Goal: Task Accomplishment & Management: Use online tool/utility

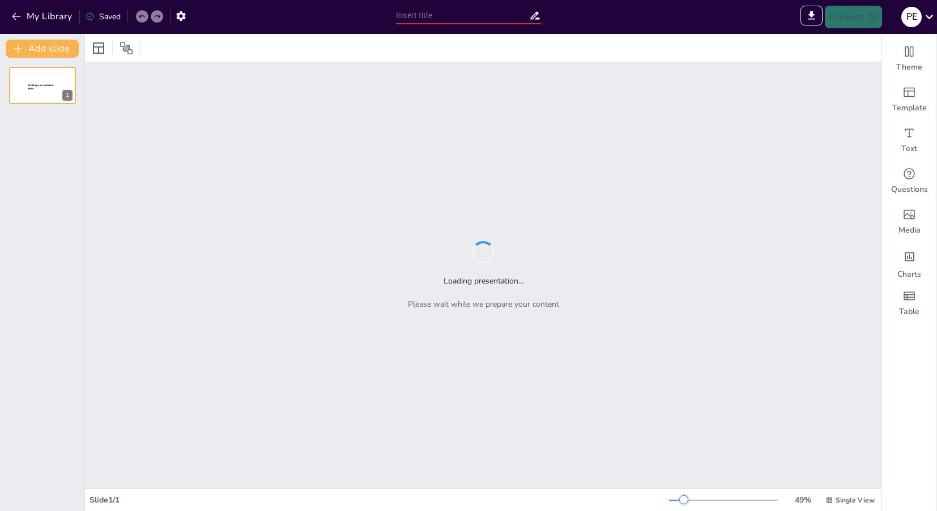
type input "Evaluación Integral del Desarrollo Infantil: Un Enfoque Práctico en el Currícul…"
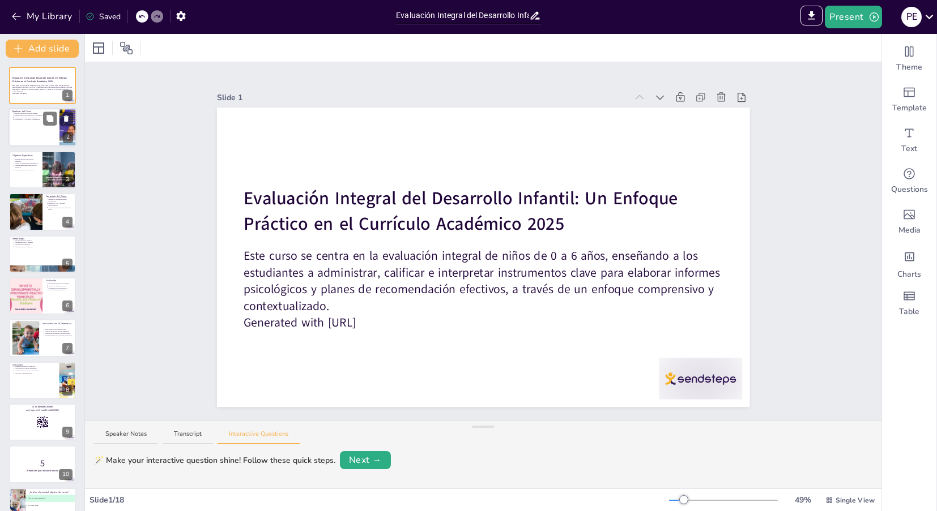
click at [27, 131] on div at bounding box center [42, 128] width 68 height 39
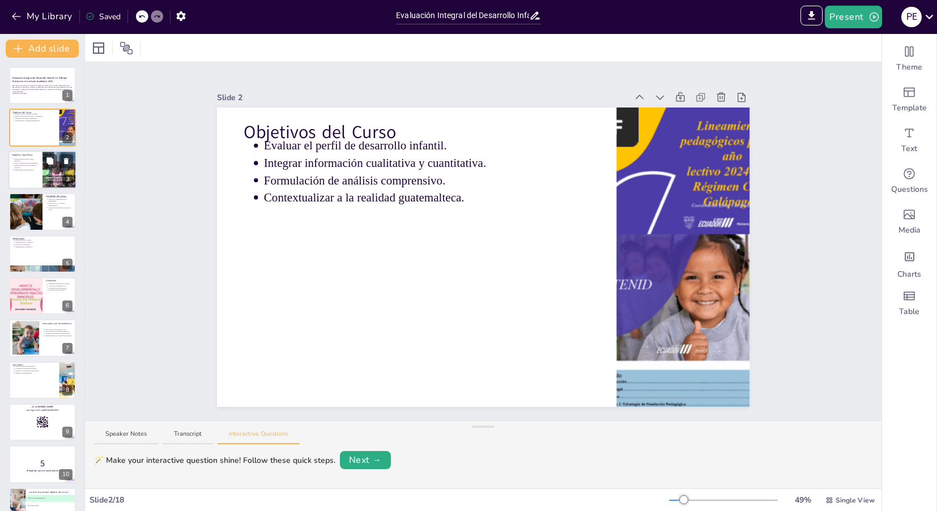
click at [27, 163] on p "Valorar la pertinencia de instrumentos." at bounding box center [26, 163] width 25 height 2
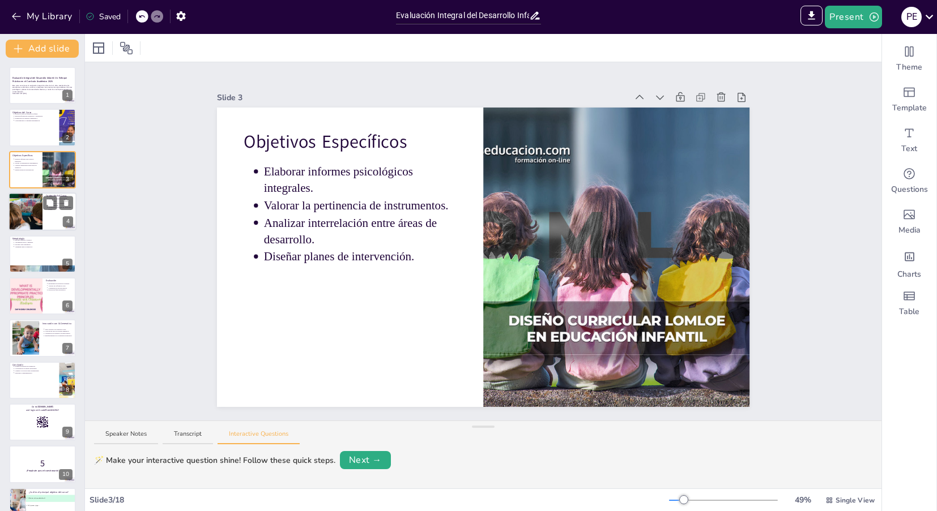
click at [20, 205] on div at bounding box center [25, 212] width 50 height 39
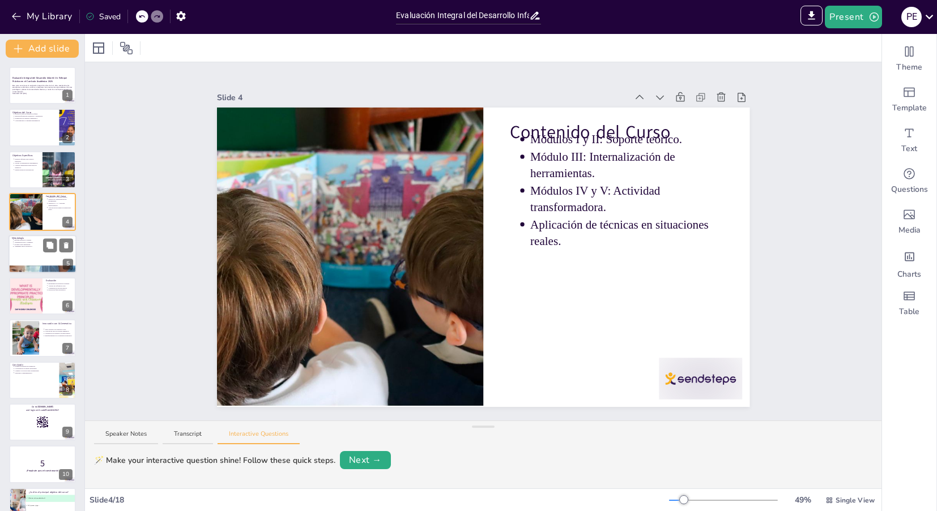
click at [23, 241] on p "Aprendizaje activo y mediado." at bounding box center [43, 242] width 59 height 2
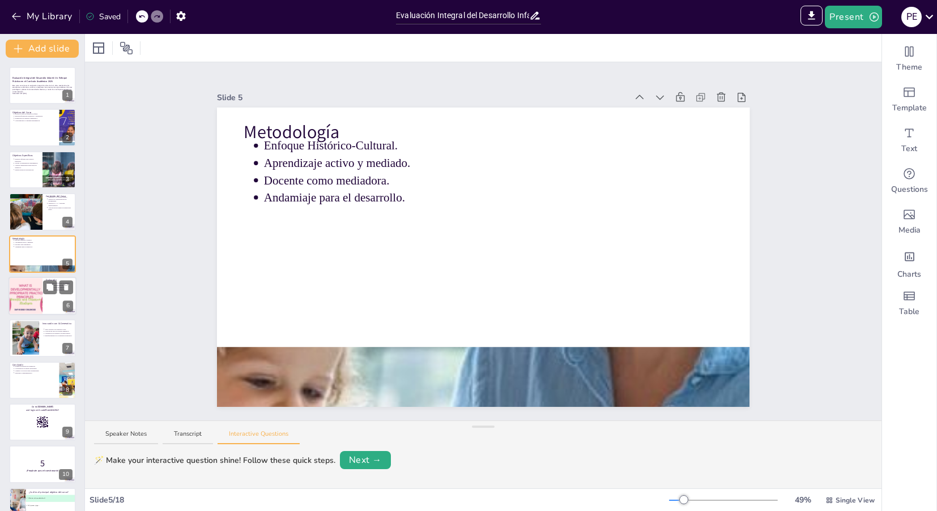
click at [16, 288] on div at bounding box center [26, 296] width 68 height 39
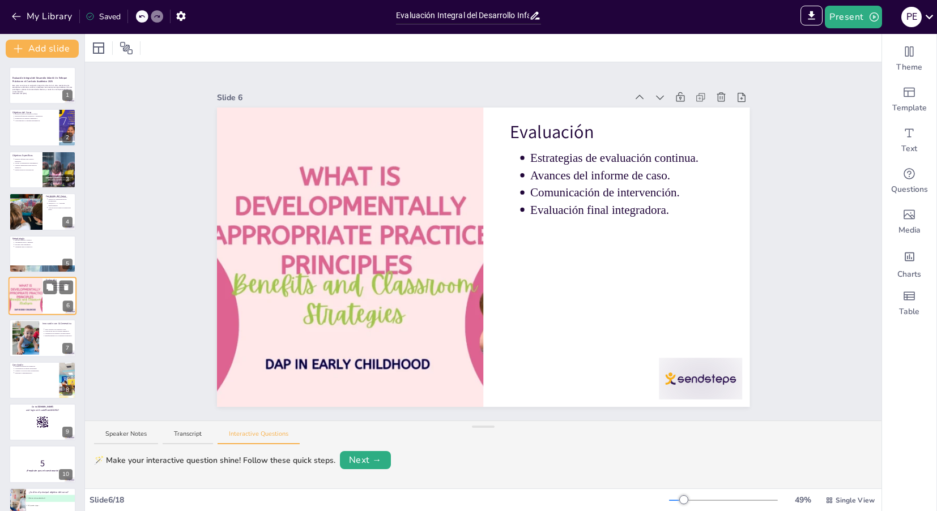
scroll to position [11, 0]
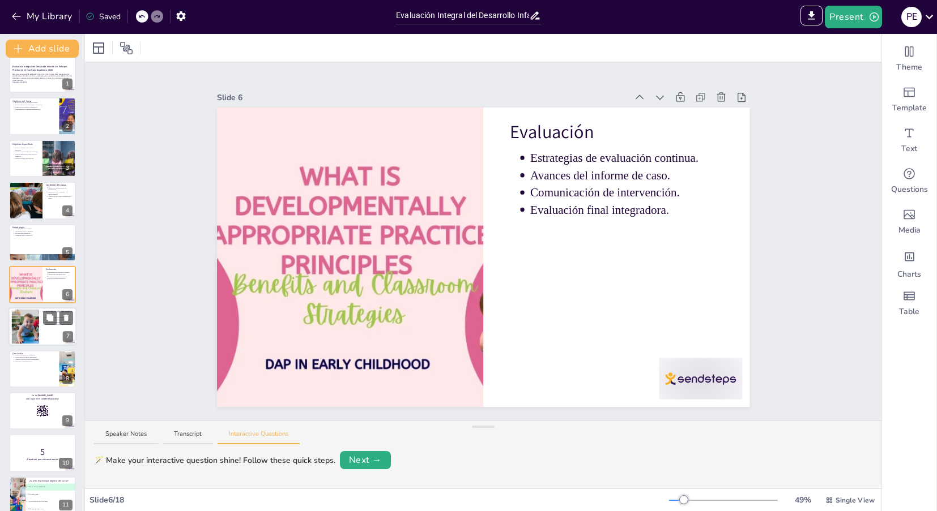
click at [19, 323] on div at bounding box center [25, 327] width 52 height 35
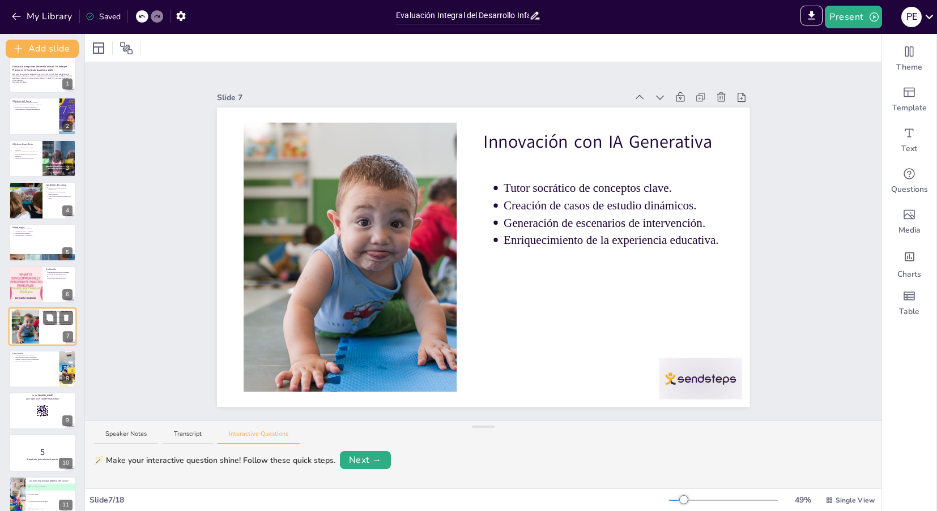
scroll to position [54, 0]
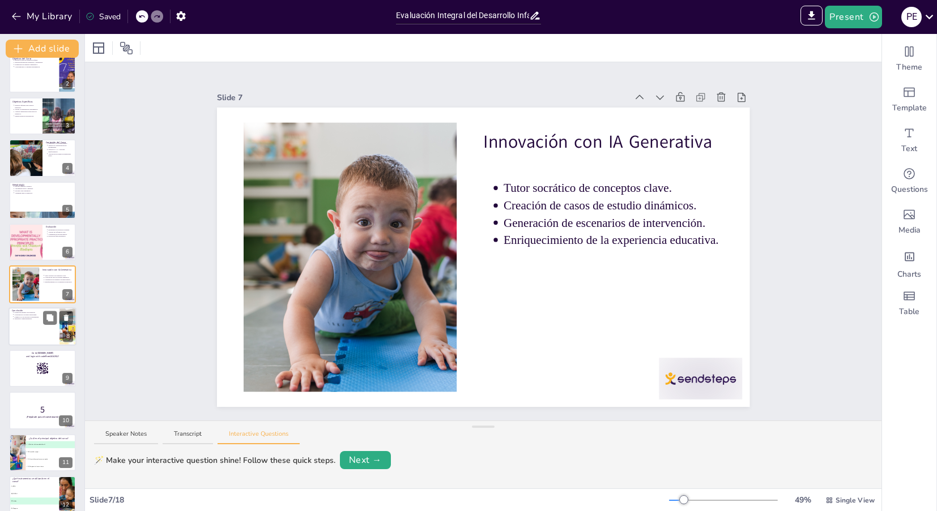
click at [29, 333] on div at bounding box center [42, 327] width 68 height 39
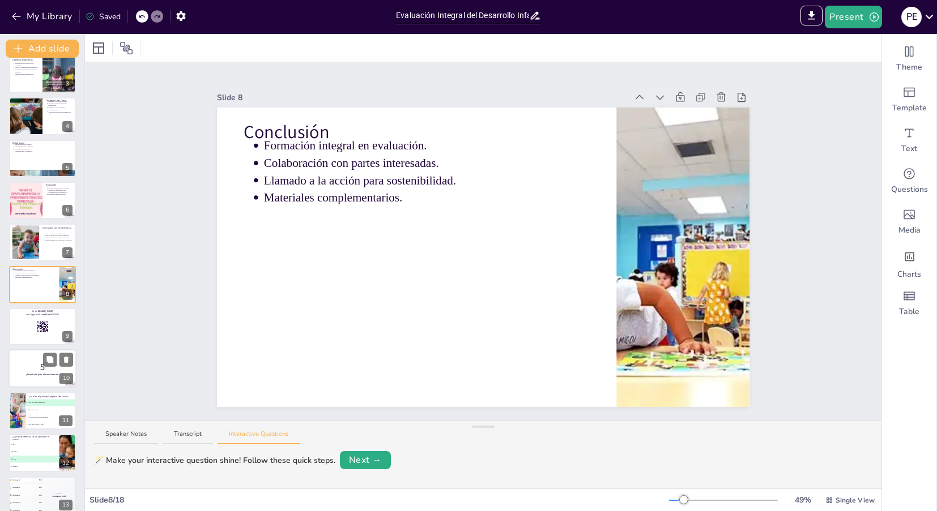
click at [27, 363] on p "5" at bounding box center [42, 367] width 61 height 12
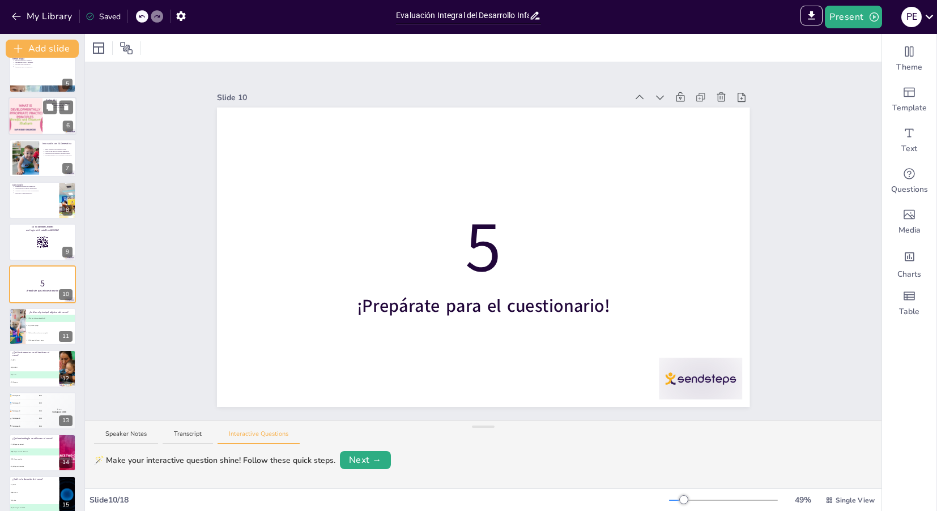
scroll to position [0, 0]
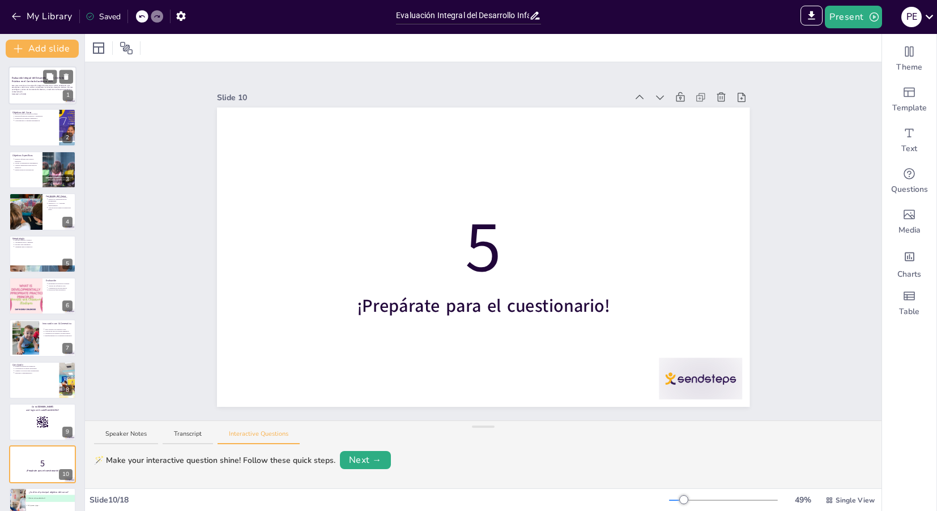
click at [24, 92] on p "Este curso se centra en la evaluación integral de niños de 0 a 6 años, enseñand…" at bounding box center [42, 88] width 61 height 8
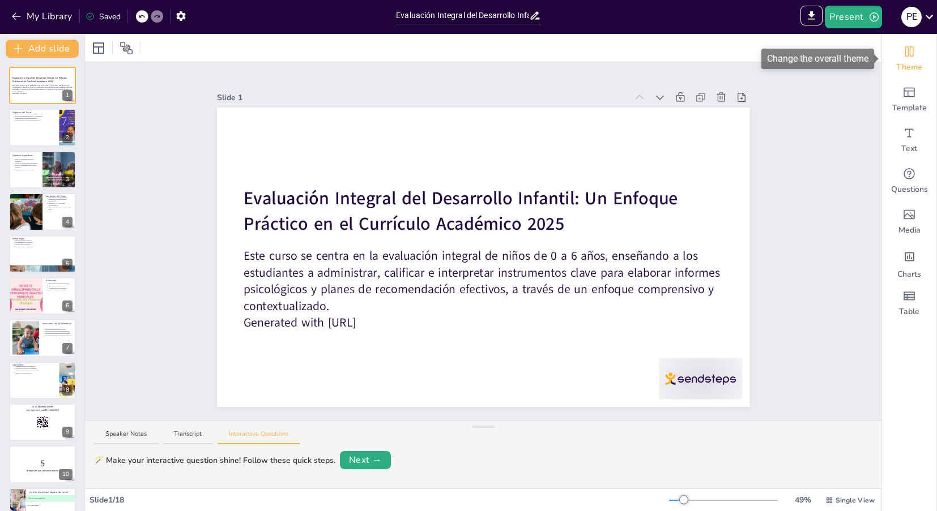
click at [914, 59] on div "Theme" at bounding box center [909, 59] width 54 height 41
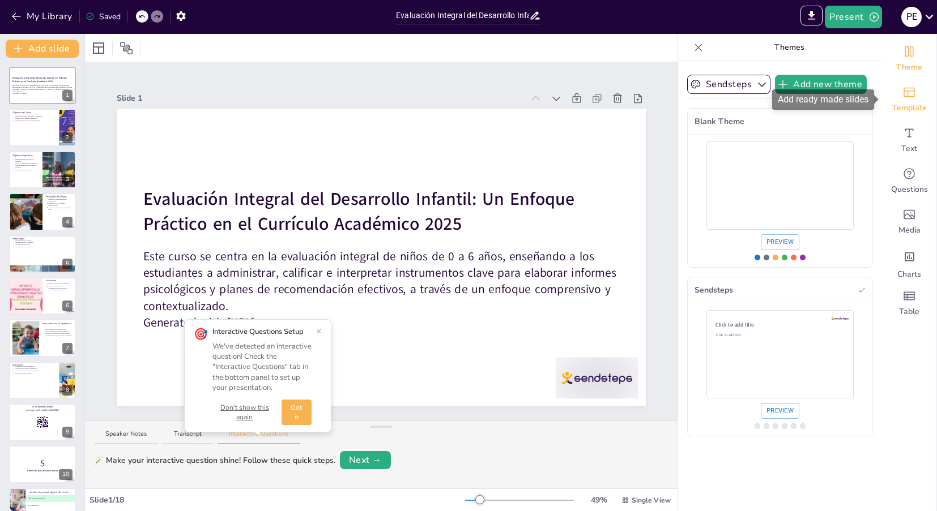
click at [904, 96] on icon "Add ready made slides" at bounding box center [908, 93] width 11 height 10
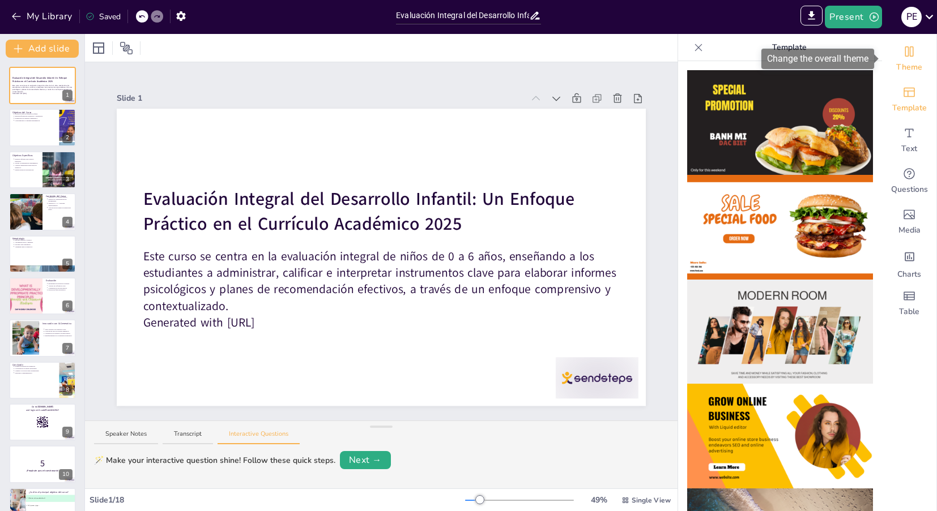
click at [903, 65] on span "Theme" at bounding box center [909, 67] width 26 height 11
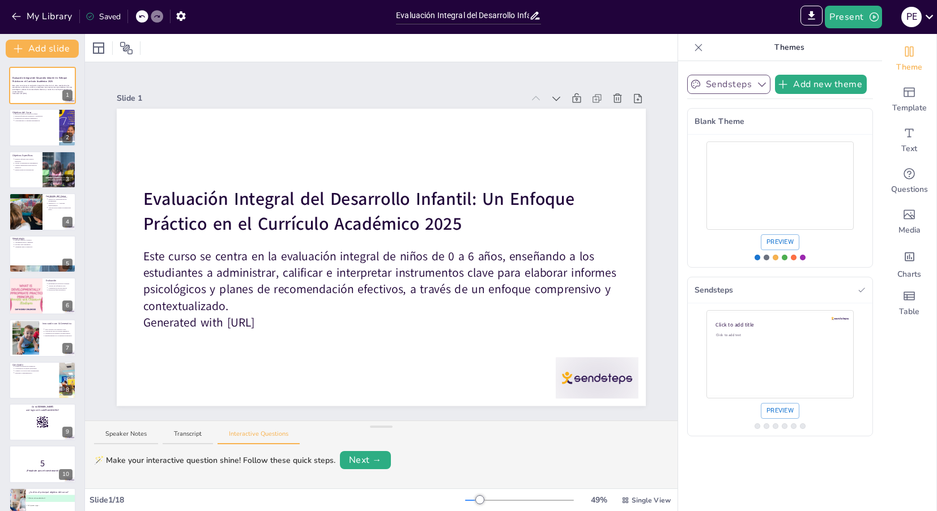
click at [751, 92] on button "Sendsteps" at bounding box center [728, 84] width 83 height 19
click at [879, 102] on div "Sendsteps Add new theme Sendsteps Themes Blank Theme Sendsteps Blank Theme Prev…" at bounding box center [780, 286] width 204 height 450
click at [906, 94] on icon "Add ready made slides" at bounding box center [909, 93] width 14 height 14
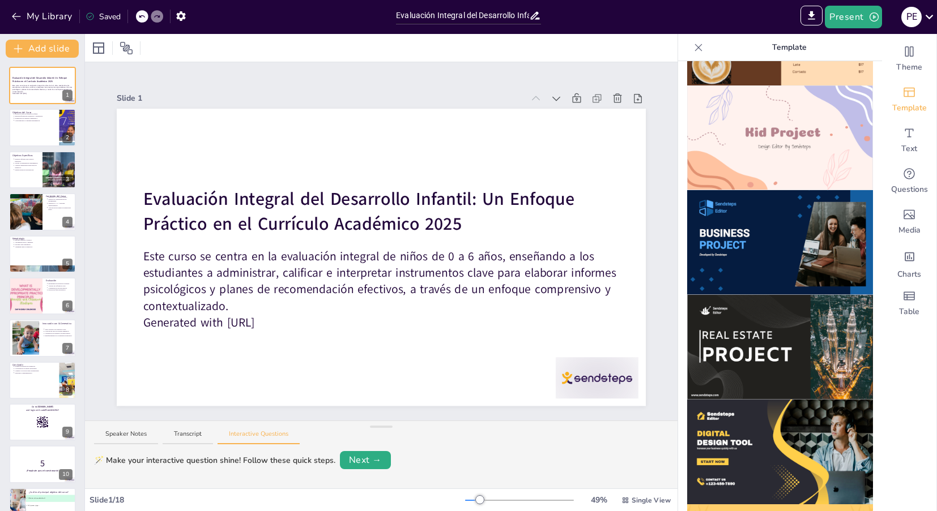
scroll to position [824, 0]
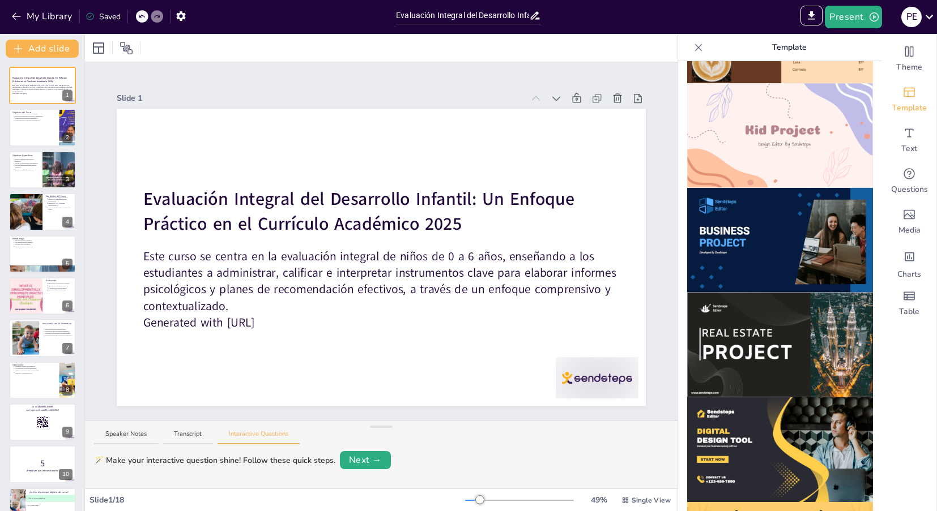
click at [778, 212] on img at bounding box center [780, 240] width 186 height 105
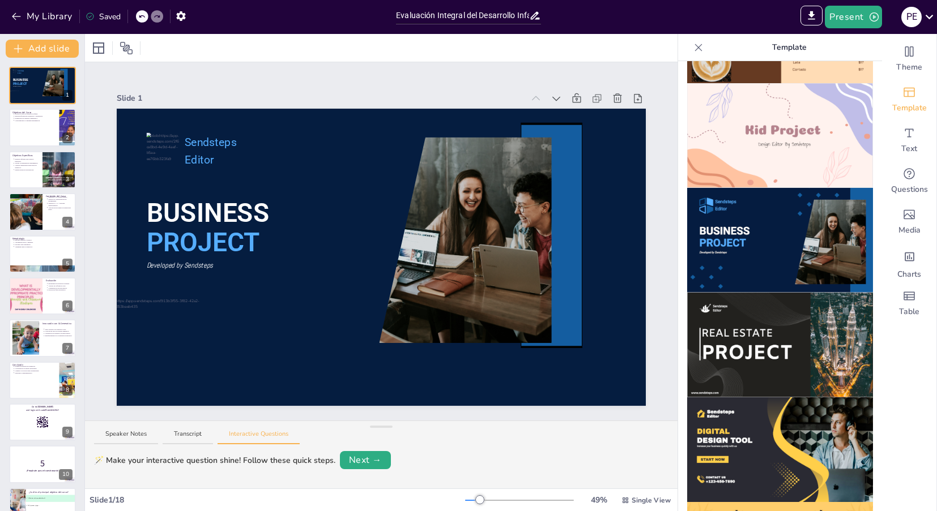
click at [140, 19] on icon at bounding box center [141, 16] width 7 height 7
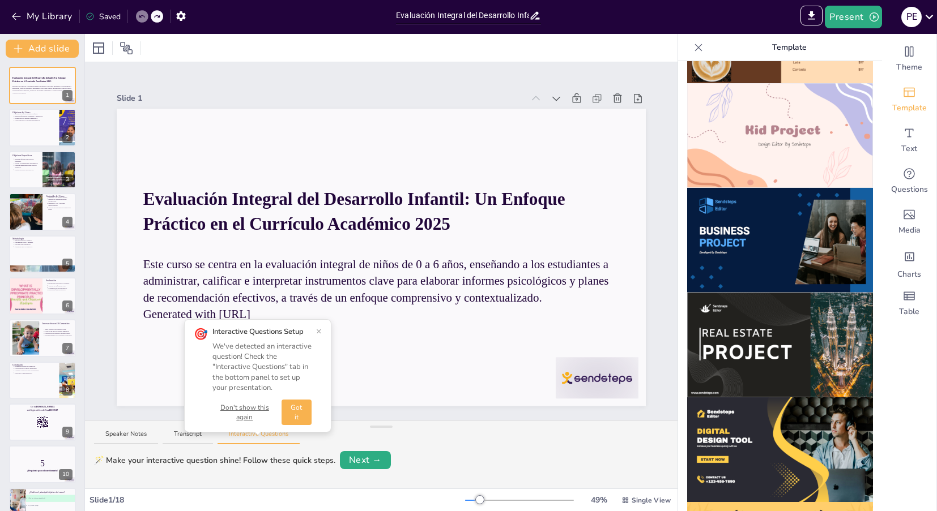
click at [318, 329] on button "×" at bounding box center [319, 331] width 6 height 9
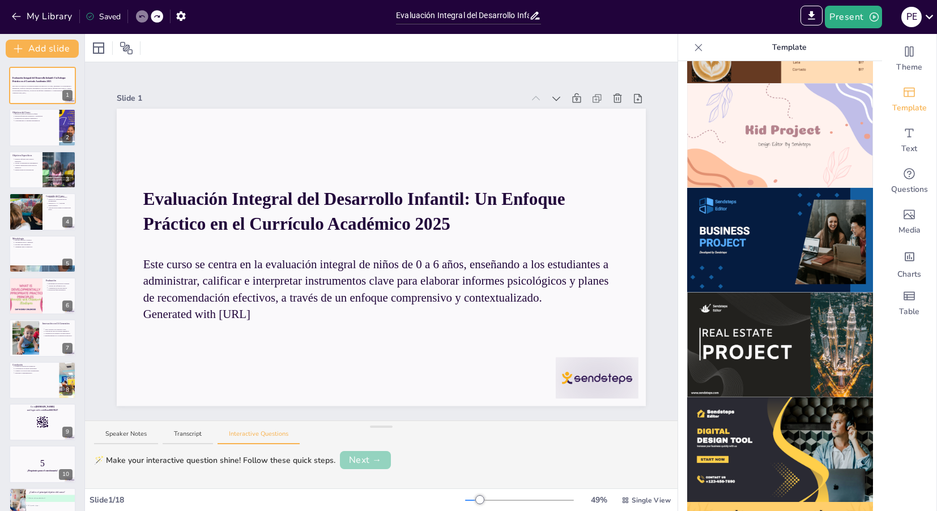
click at [365, 463] on button "Next →" at bounding box center [365, 460] width 51 height 18
click at [402, 460] on button "Next →" at bounding box center [407, 461] width 46 height 16
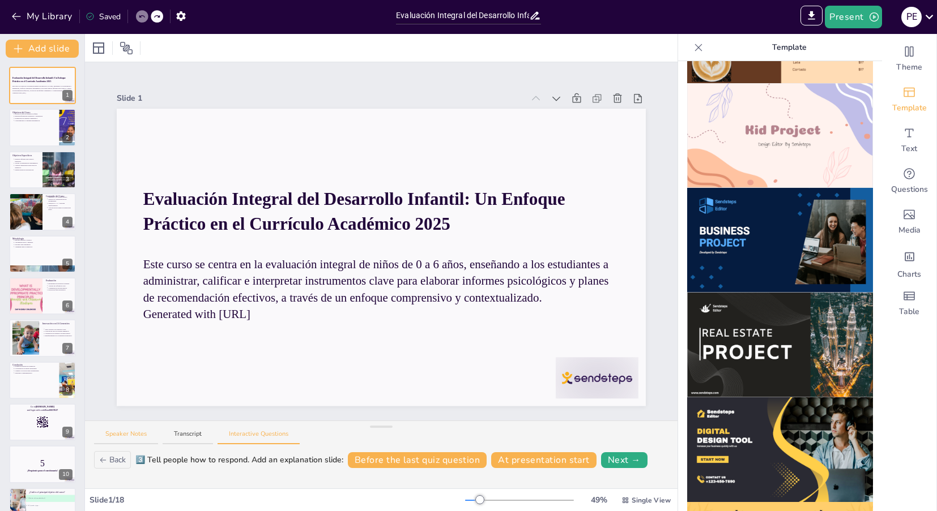
click at [127, 438] on button "Speaker Notes" at bounding box center [126, 437] width 64 height 15
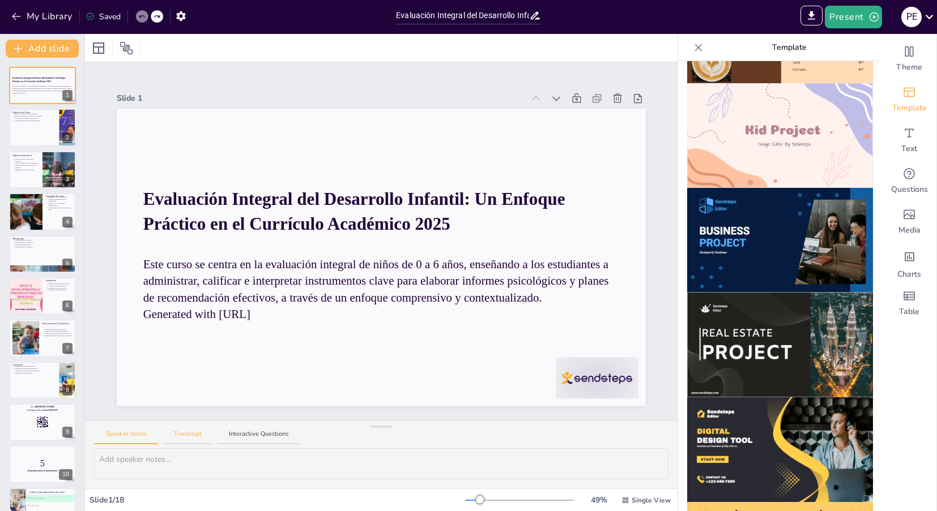
click at [177, 436] on button "Transcript" at bounding box center [188, 437] width 50 height 15
click at [240, 437] on button "Interactive Questions" at bounding box center [259, 437] width 82 height 15
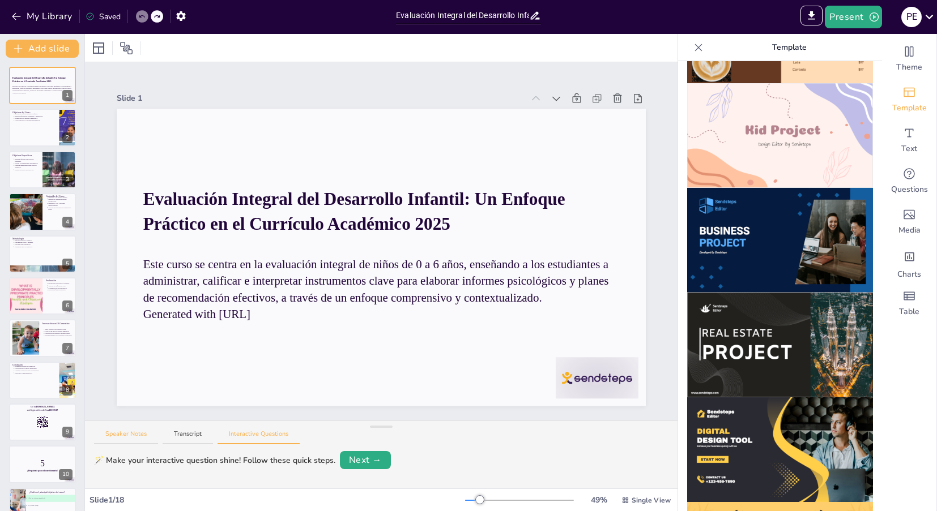
click at [146, 437] on button "Speaker Notes" at bounding box center [126, 437] width 64 height 15
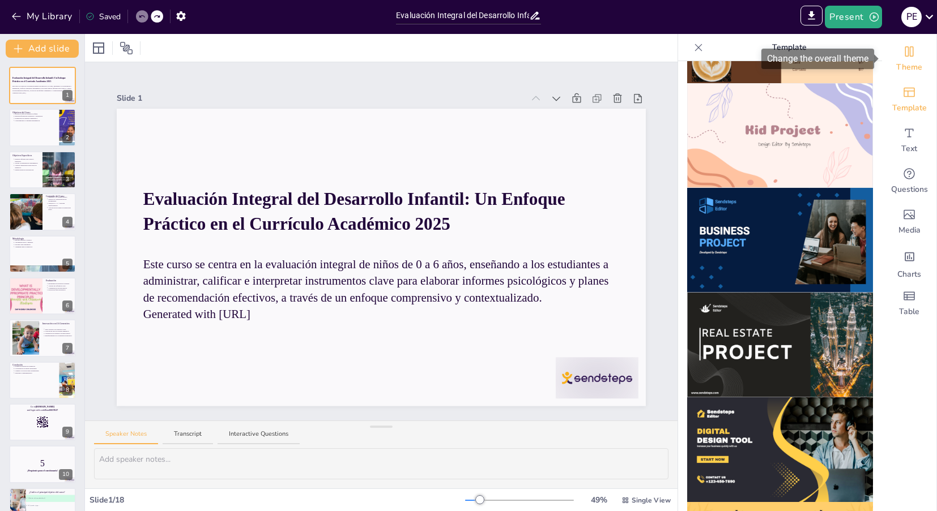
click at [906, 56] on icon "Change the overall theme" at bounding box center [909, 51] width 8 height 10
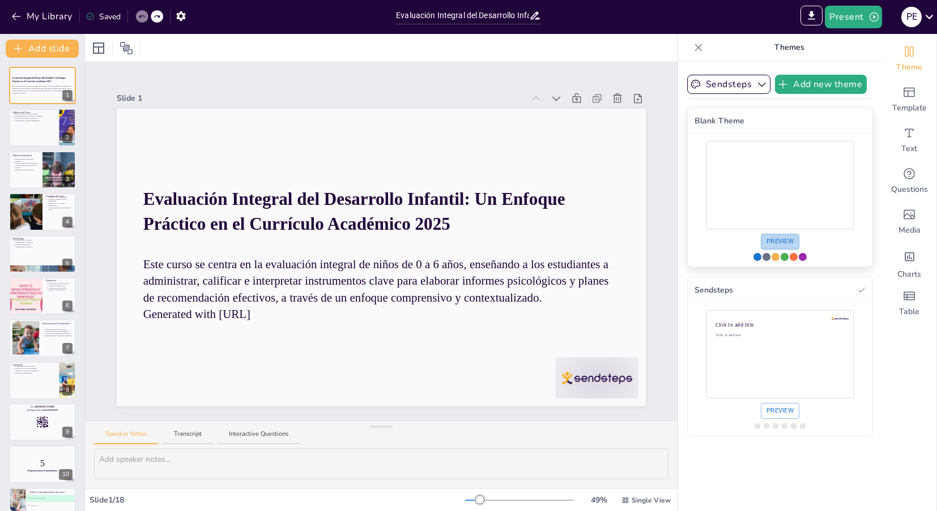
click at [772, 245] on button "Preview" at bounding box center [780, 242] width 39 height 16
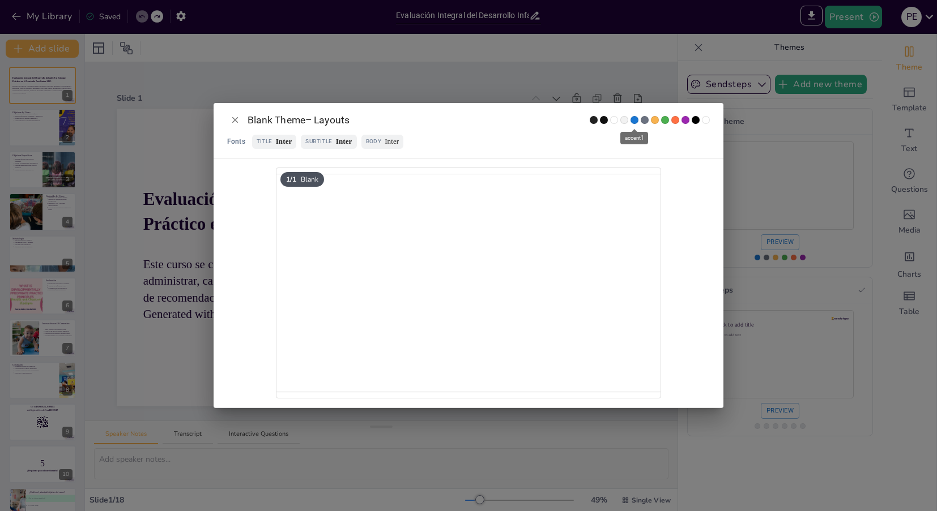
click at [637, 120] on span "accent1" at bounding box center [634, 120] width 8 height 8
click at [636, 122] on span "accent1" at bounding box center [634, 120] width 8 height 8
click at [236, 119] on icon "Close" at bounding box center [235, 120] width 10 height 10
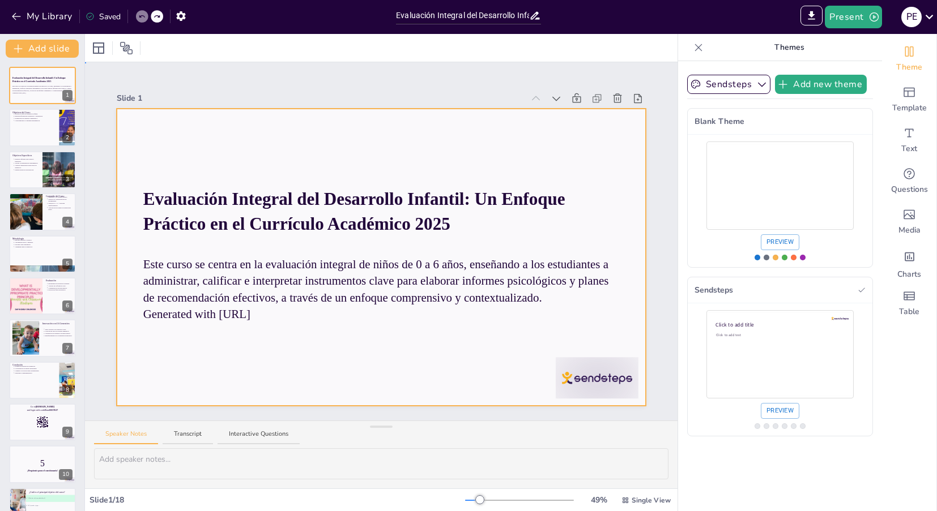
click at [236, 119] on div at bounding box center [381, 257] width 529 height 297
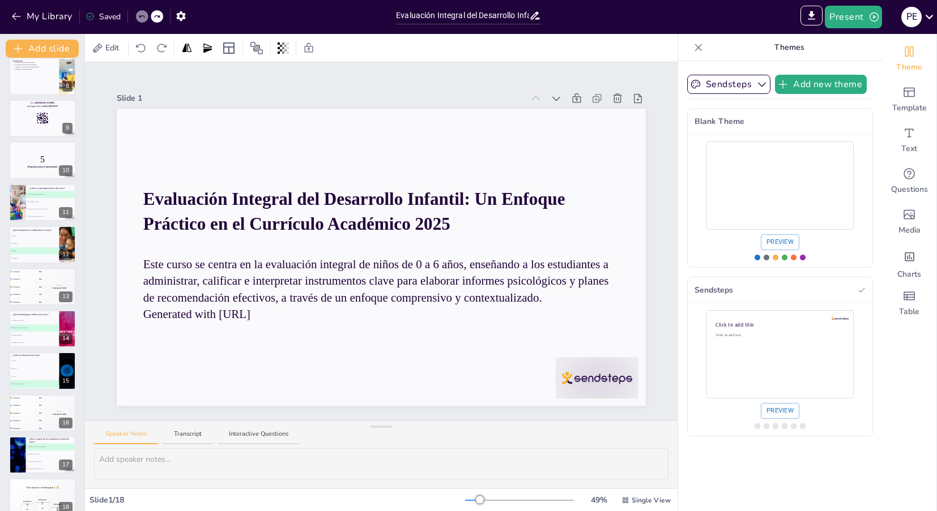
scroll to position [318, 0]
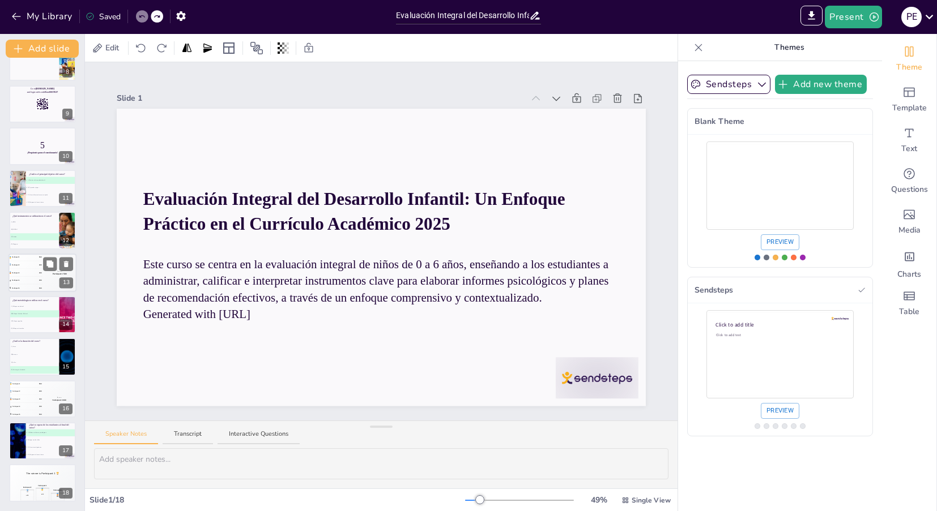
click at [36, 263] on div "🥈 Participant 2 400" at bounding box center [25, 265] width 34 height 7
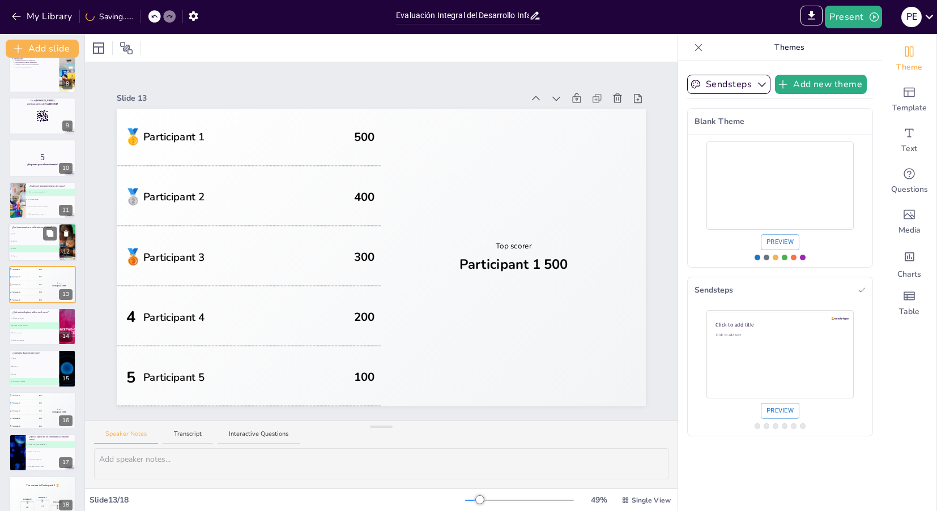
click at [33, 246] on li "C C) Ambos" at bounding box center [33, 249] width 51 height 7
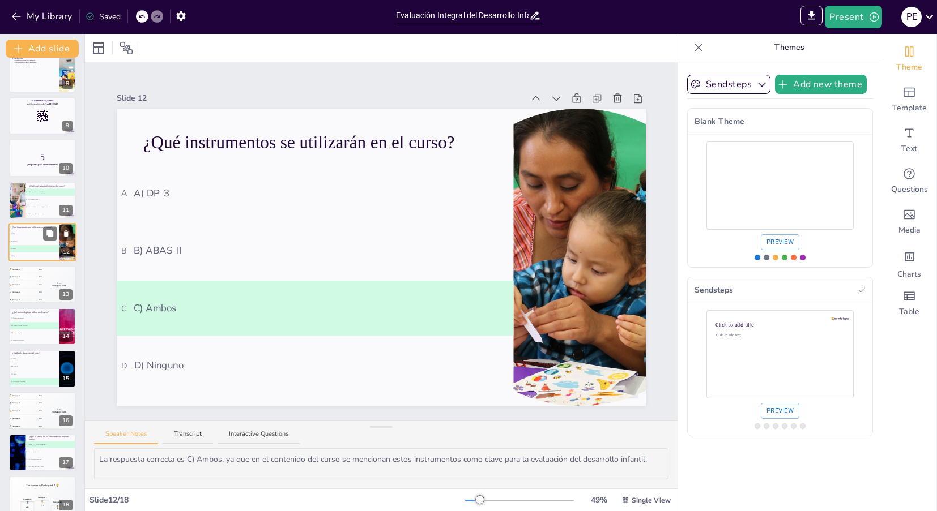
scroll to position [265, 0]
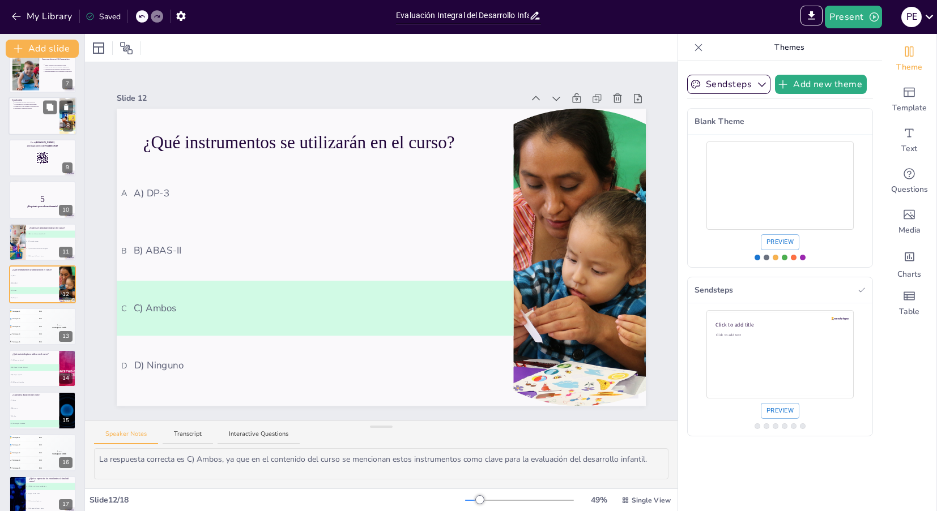
click at [34, 129] on div at bounding box center [42, 116] width 68 height 39
type textarea "La formación integral en evaluación es fundamental para preparar a los estudian…"
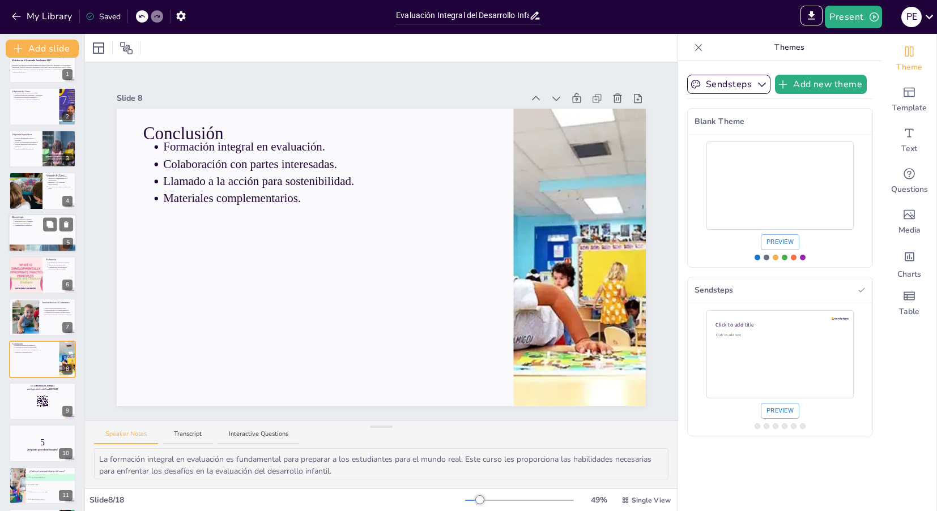
scroll to position [0, 0]
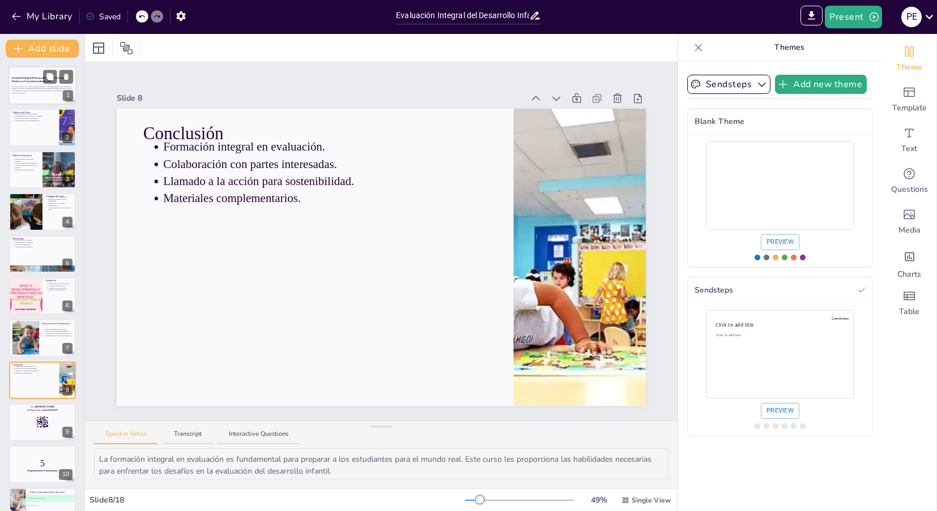
click at [36, 71] on div at bounding box center [42, 85] width 68 height 39
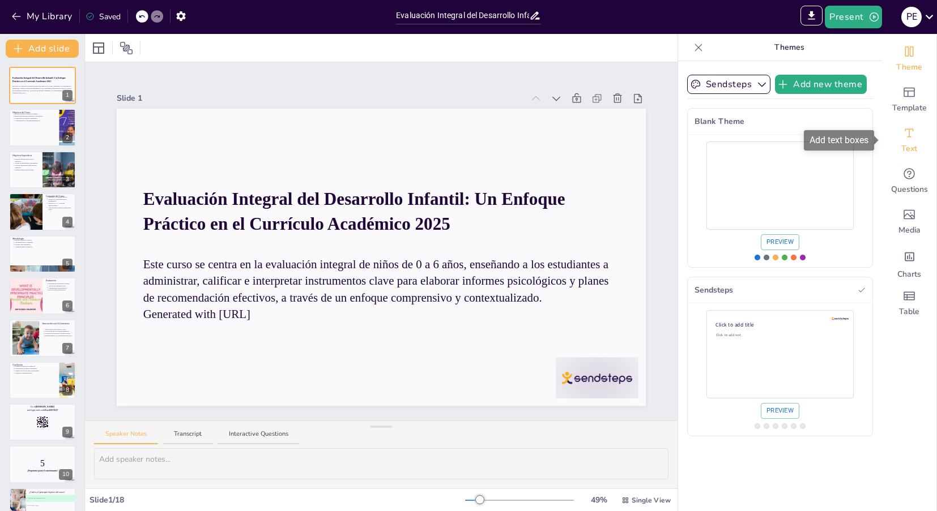
click at [904, 138] on icon "Add text boxes" at bounding box center [909, 133] width 14 height 14
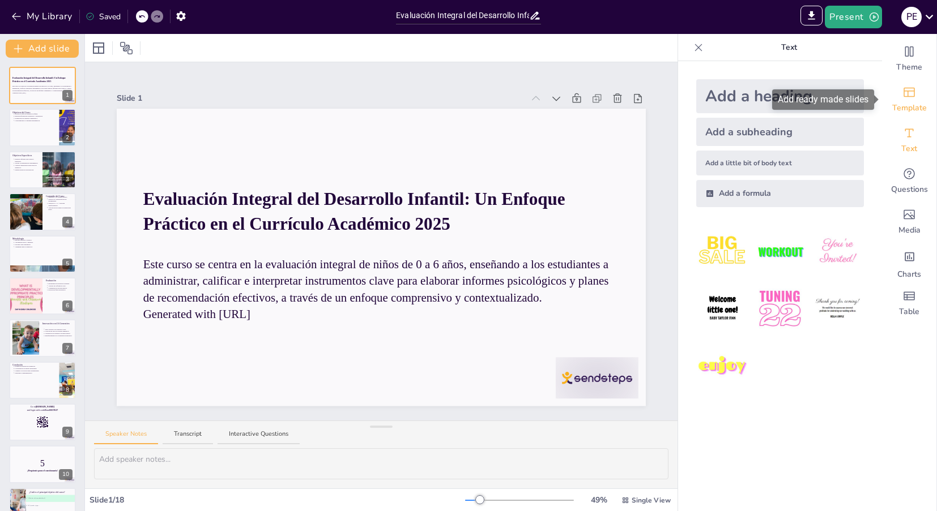
click at [903, 108] on span "Template" at bounding box center [909, 108] width 35 height 11
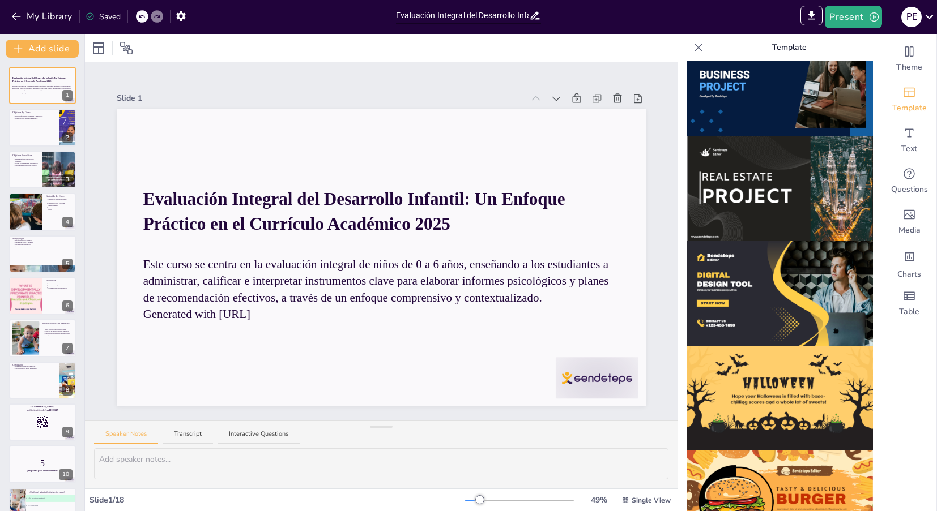
scroll to position [1033, 0]
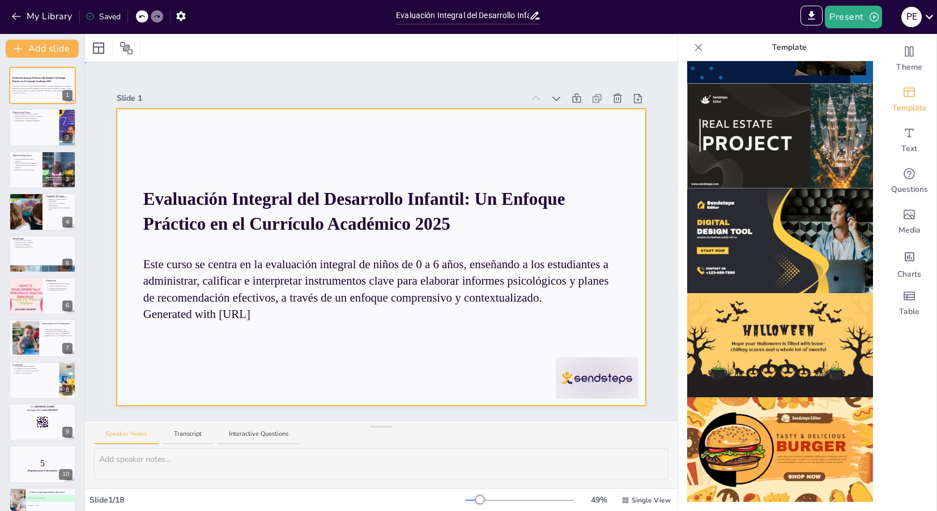
click at [557, 165] on div at bounding box center [381, 257] width 529 height 297
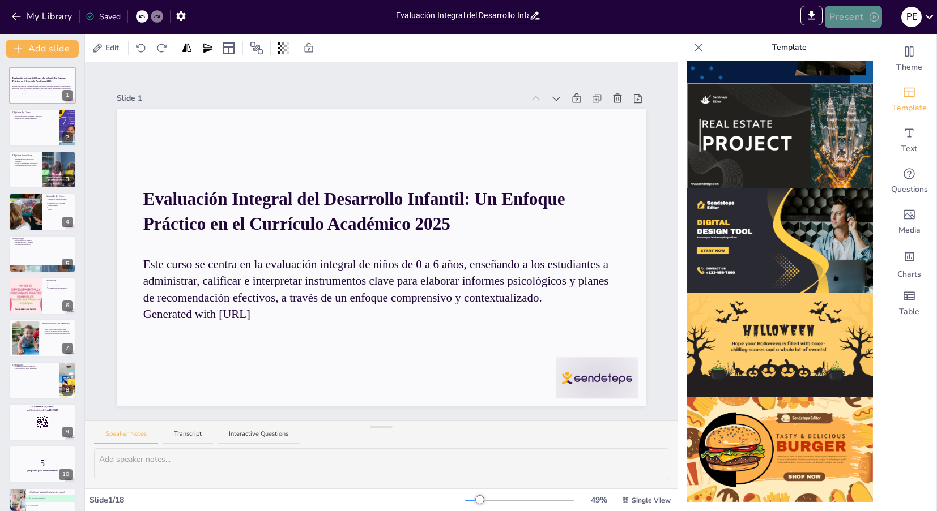
click at [847, 22] on button "Present" at bounding box center [853, 17] width 57 height 23
click at [845, 36] on li "Preview presentation" at bounding box center [870, 42] width 89 height 18
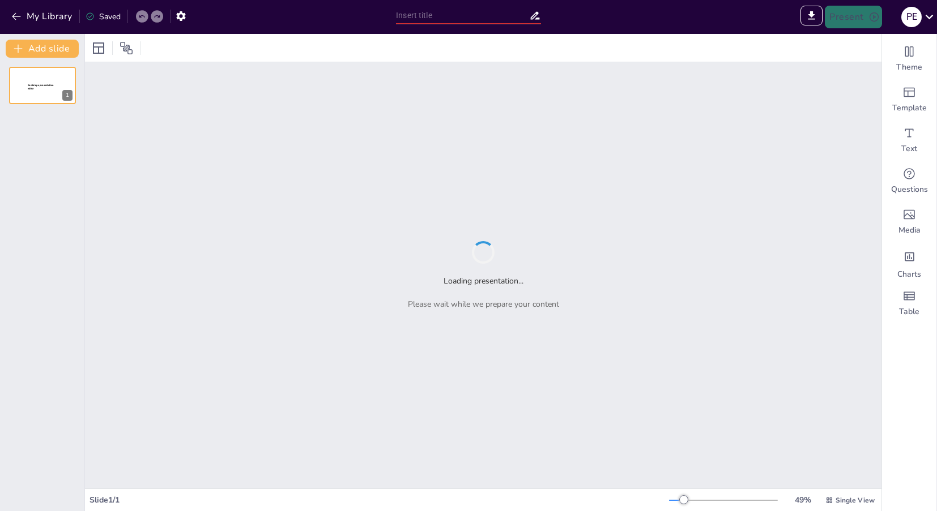
type input "Sendsteps presentation"
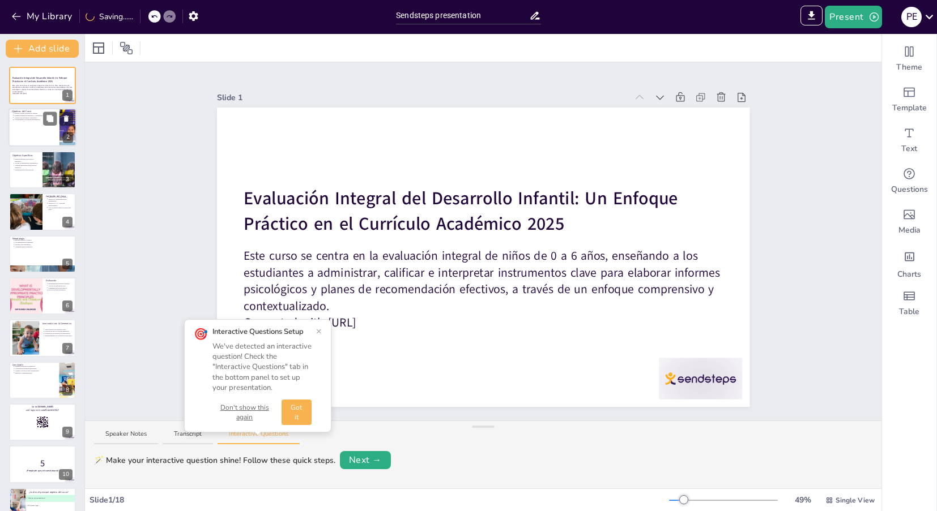
click at [33, 120] on p "Contextualizar a la realidad guatemalteca." at bounding box center [35, 120] width 42 height 2
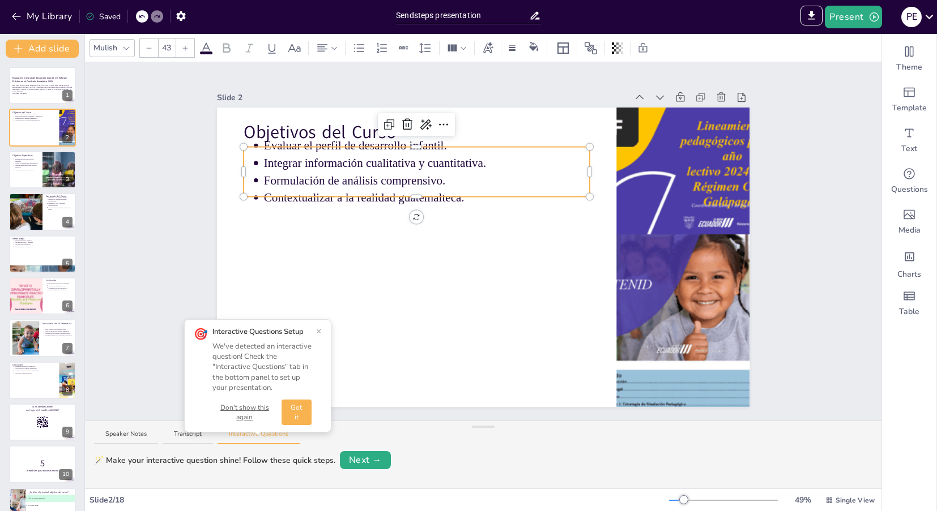
click at [283, 166] on p "Integrar información cualitativa y cuantitativa." at bounding box center [427, 163] width 326 height 16
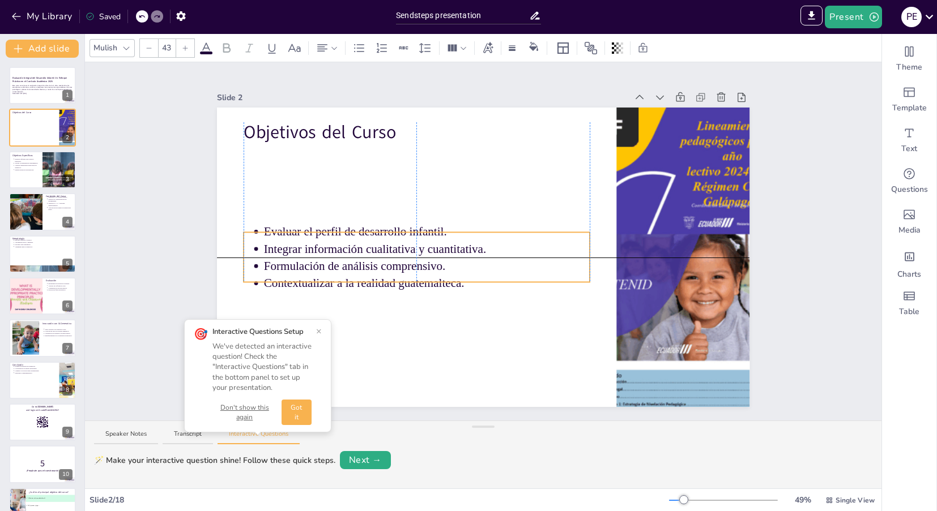
drag, startPoint x: 420, startPoint y: 196, endPoint x: 419, endPoint y: 280, distance: 84.4
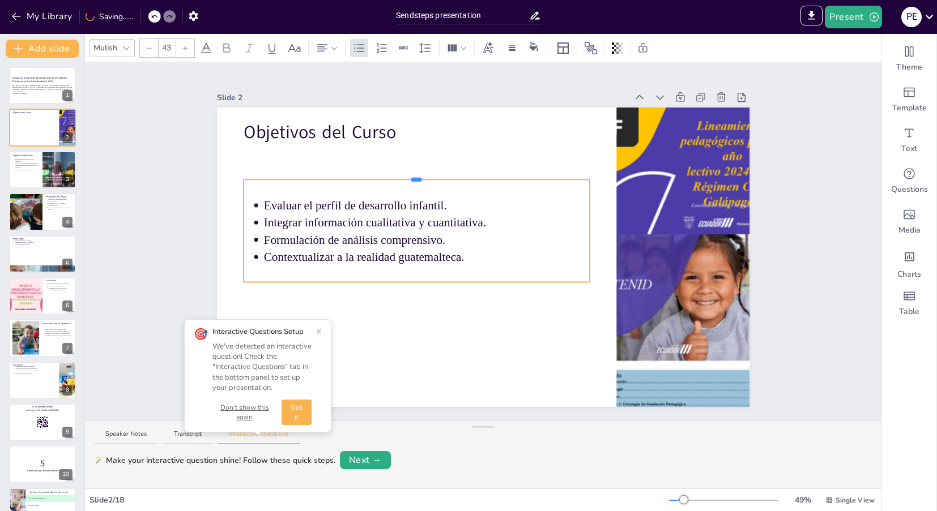
drag, startPoint x: 419, startPoint y: 232, endPoint x: 422, endPoint y: 179, distance: 52.8
click at [422, 179] on div "Objetivos del Curso Evaluar el perfil de desarrollo infantil. Integrar informac…" at bounding box center [483, 258] width 532 height 300
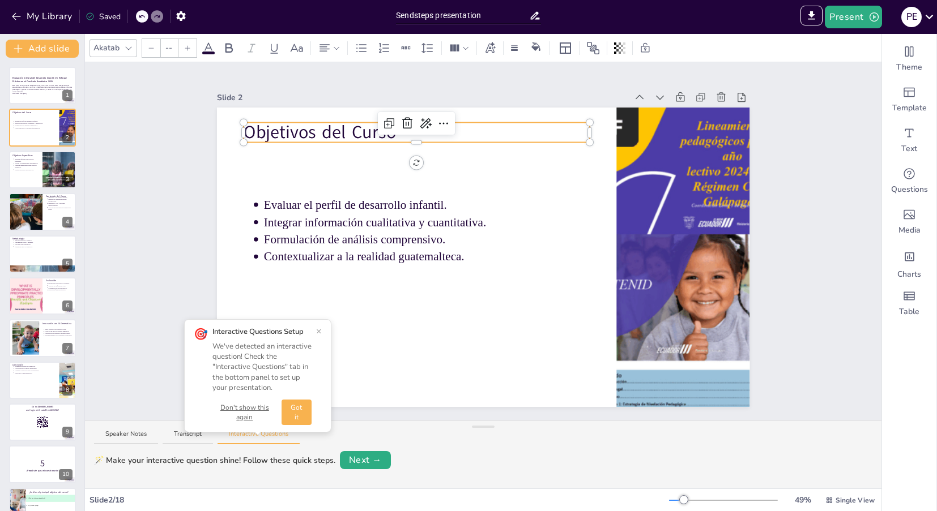
type input "64"
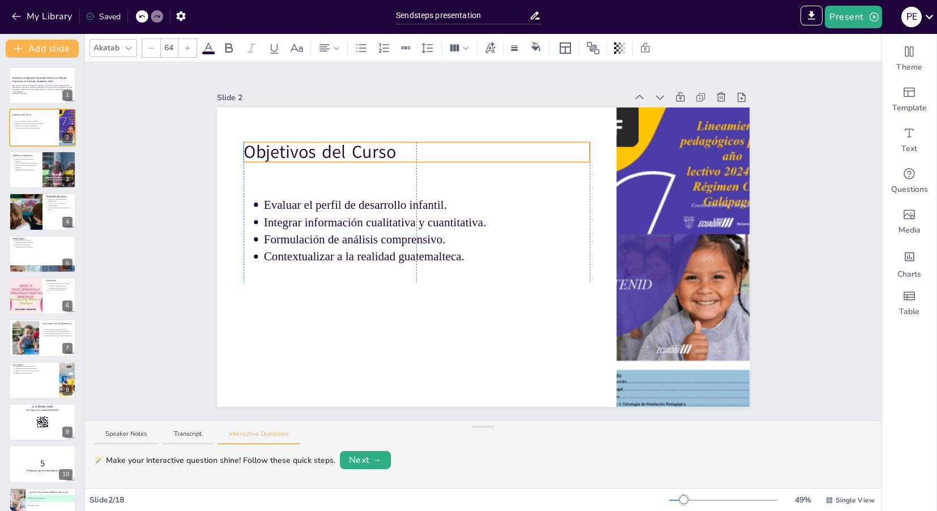
drag, startPoint x: 342, startPoint y: 138, endPoint x: 343, endPoint y: 157, distance: 19.8
click at [343, 157] on p "Objetivos del Curso" at bounding box center [417, 152] width 346 height 25
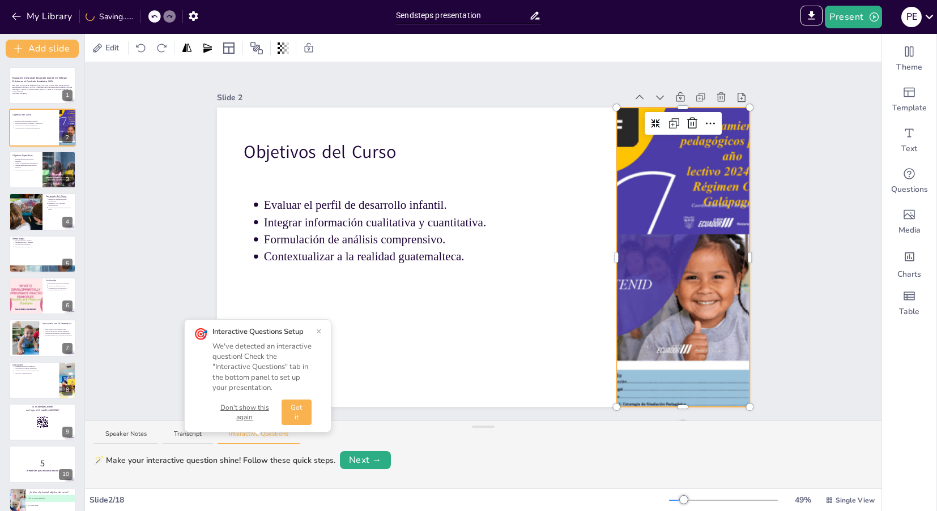
click at [656, 210] on div at bounding box center [682, 258] width 225 height 300
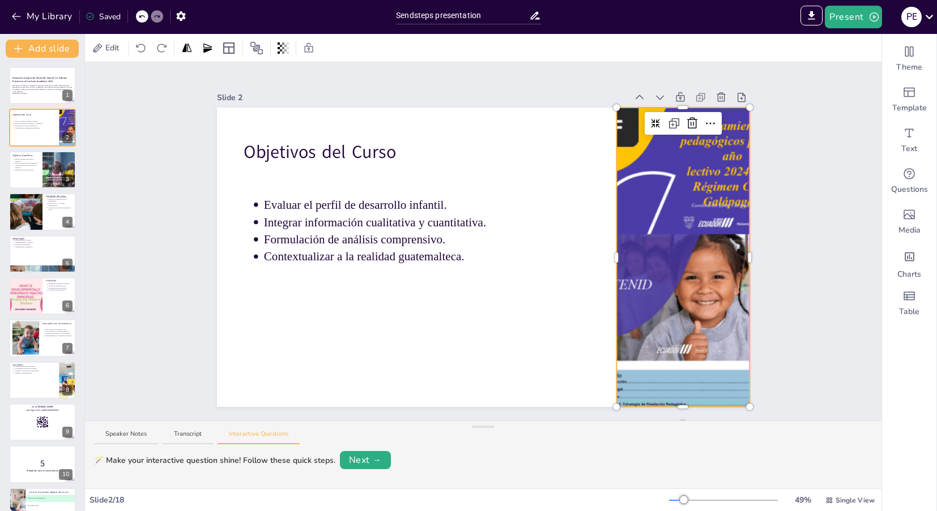
click at [689, 203] on div at bounding box center [682, 258] width 225 height 300
click at [679, 193] on div at bounding box center [682, 258] width 225 height 300
click at [713, 126] on icon at bounding box center [710, 124] width 14 height 14
click at [690, 200] on div at bounding box center [682, 258] width 225 height 300
click at [668, 227] on div at bounding box center [682, 258] width 225 height 300
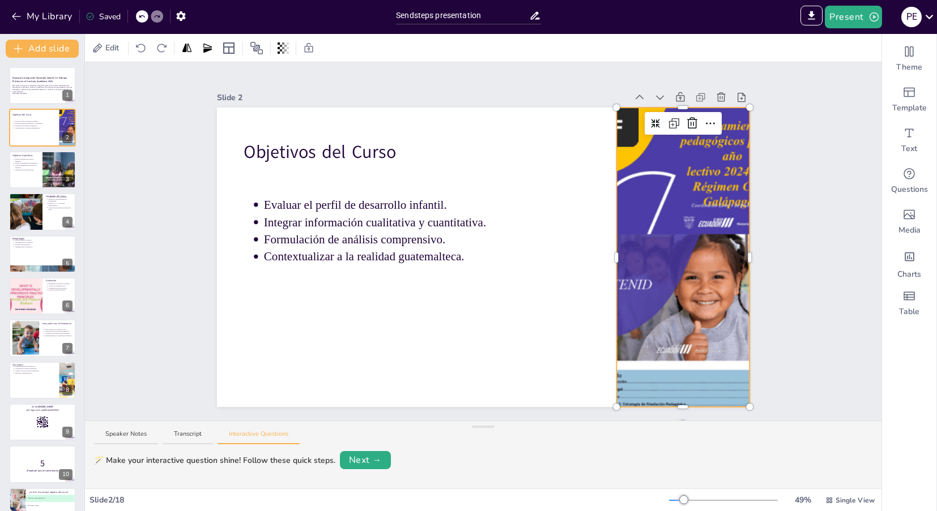
click at [668, 227] on div at bounding box center [682, 258] width 225 height 300
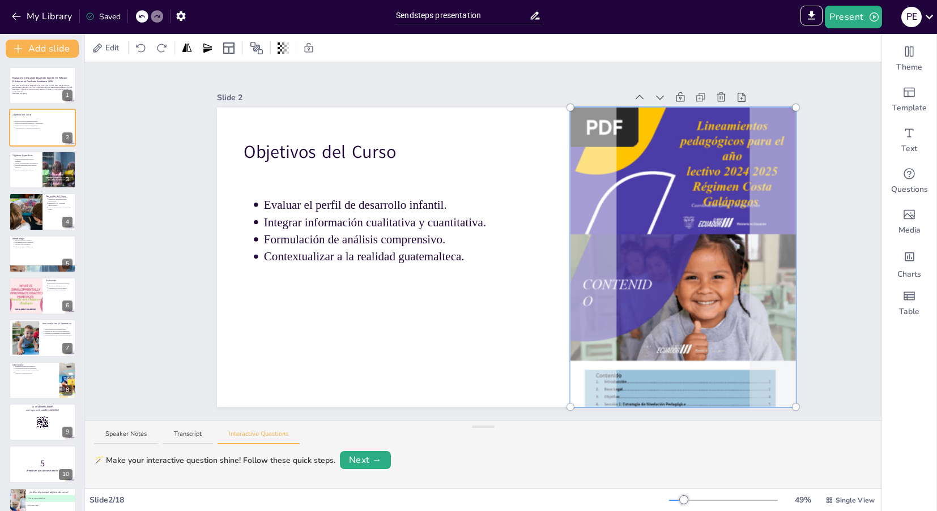
click at [668, 227] on div at bounding box center [683, 257] width 239 height 313
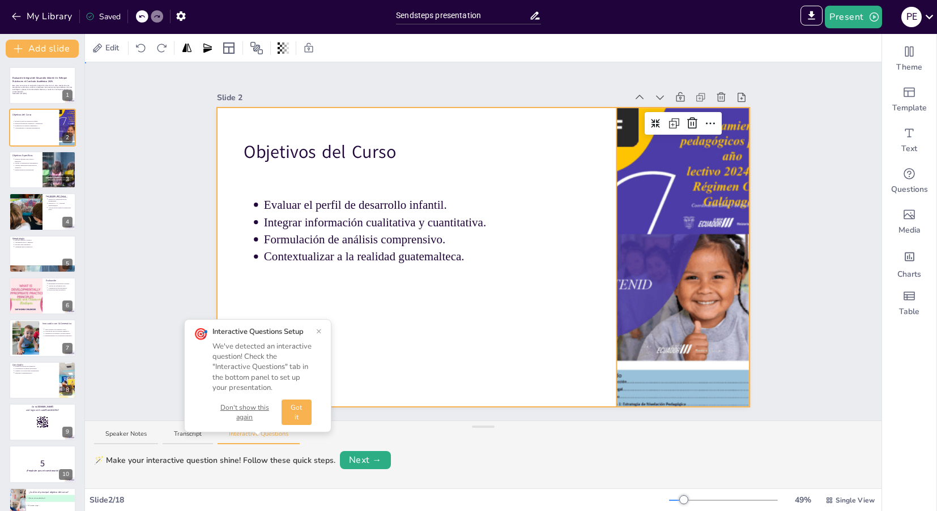
click at [472, 325] on div at bounding box center [483, 258] width 532 height 300
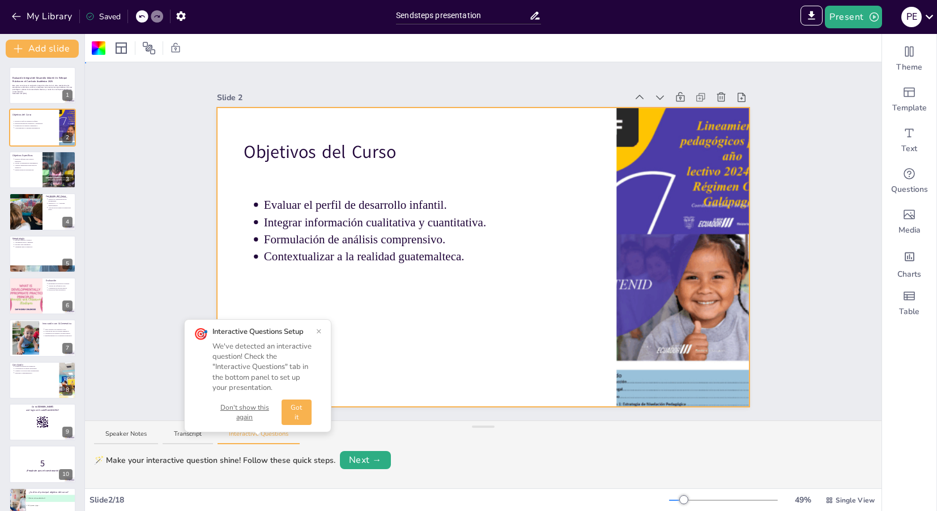
click at [152, 240] on div "Slide 1 Evaluación Integral del Desarrollo Infantil: Un Enfoque Práctico en el …" at bounding box center [483, 241] width 796 height 359
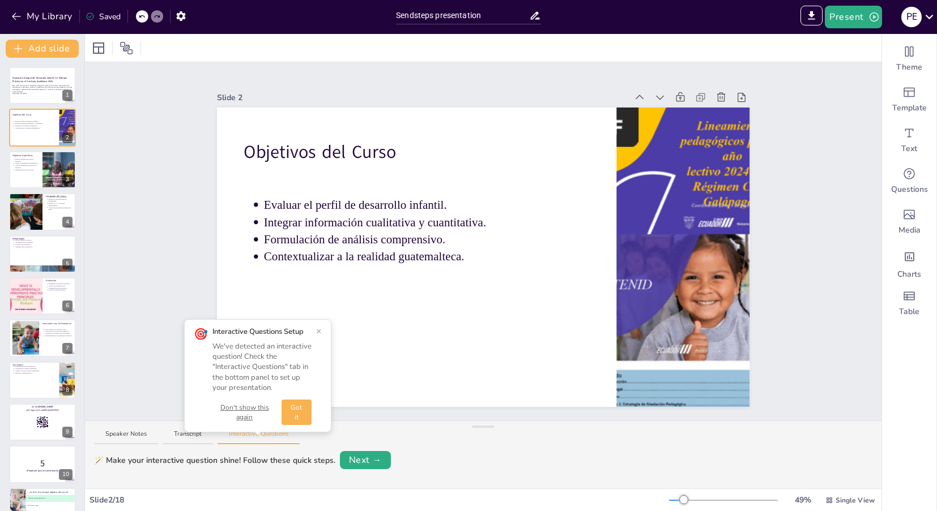
click at [320, 330] on button "×" at bounding box center [319, 331] width 6 height 9
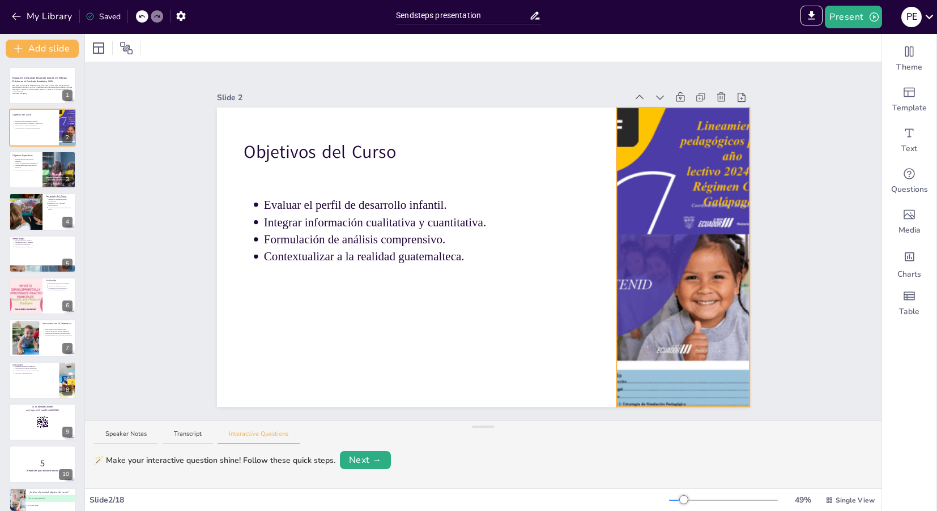
click at [662, 266] on div at bounding box center [682, 258] width 225 height 300
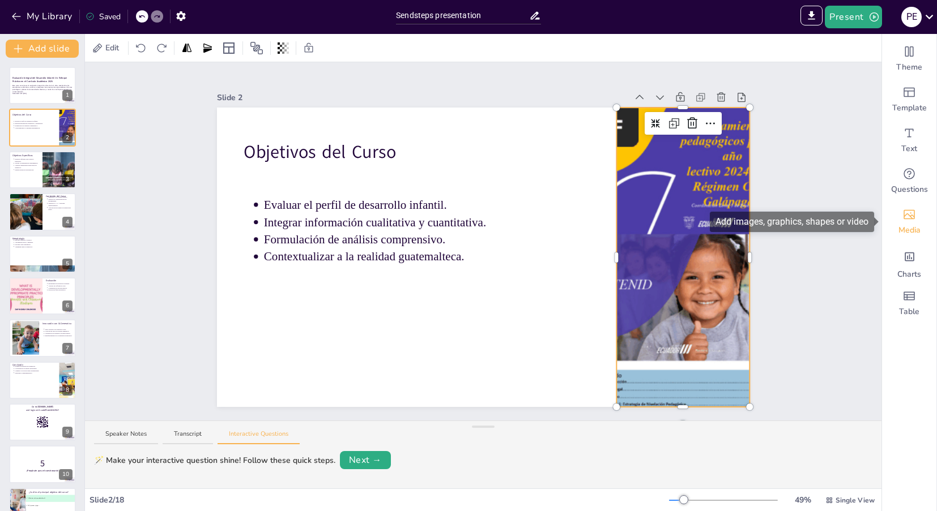
click at [912, 221] on icon "Add images, graphics, shapes or video" at bounding box center [909, 215] width 14 height 14
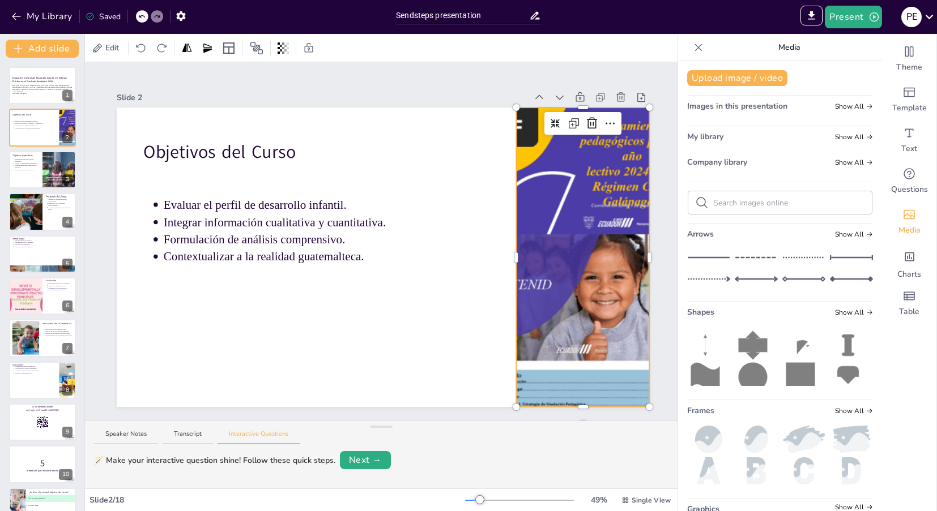
scroll to position [9, 0]
click at [696, 53] on icon at bounding box center [698, 47] width 11 height 11
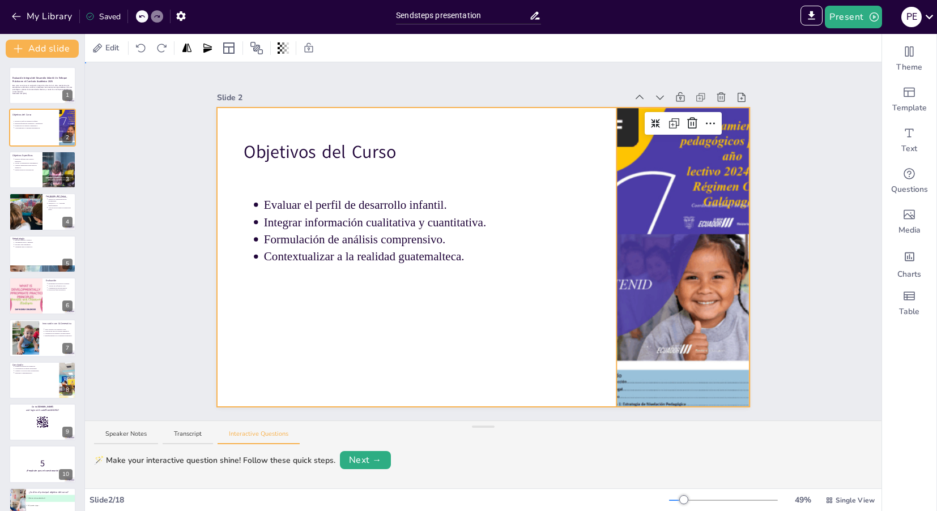
click at [518, 127] on div at bounding box center [483, 258] width 532 height 300
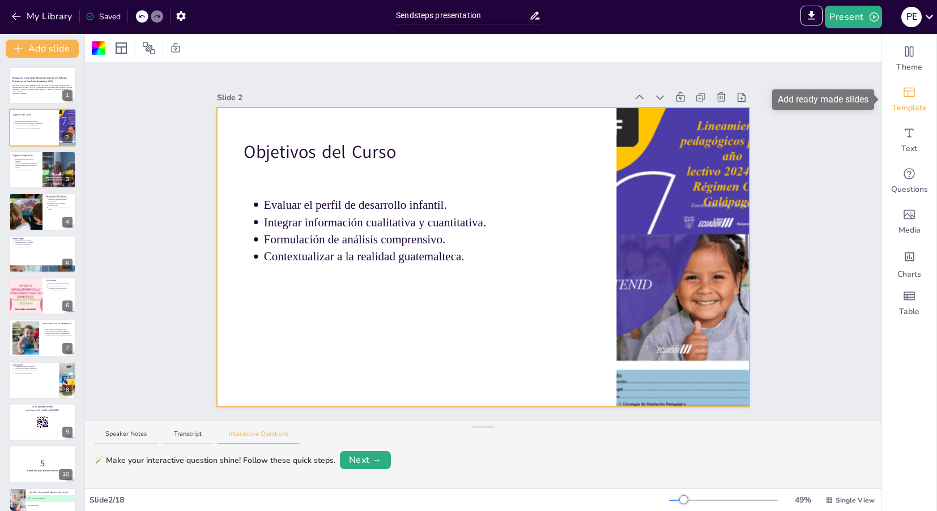
click at [897, 106] on span "Template" at bounding box center [909, 108] width 35 height 11
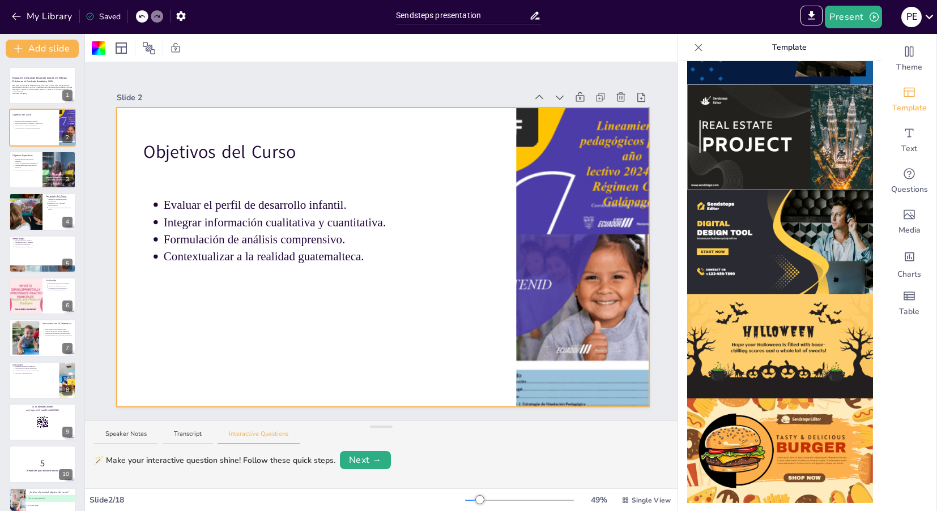
scroll to position [1033, 0]
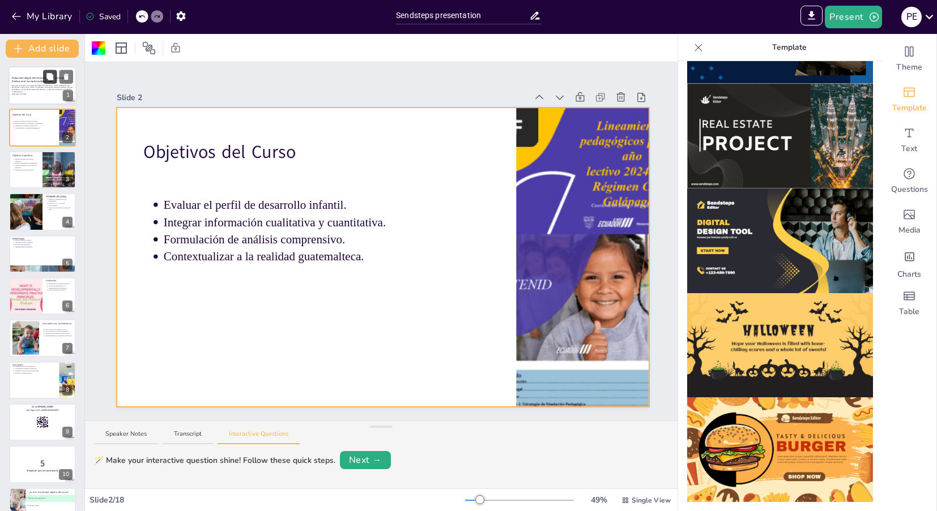
click at [48, 79] on icon at bounding box center [49, 76] width 7 height 7
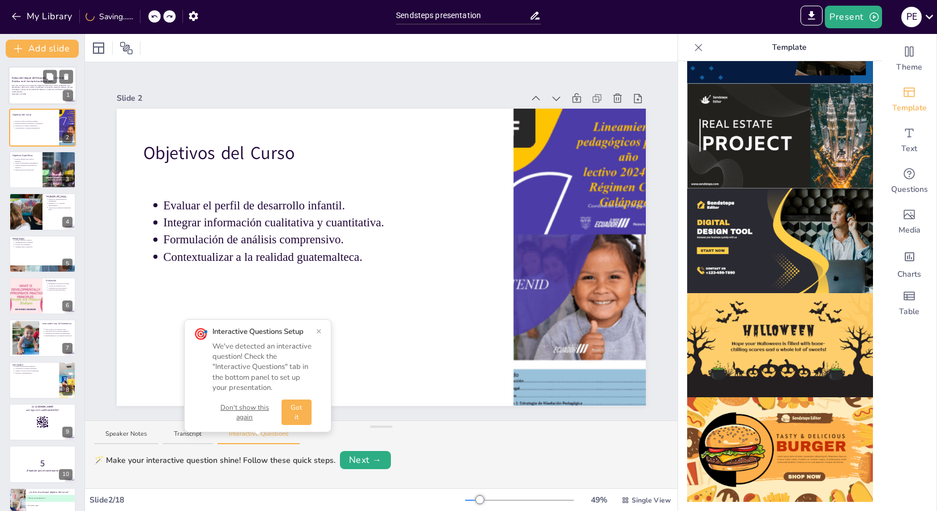
click at [31, 80] on strong "Evaluación Integral del Desarrollo Infantil: Un Enfoque Práctico en el Currícul…" at bounding box center [40, 79] width 56 height 6
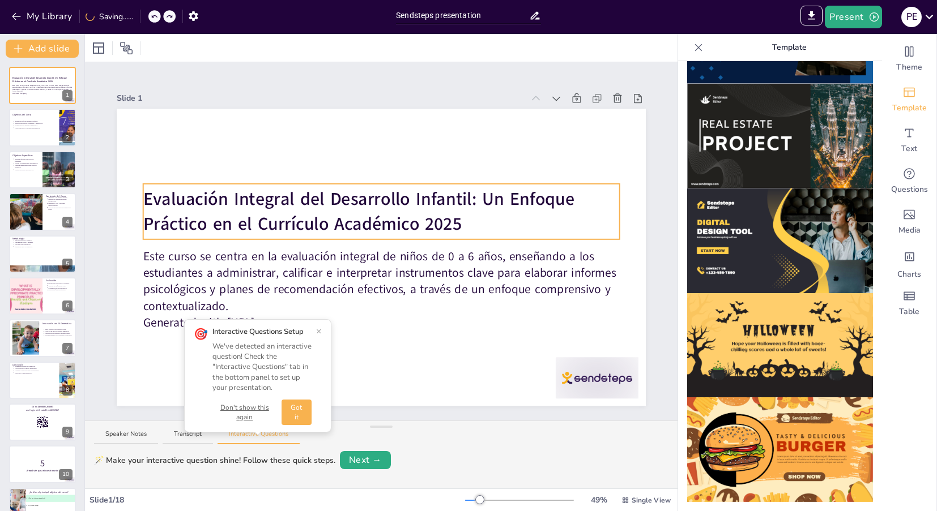
click at [351, 204] on strong "Evaluación Integral del Desarrollo Infantil: Un Enfoque Práctico en el Currícul…" at bounding box center [358, 211] width 431 height 49
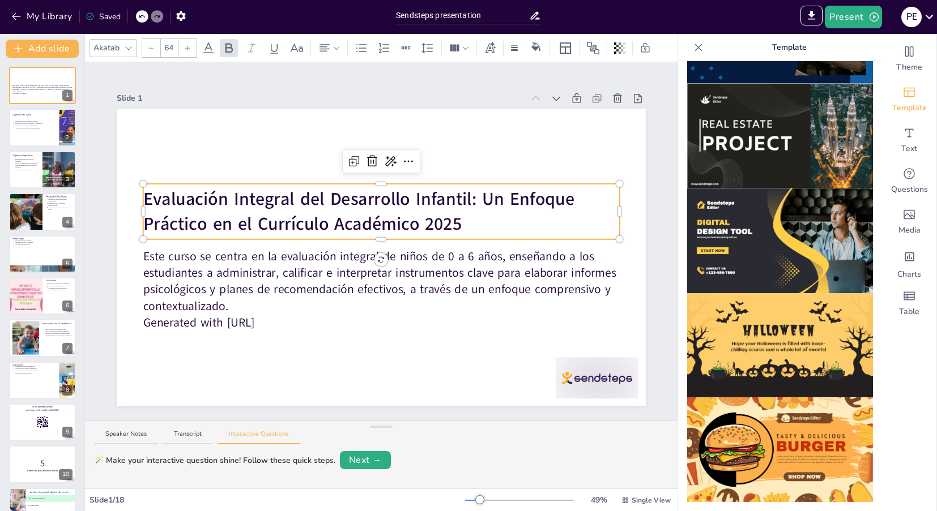
click at [464, 193] on strong "Evaluación Integral del Desarrollo Infantil: Un Enfoque Práctico en el Currícul…" at bounding box center [361, 211] width 437 height 49
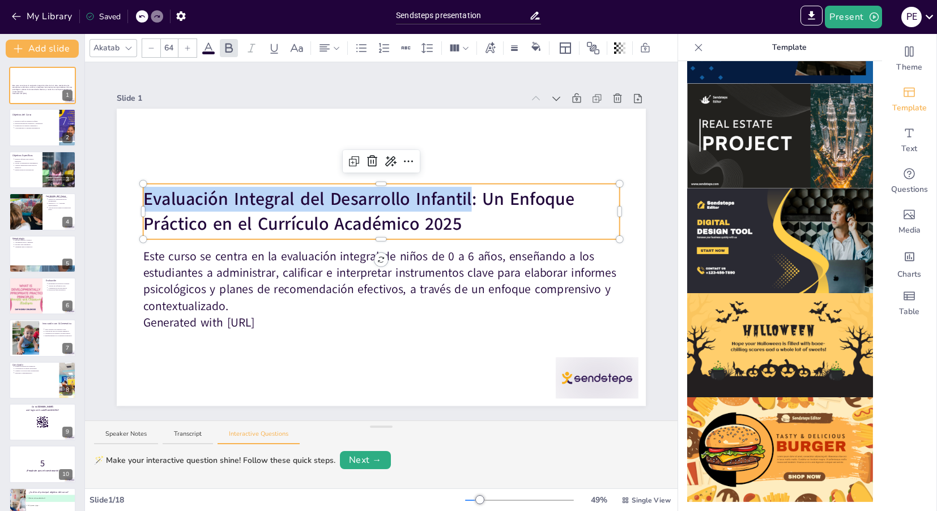
drag, startPoint x: 472, startPoint y: 199, endPoint x: 144, endPoint y: 203, distance: 327.4
click at [144, 203] on div "Este curso se centra en la evaluación integral de niños de 0 a 6 años, enseñand…" at bounding box center [381, 257] width 529 height 297
copy strong "Evaluación Integral del Desarrollo Infantil"
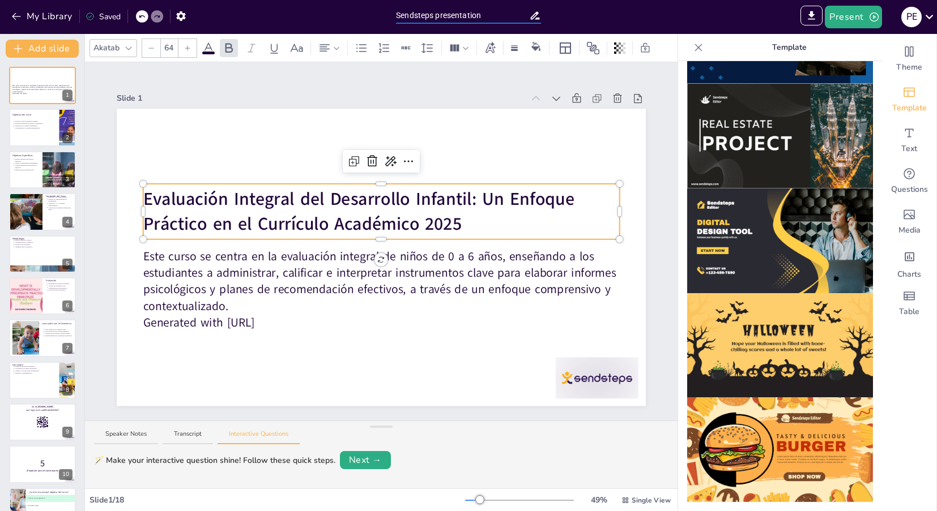
click at [431, 16] on input "Sendsteps presentation" at bounding box center [462, 15] width 133 height 16
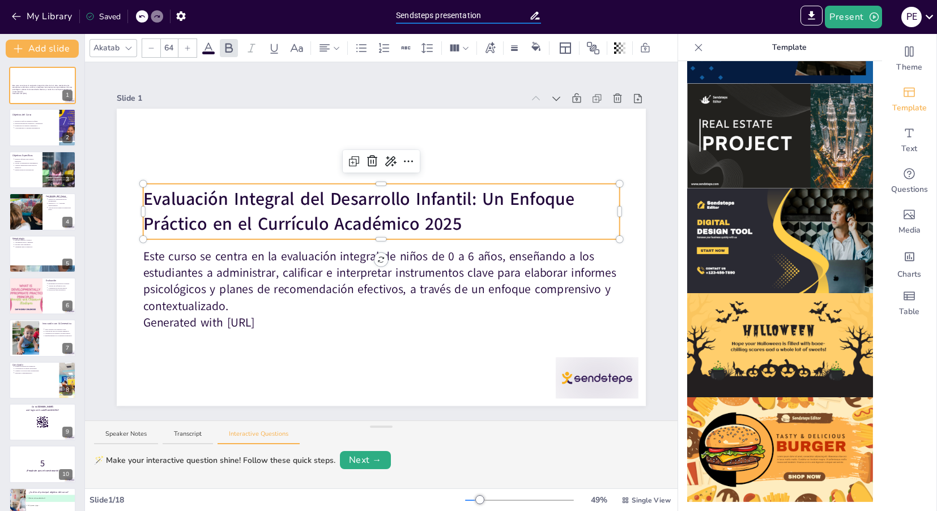
paste input "Evaluación Integral del Desarrollo Infantil"
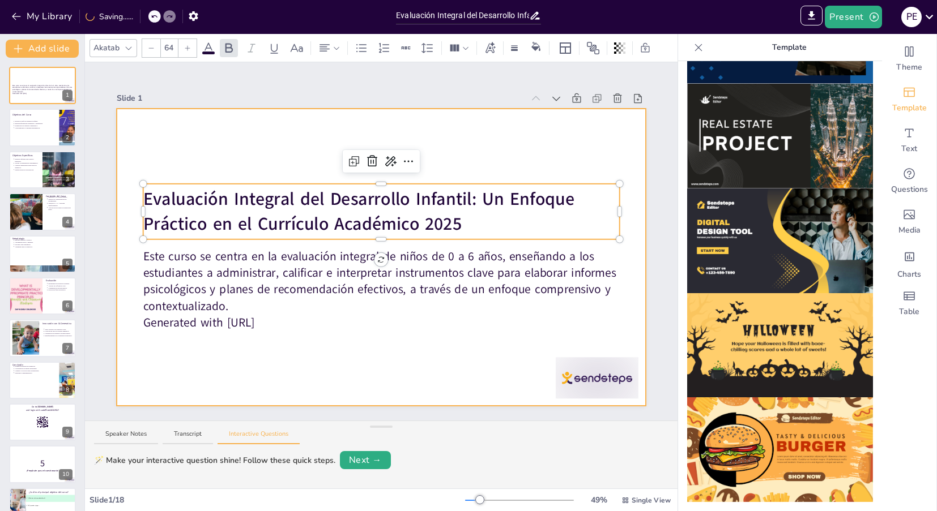
click at [312, 138] on div at bounding box center [381, 257] width 529 height 297
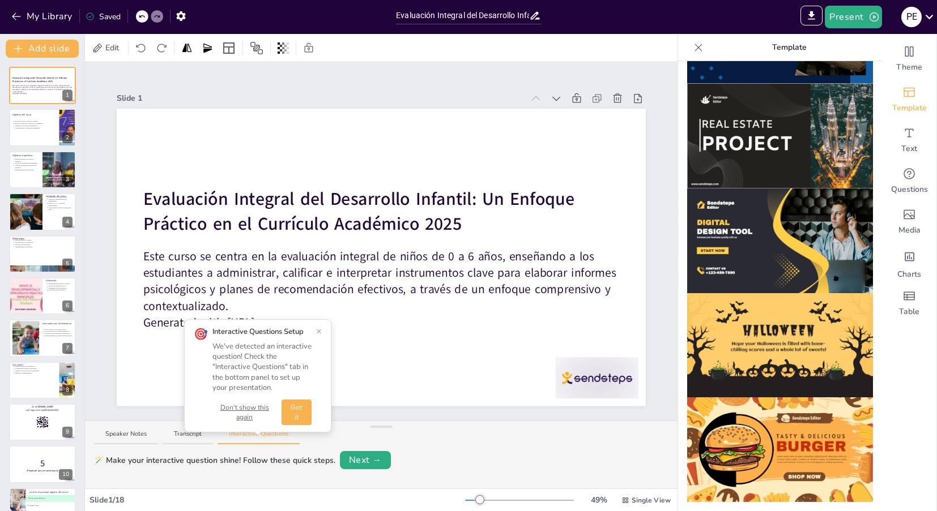
click at [316, 330] on button "×" at bounding box center [319, 331] width 6 height 9
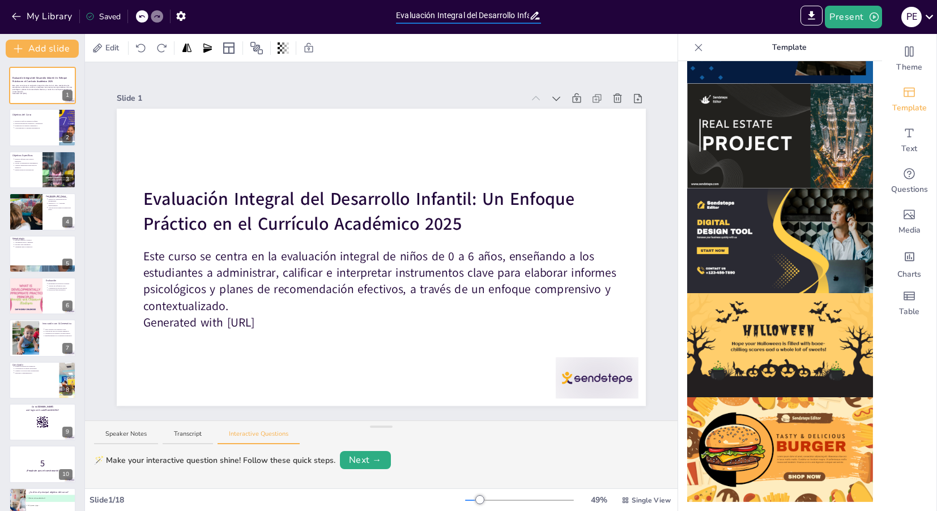
click at [450, 18] on input "Evaluación Integral del Desarrollo Infantil" at bounding box center [462, 15] width 133 height 16
drag, startPoint x: 468, startPoint y: 15, endPoint x: 436, endPoint y: 15, distance: 31.7
click at [436, 15] on input "Evaluación Integral del Desarrollo Infantil" at bounding box center [462, 15] width 133 height 16
drag, startPoint x: 519, startPoint y: 12, endPoint x: 489, endPoint y: 14, distance: 30.1
click at [489, 14] on input "Evaluación del Desarrollo Infantil" at bounding box center [462, 15] width 133 height 16
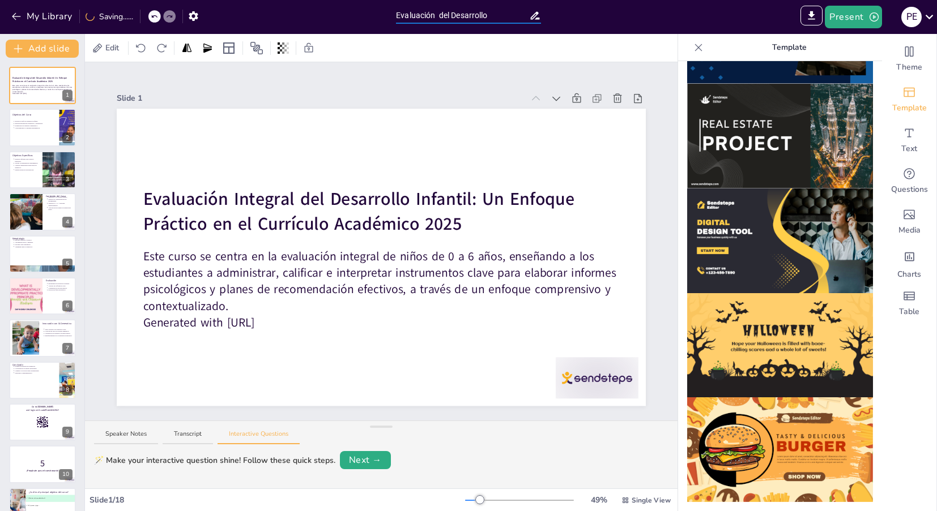
type input "Evaluación del Desarrollo"
click at [213, 93] on div "Slide 1" at bounding box center [320, 98] width 407 height 12
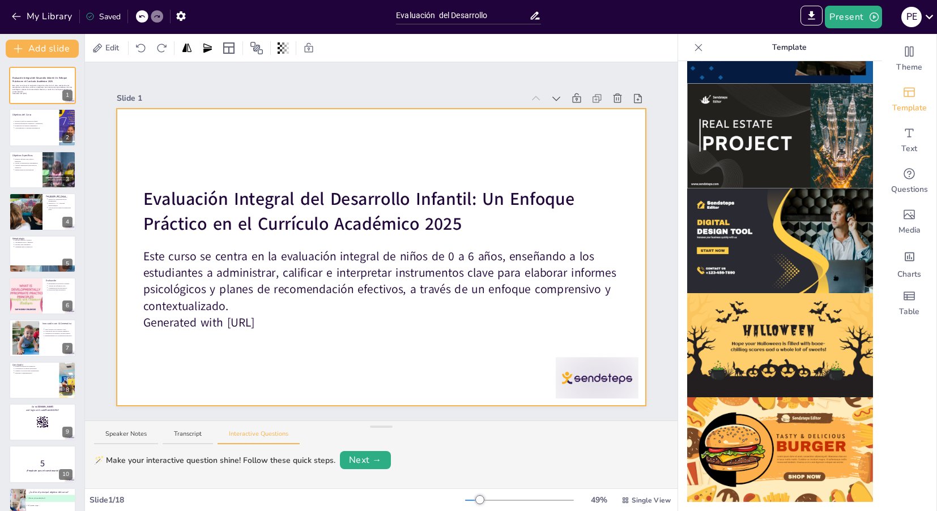
click at [125, 114] on div at bounding box center [381, 257] width 529 height 297
click at [99, 46] on div at bounding box center [99, 48] width 14 height 14
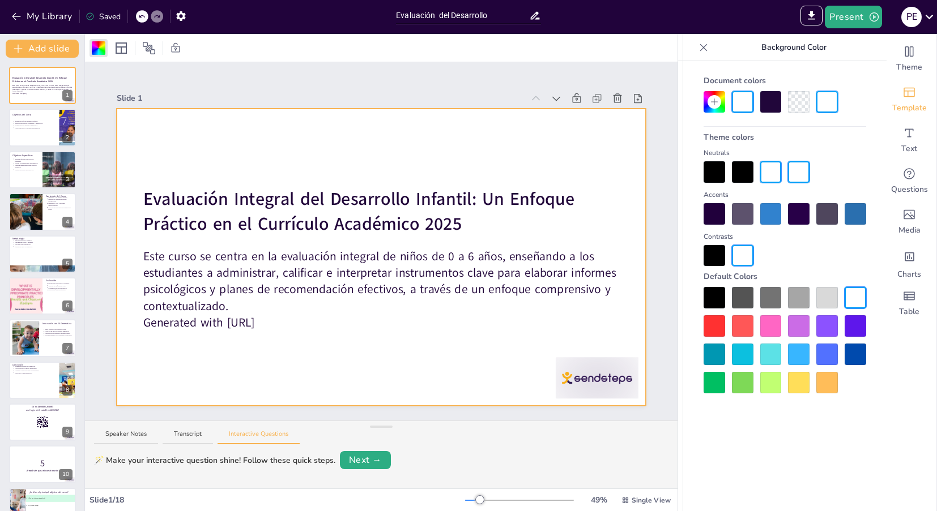
click at [764, 212] on div at bounding box center [771, 214] width 22 height 22
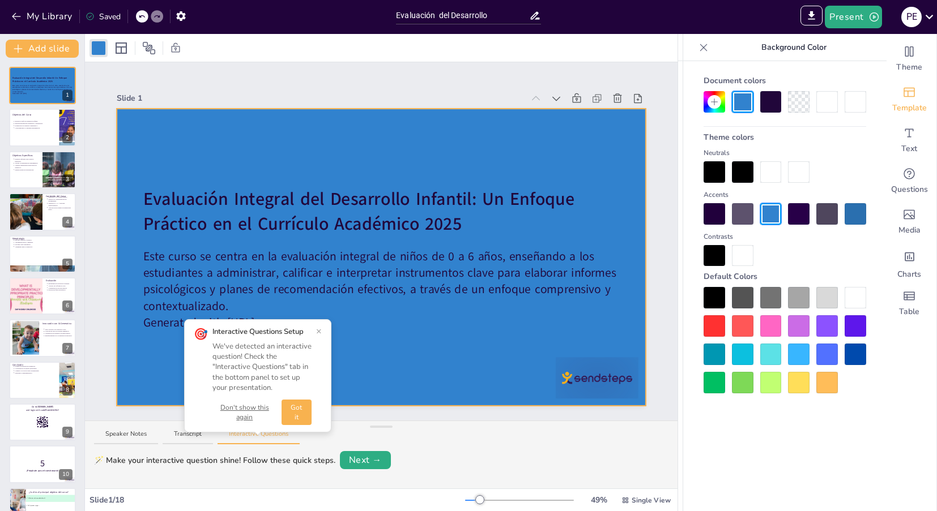
click at [743, 215] on div at bounding box center [743, 214] width 22 height 22
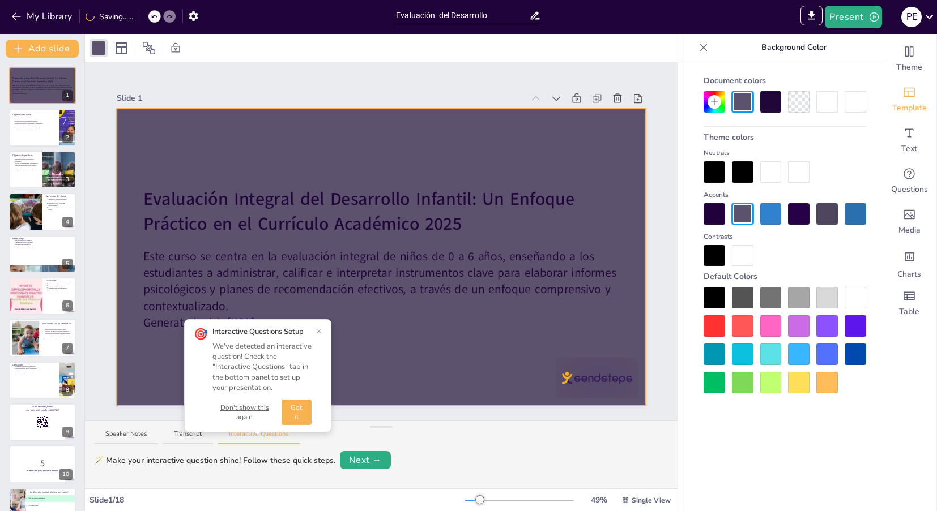
click at [761, 212] on div at bounding box center [771, 214] width 22 height 22
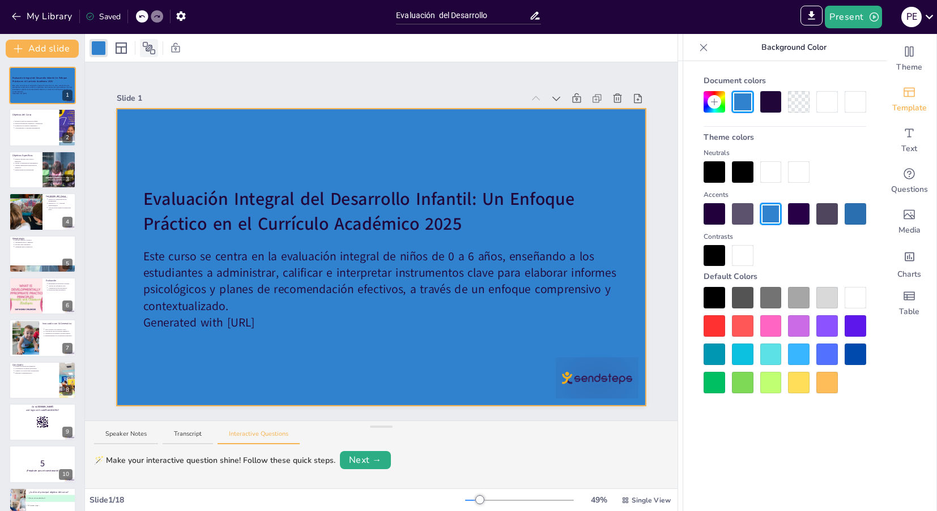
click at [150, 53] on icon at bounding box center [149, 48] width 14 height 14
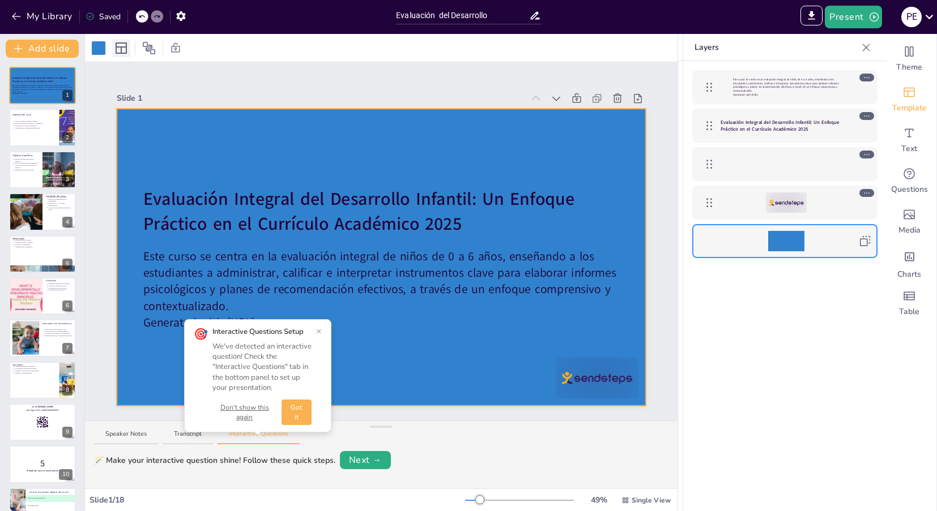
click at [125, 52] on icon at bounding box center [121, 48] width 14 height 14
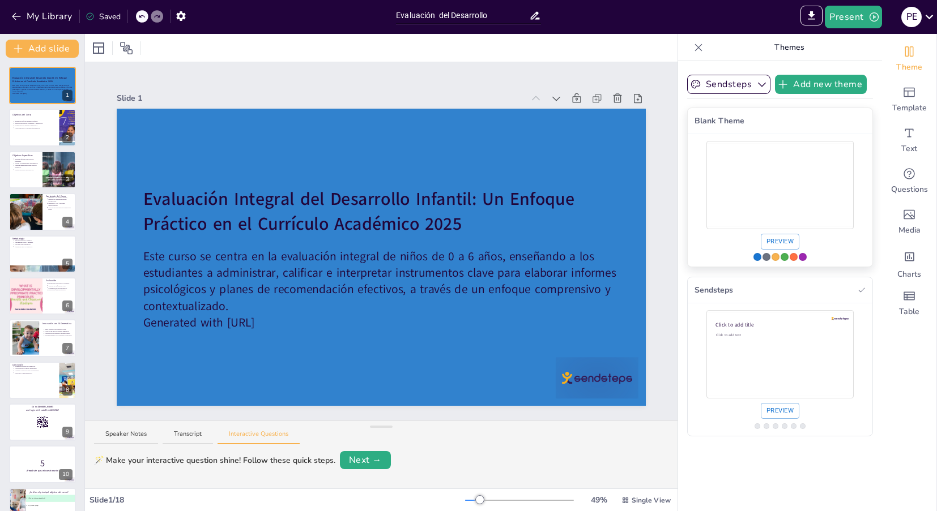
click at [731, 258] on div "Preview" at bounding box center [780, 200] width 185 height 133
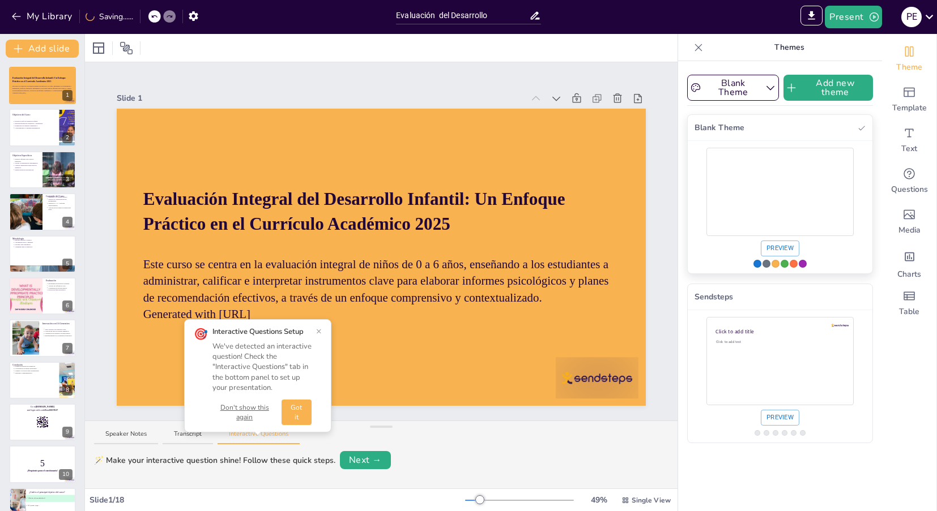
click at [731, 258] on div "Preview" at bounding box center [780, 207] width 185 height 133
click at [777, 261] on div "Use theme Blank Theme" at bounding box center [775, 264] width 8 height 8
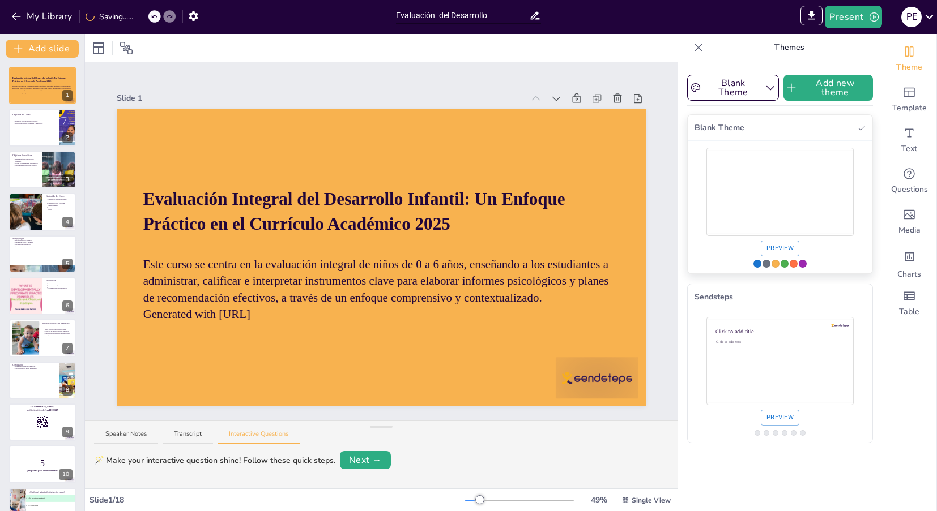
click at [754, 265] on div "Use theme Blank Theme" at bounding box center [757, 264] width 8 height 8
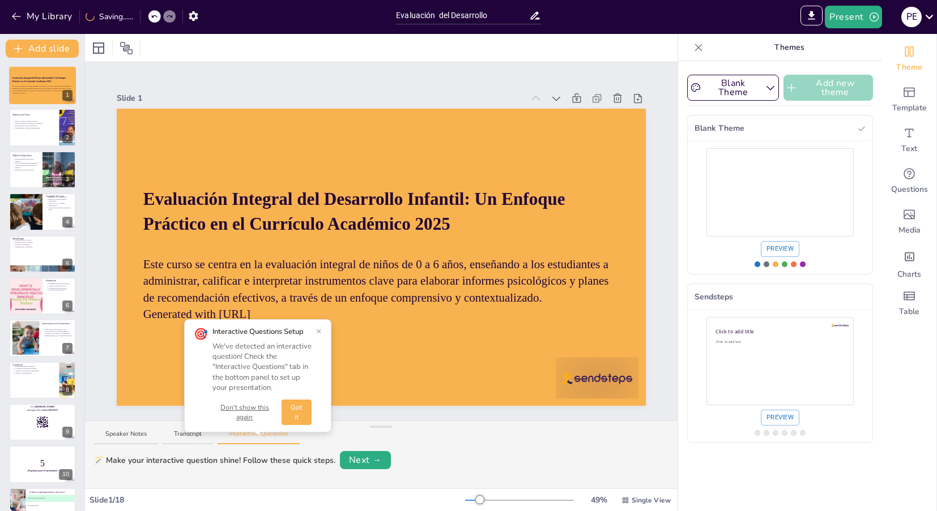
click at [811, 82] on button "Add new theme" at bounding box center [827, 88] width 89 height 26
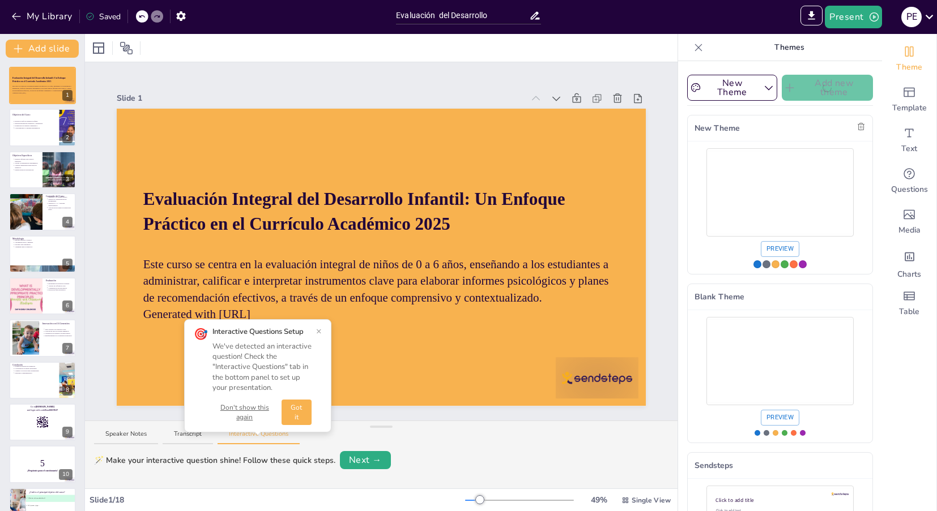
click at [719, 249] on div "Preview" at bounding box center [780, 208] width 185 height 133
click at [856, 122] on icon "button" at bounding box center [860, 126] width 9 height 9
click at [291, 406] on button "Got it" at bounding box center [297, 413] width 30 height 26
click at [319, 331] on button "×" at bounding box center [319, 331] width 6 height 9
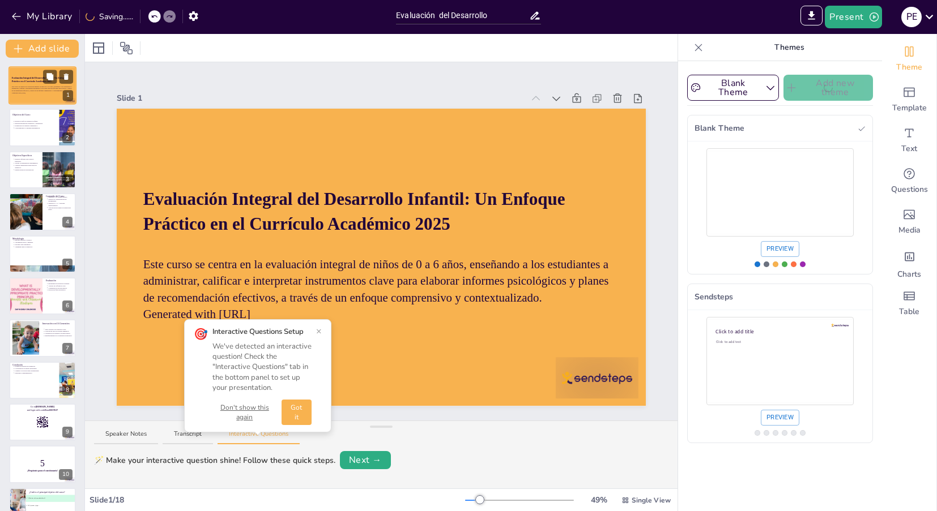
click at [43, 121] on button at bounding box center [50, 119] width 14 height 14
click at [43, 96] on div at bounding box center [42, 85] width 68 height 39
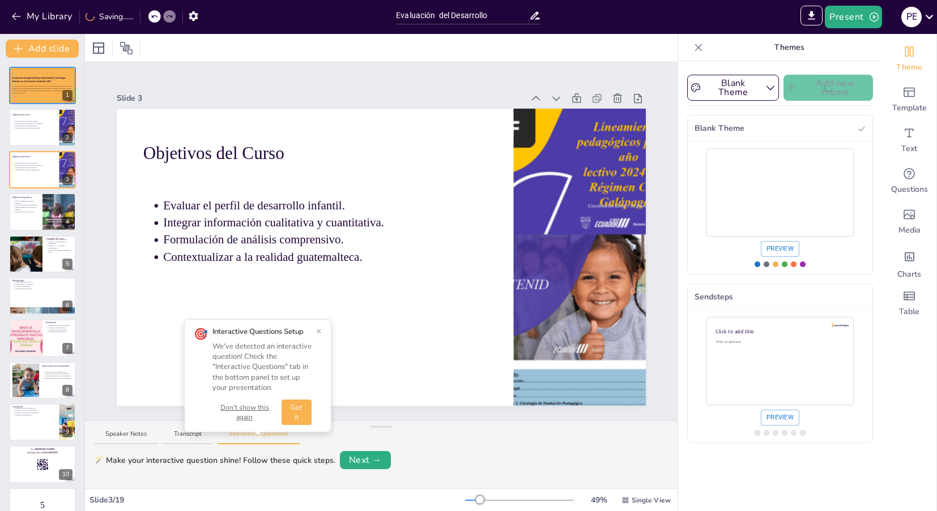
click at [318, 332] on button "×" at bounding box center [319, 331] width 6 height 9
click at [26, 22] on button "My Library" at bounding box center [42, 16] width 69 height 18
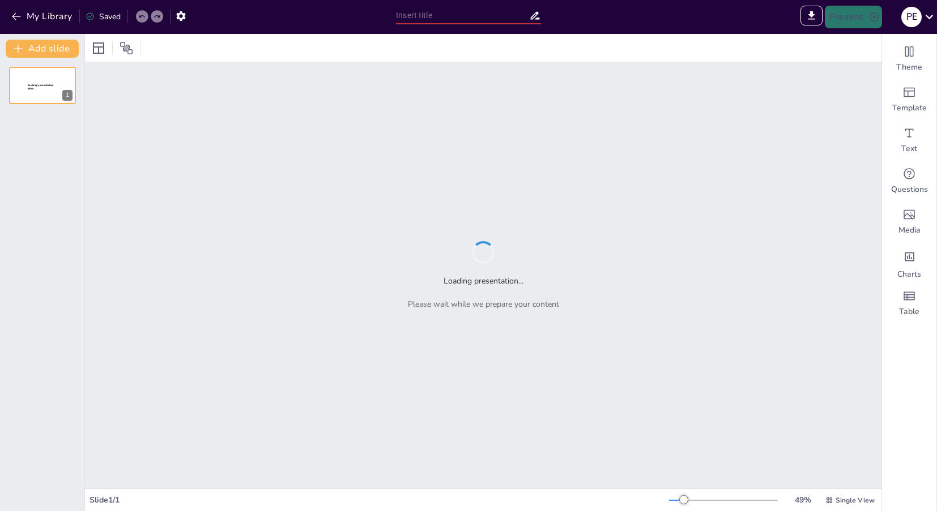
type input "Sendsteps presentation"
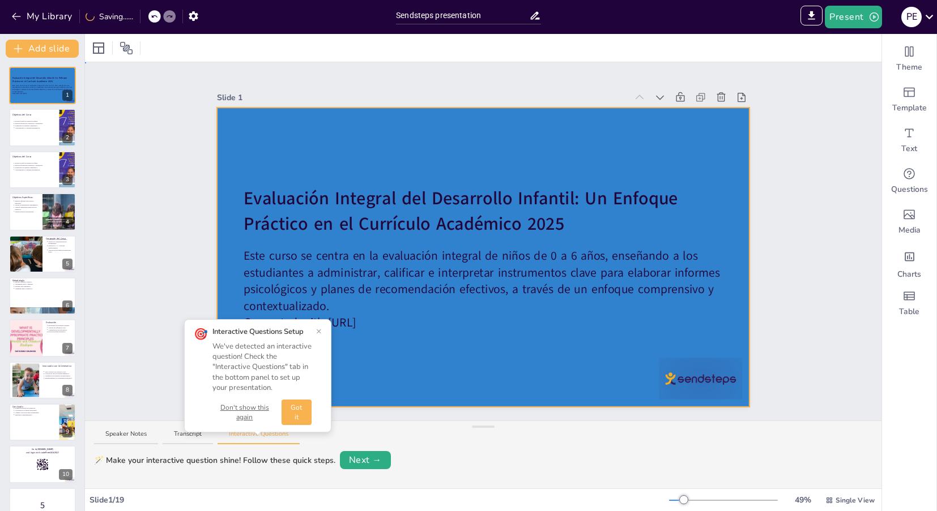
click at [346, 158] on div at bounding box center [483, 258] width 532 height 300
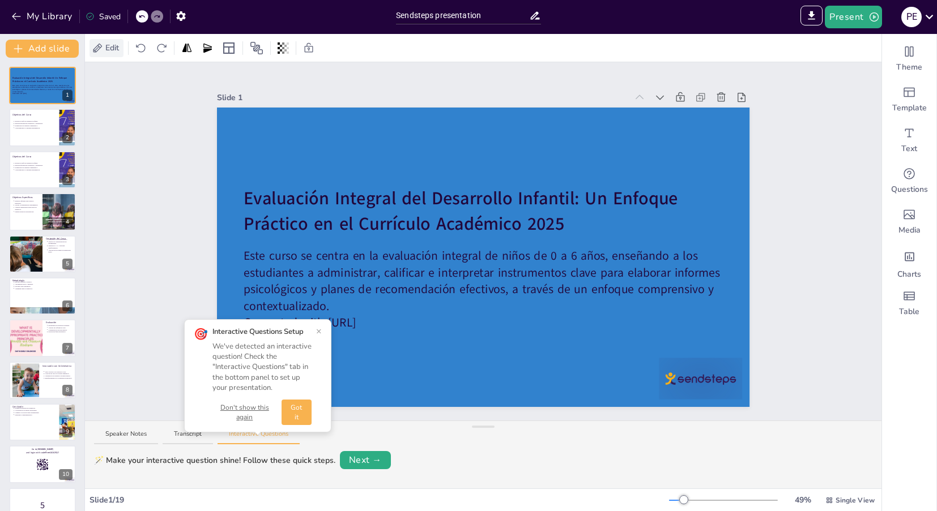
click at [113, 49] on span "Edit" at bounding box center [112, 48] width 18 height 12
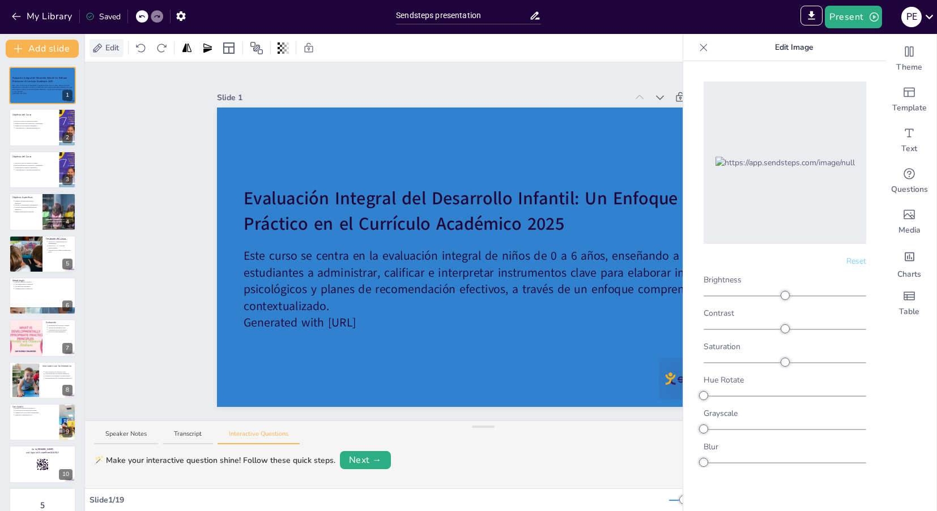
click at [113, 49] on span "Edit" at bounding box center [112, 48] width 18 height 12
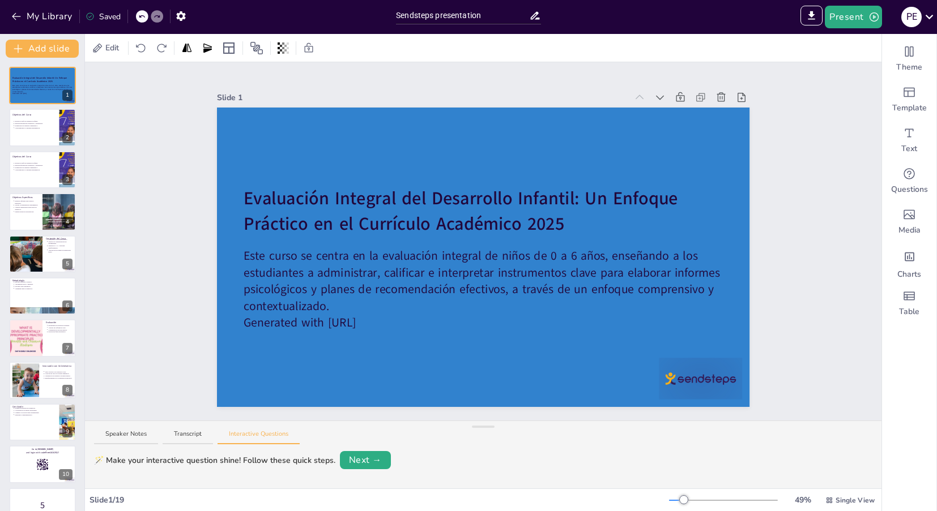
click at [239, 99] on div "Slide 1" at bounding box center [422, 98] width 410 height 12
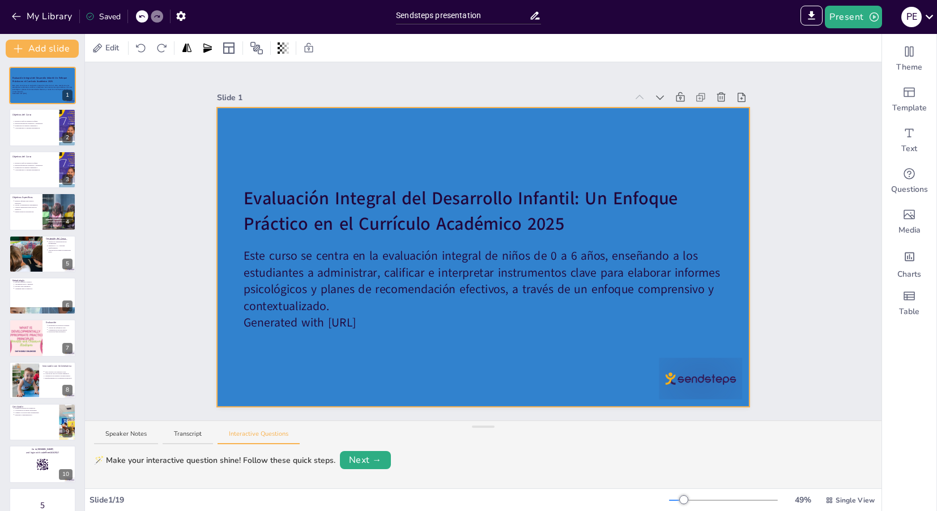
click at [237, 121] on div at bounding box center [483, 258] width 532 height 300
click at [103, 54] on div at bounding box center [98, 48] width 18 height 18
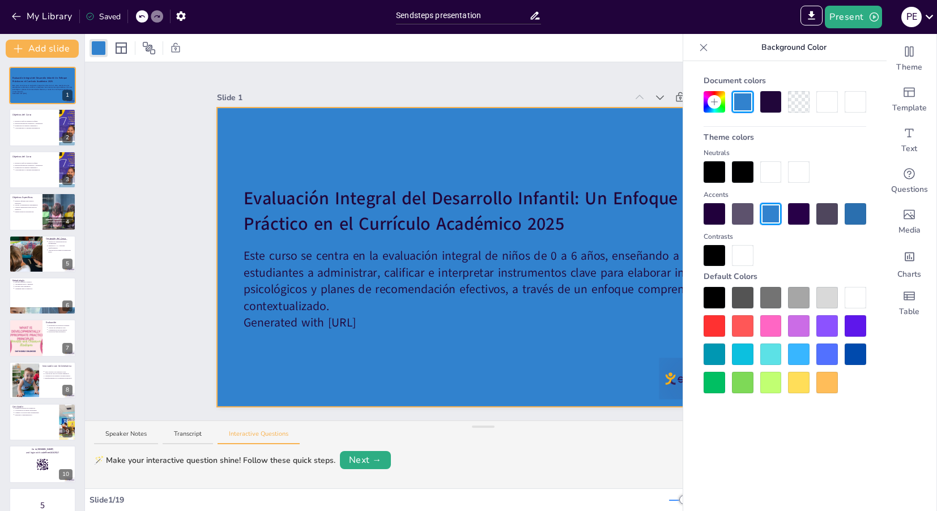
click at [747, 253] on div at bounding box center [743, 256] width 22 height 22
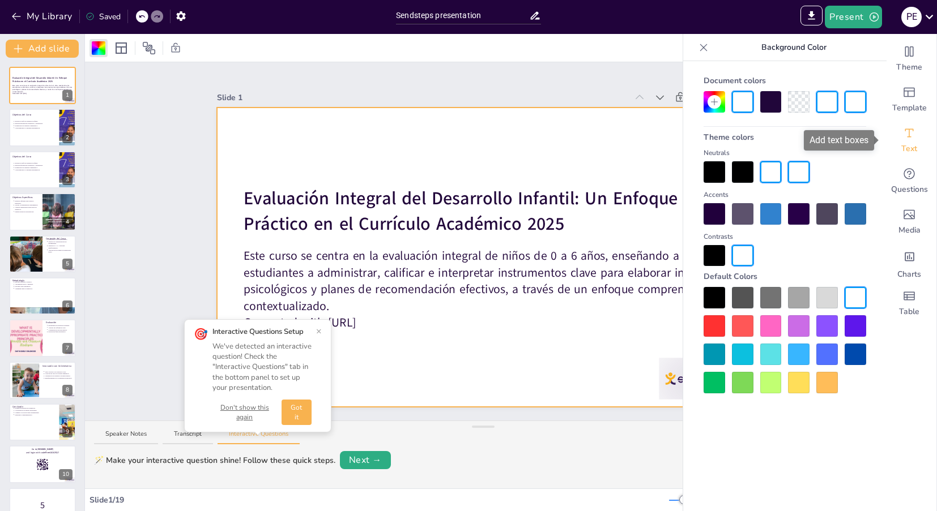
click at [912, 140] on div "Text" at bounding box center [909, 140] width 54 height 41
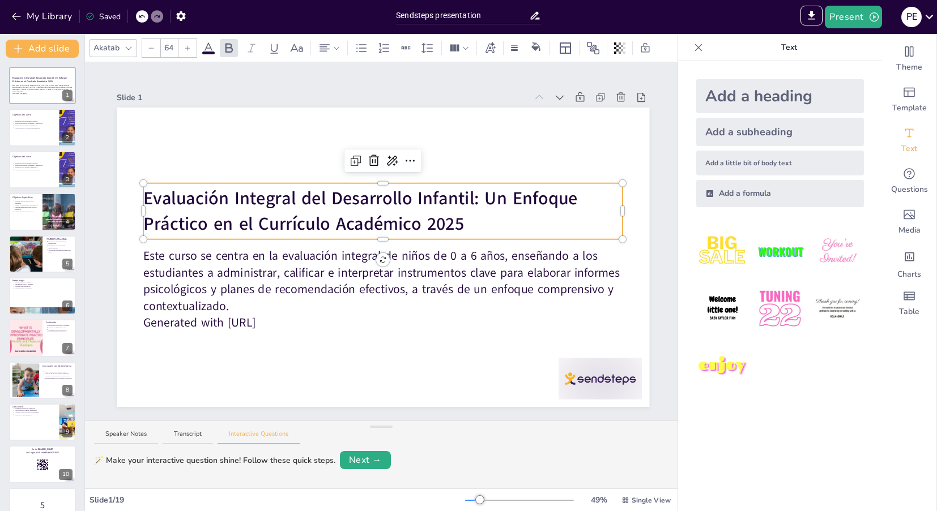
click at [213, 225] on strong "Evaluación Integral del Desarrollo Infantil: Un Enfoque Práctico en el Currícul…" at bounding box center [360, 211] width 434 height 49
click at [212, 227] on strong "Evaluación Integral del Desarrollo Infantil: Un Enfoque Práctico en el Currícul…" at bounding box center [363, 211] width 440 height 49
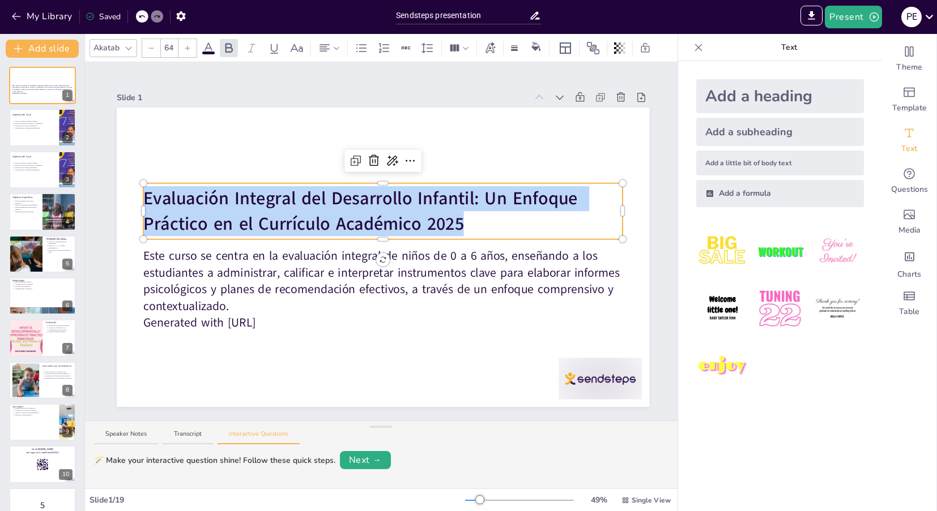
click at [212, 227] on strong "Evaluación Integral del Desarrollo Infantil: Un Enfoque Práctico en el Currícul…" at bounding box center [363, 211] width 440 height 49
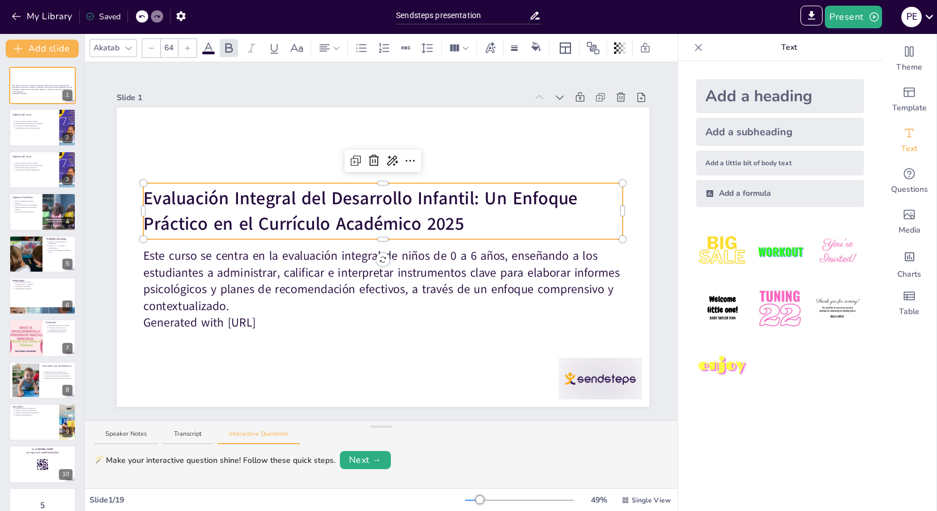
click at [118, 54] on div "Akatab" at bounding box center [106, 48] width 31 height 16
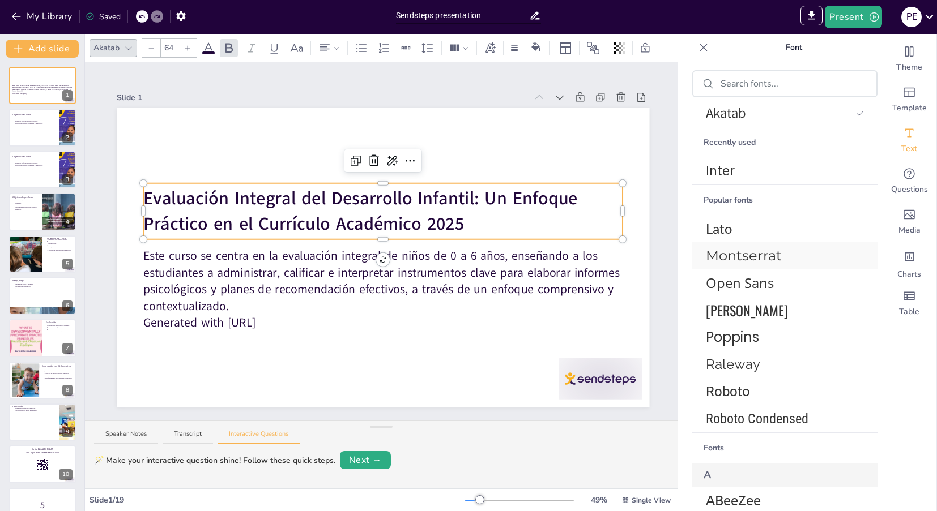
click at [739, 258] on span "Montserrat" at bounding box center [782, 256] width 153 height 20
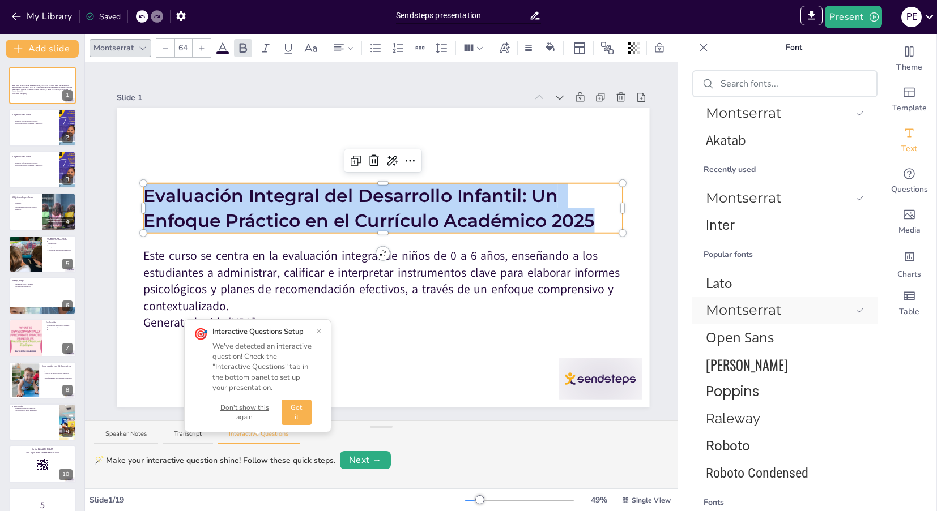
scroll to position [59, 0]
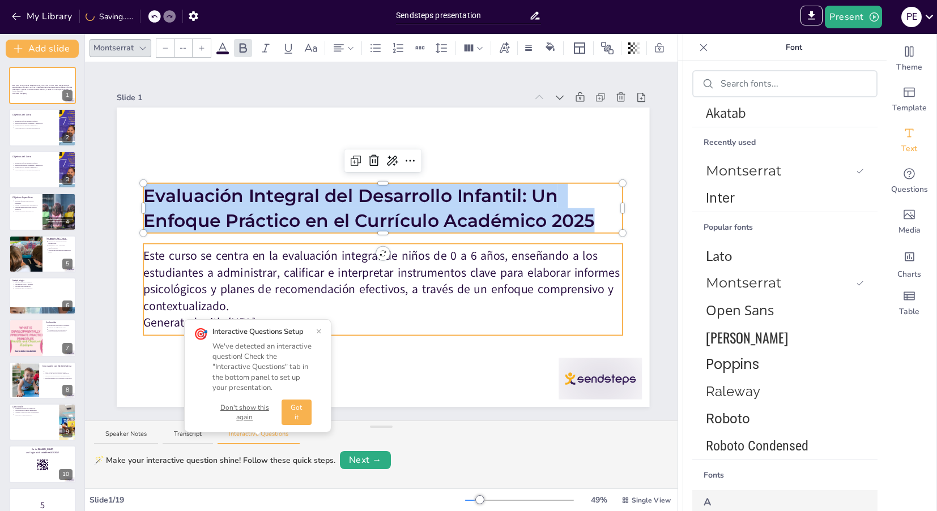
type input "43"
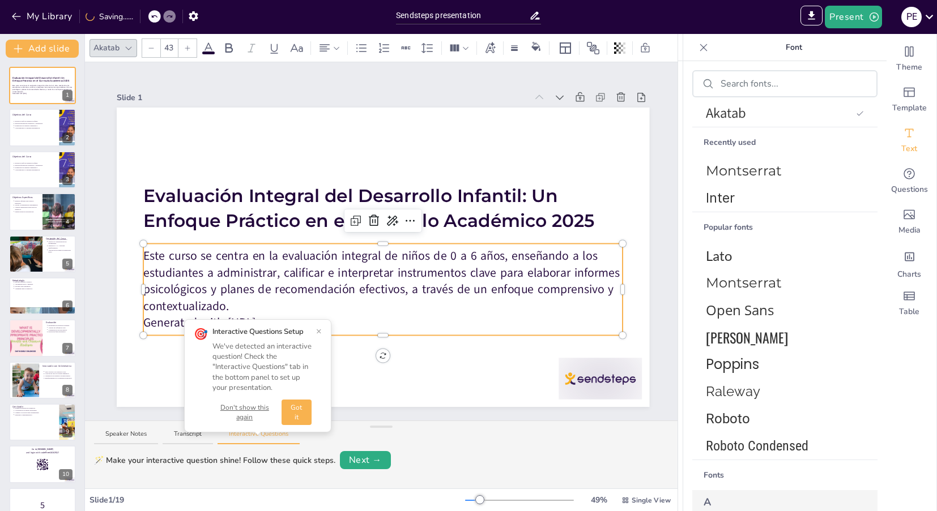
click at [587, 285] on p "Este curso se centra en la evaluación integral de niños de 0 a 6 años, enseñand…" at bounding box center [382, 281] width 479 height 67
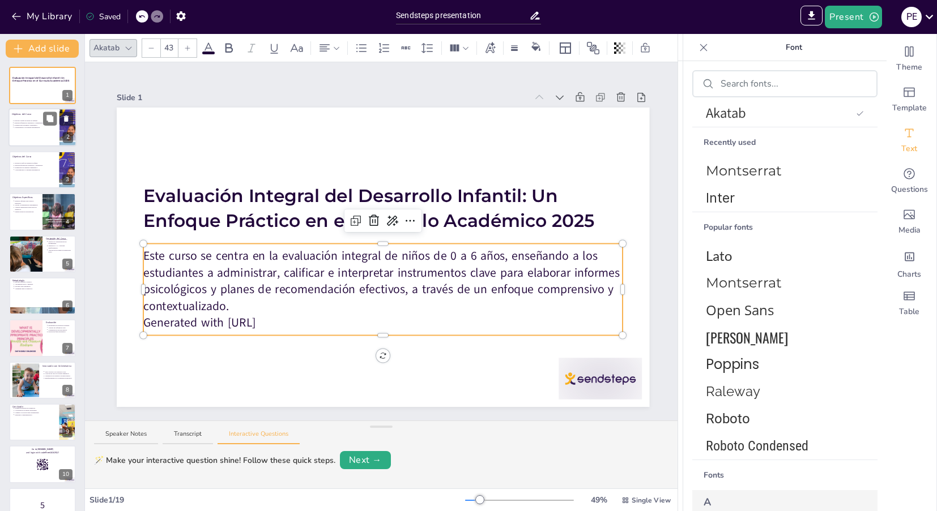
click at [18, 133] on div at bounding box center [42, 128] width 68 height 39
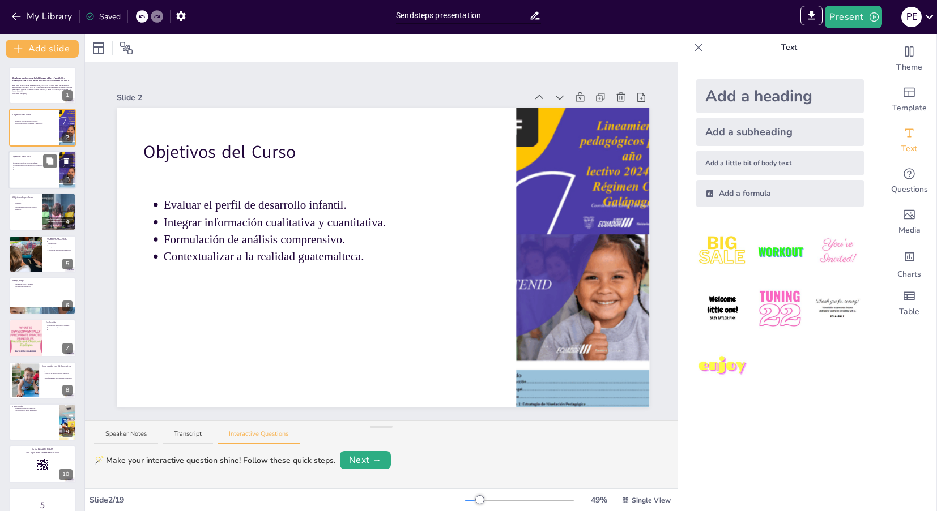
click at [19, 183] on div at bounding box center [42, 170] width 68 height 39
click at [28, 132] on div at bounding box center [42, 128] width 68 height 39
click at [67, 121] on icon at bounding box center [66, 119] width 5 height 6
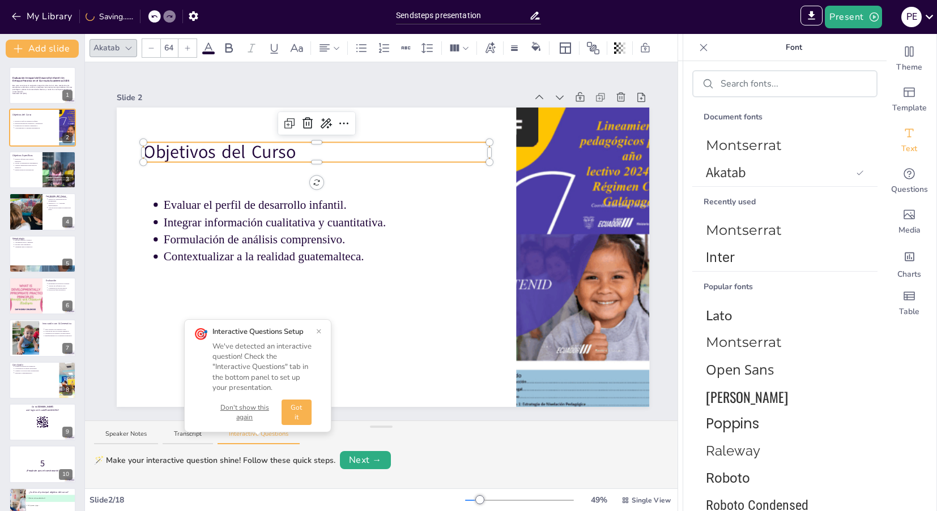
click at [167, 150] on p "Objetivos del Curso" at bounding box center [316, 152] width 346 height 25
click at [119, 53] on div "Akatab" at bounding box center [106, 48] width 31 height 16
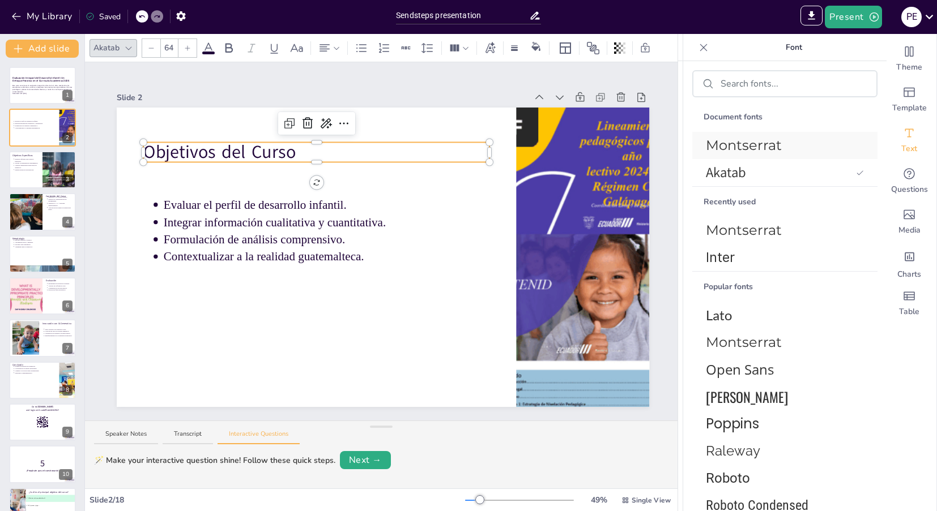
click at [696, 143] on div "Montserrat" at bounding box center [784, 145] width 185 height 27
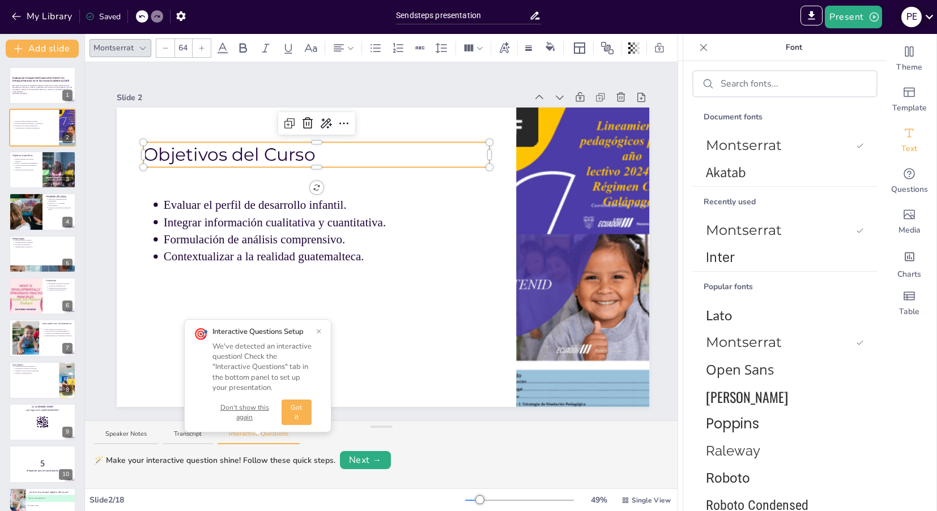
click at [929, 18] on icon at bounding box center [929, 17] width 8 height 5
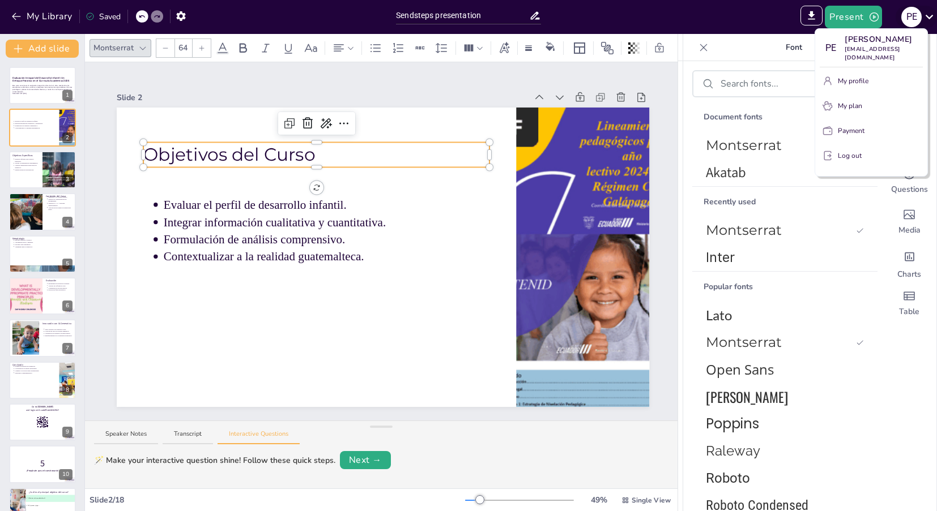
click at [929, 18] on div at bounding box center [468, 255] width 937 height 511
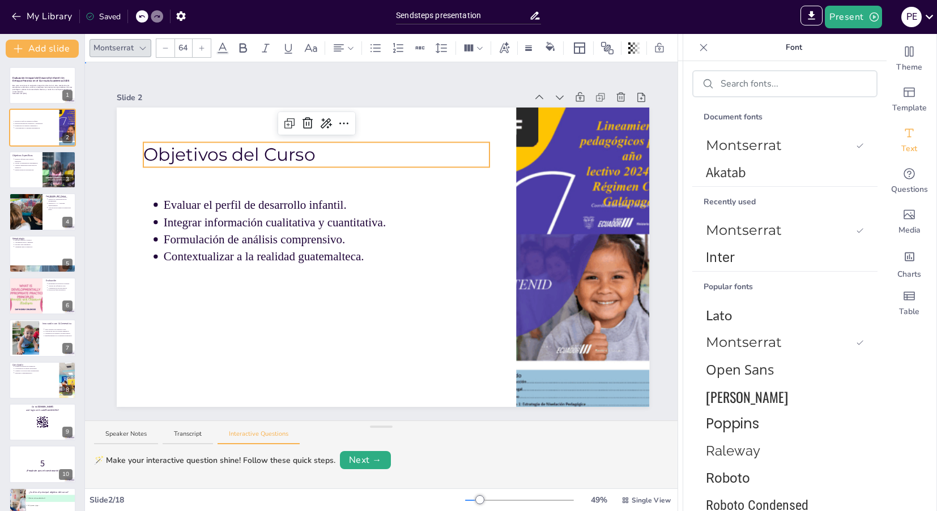
click at [95, 76] on div "Slide 1 Evaluación Integral del Desarrollo Infantil: Un Enfoque Práctico en el …" at bounding box center [383, 241] width 596 height 331
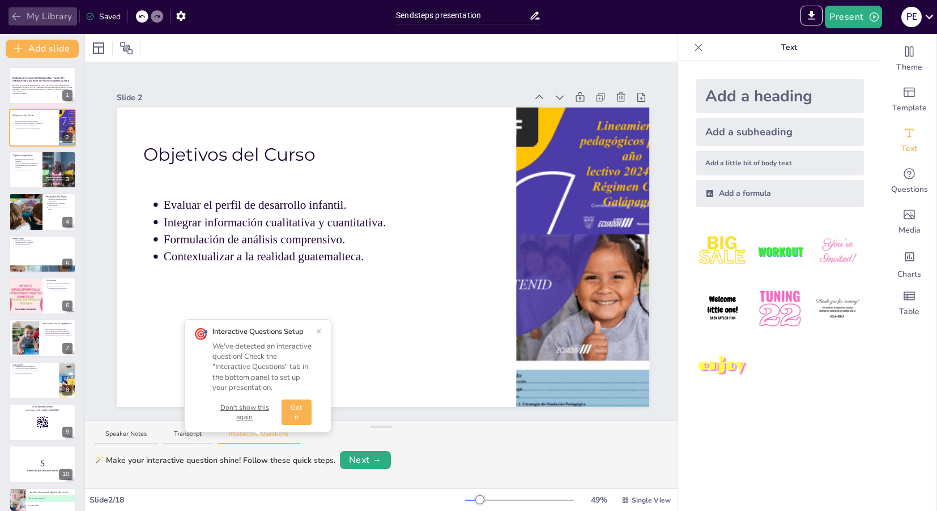
click at [53, 23] on button "My Library" at bounding box center [42, 16] width 69 height 18
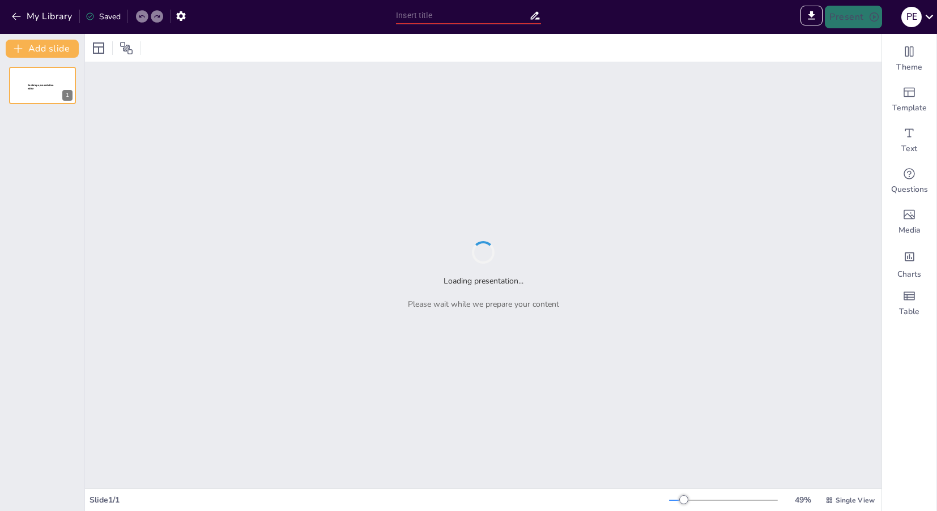
type input "Sendsteps presentation"
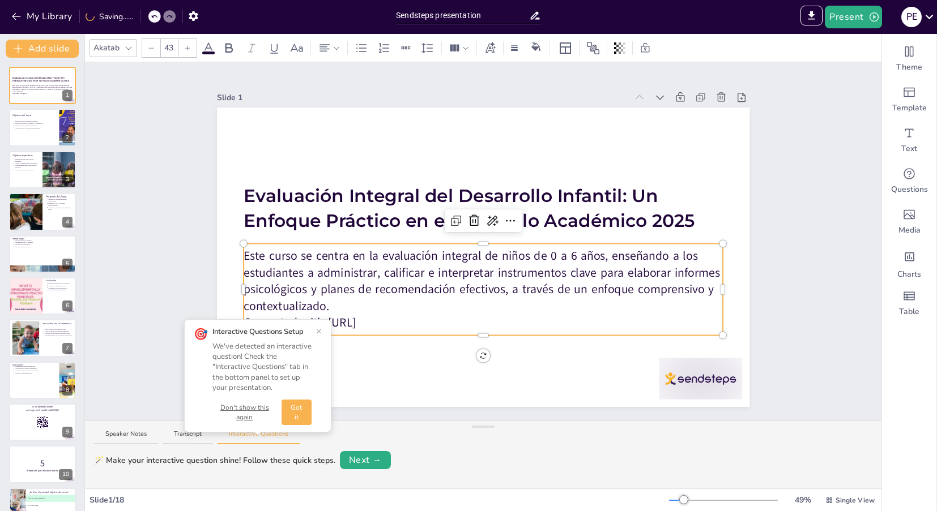
click at [317, 274] on p "Este curso se centra en la evaluación integral de niños de 0 a 6 años, enseñand…" at bounding box center [483, 281] width 479 height 67
click at [463, 44] on icon at bounding box center [466, 48] width 8 height 8
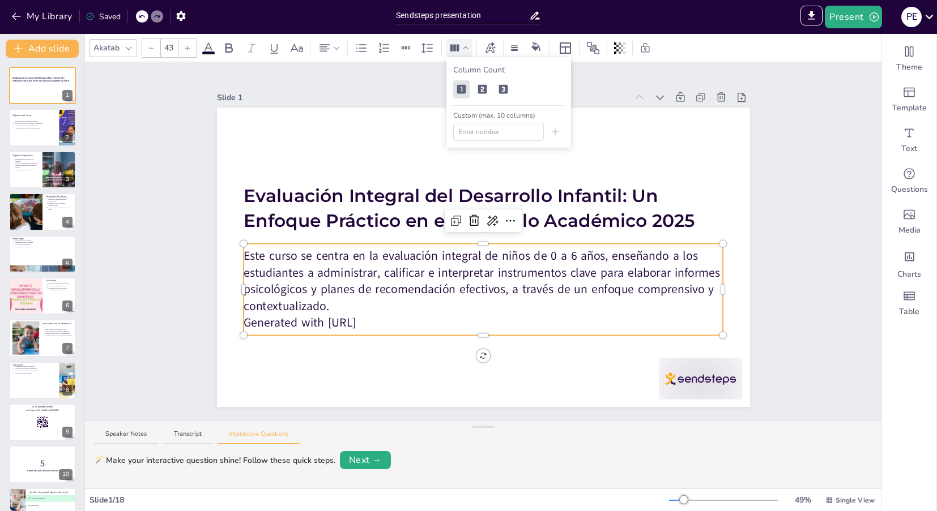
click at [463, 44] on icon at bounding box center [466, 48] width 8 height 8
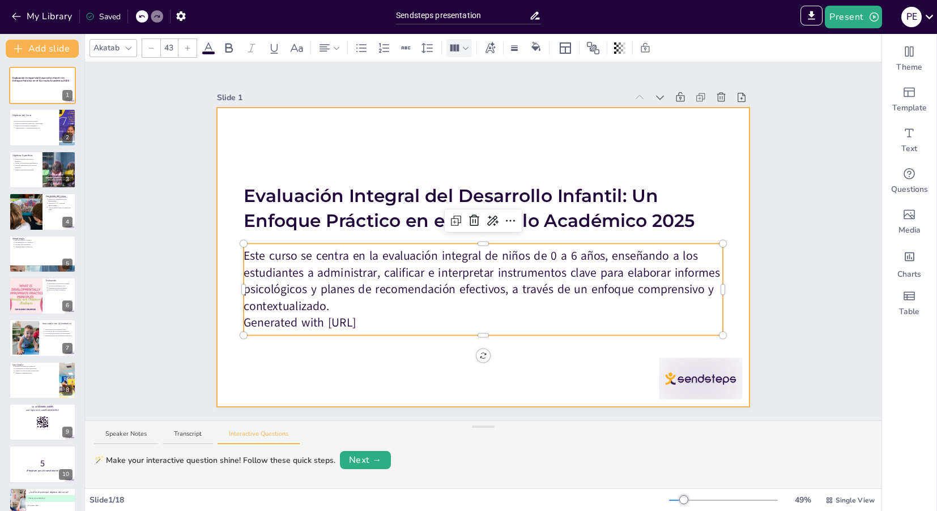
click at [455, 145] on div at bounding box center [483, 258] width 532 height 300
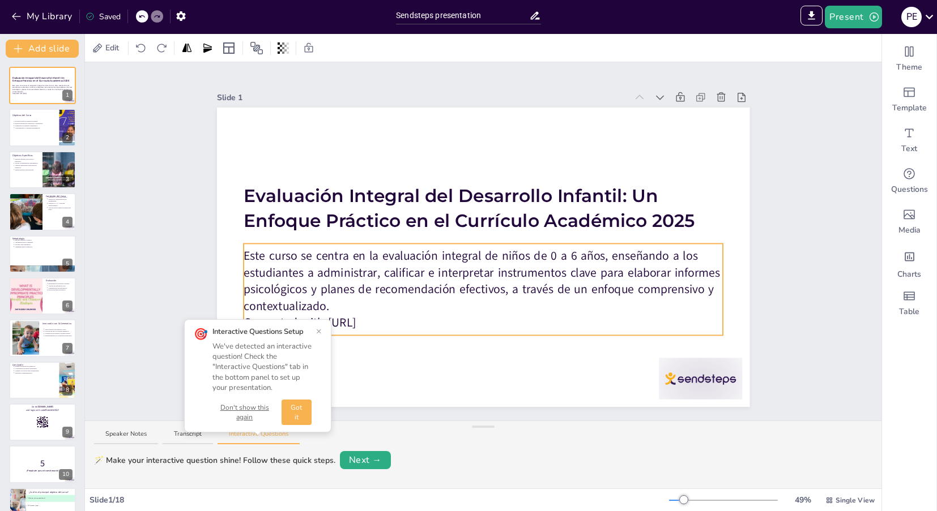
click at [451, 296] on p "Este curso se centra en la evaluación integral de niños de 0 a 6 años, enseñand…" at bounding box center [483, 281] width 479 height 67
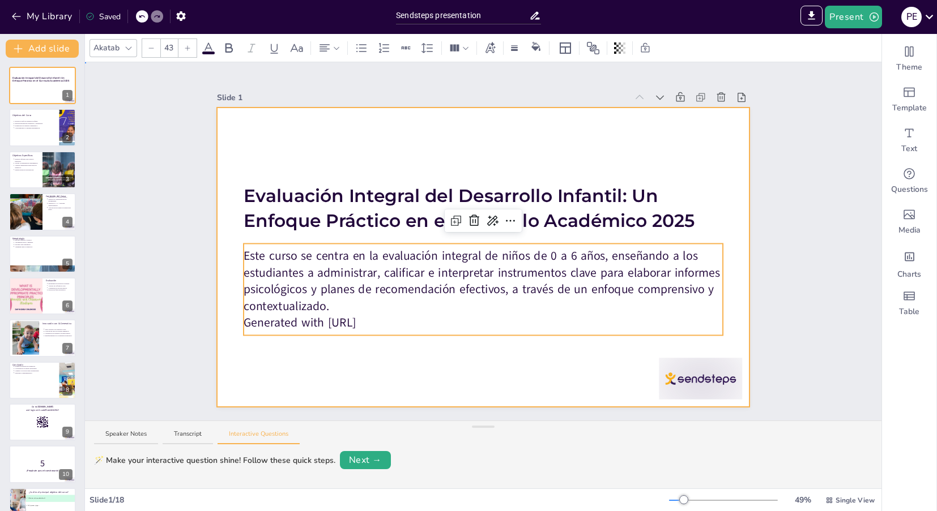
click at [331, 122] on div at bounding box center [483, 258] width 532 height 300
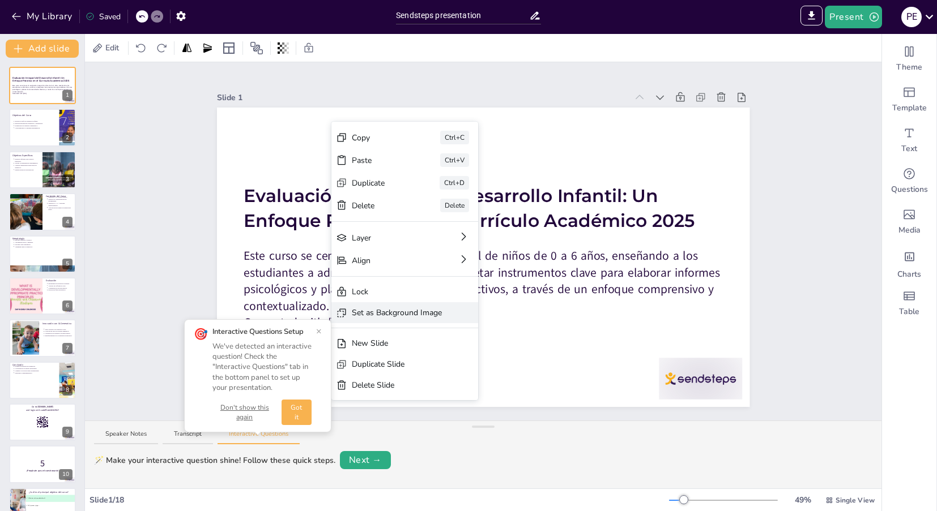
click at [390, 313] on div "Set as Background Image" at bounding box center [397, 313] width 90 height 12
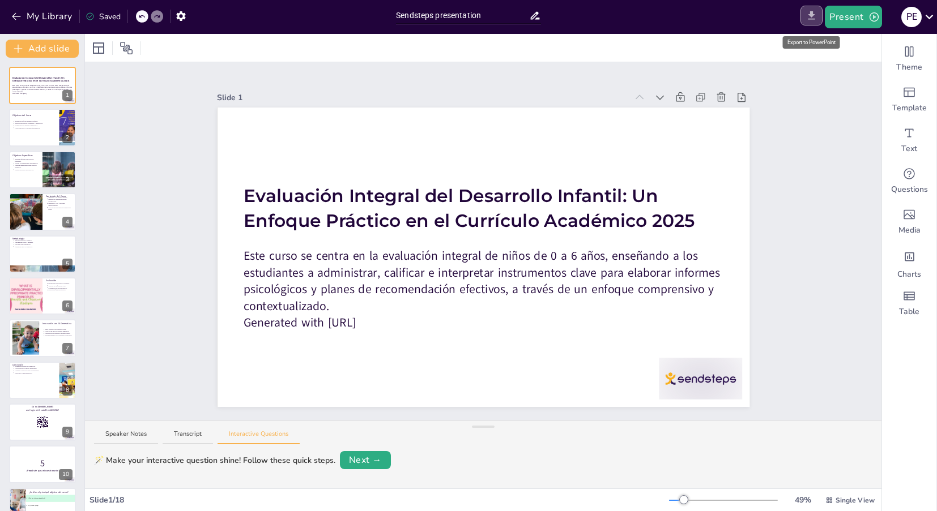
click at [811, 20] on icon "Export to PowerPoint" at bounding box center [811, 16] width 12 height 12
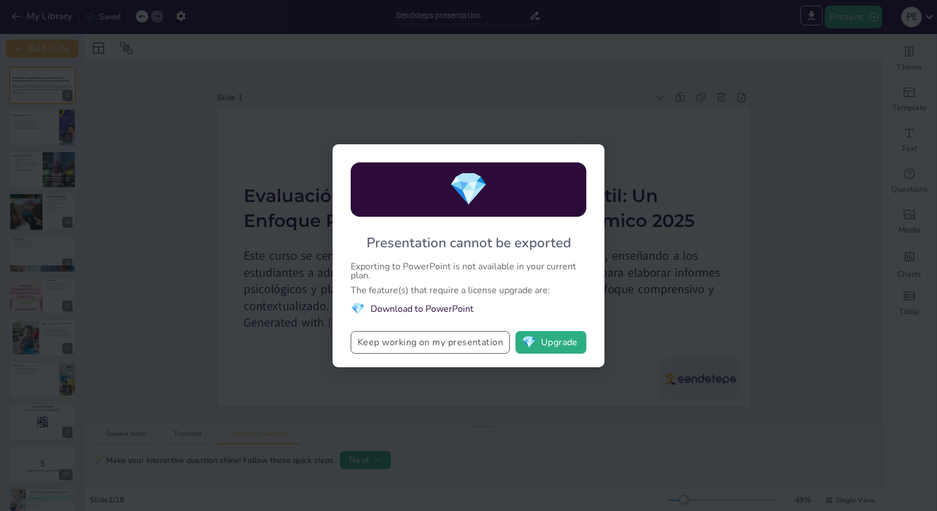
click at [416, 348] on button "Keep working on my presentation" at bounding box center [430, 342] width 159 height 23
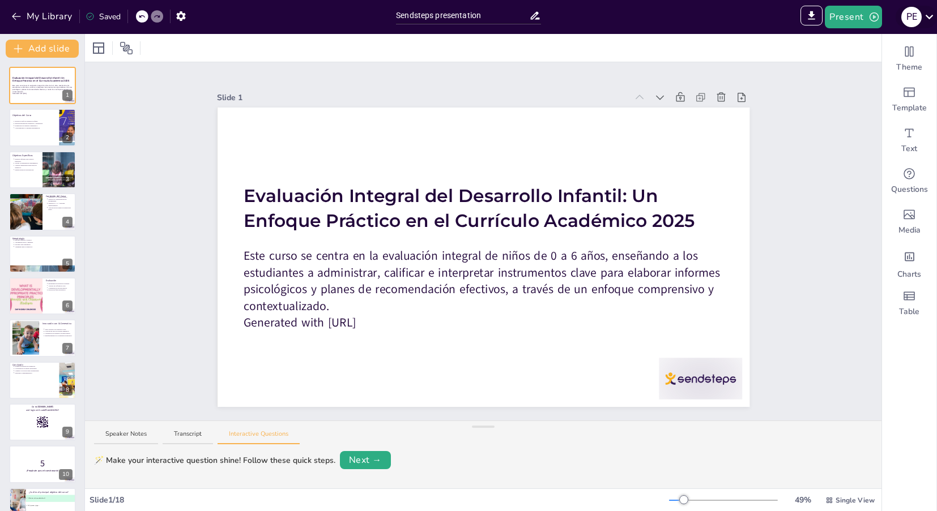
click at [928, 19] on icon at bounding box center [929, 16] width 15 height 15
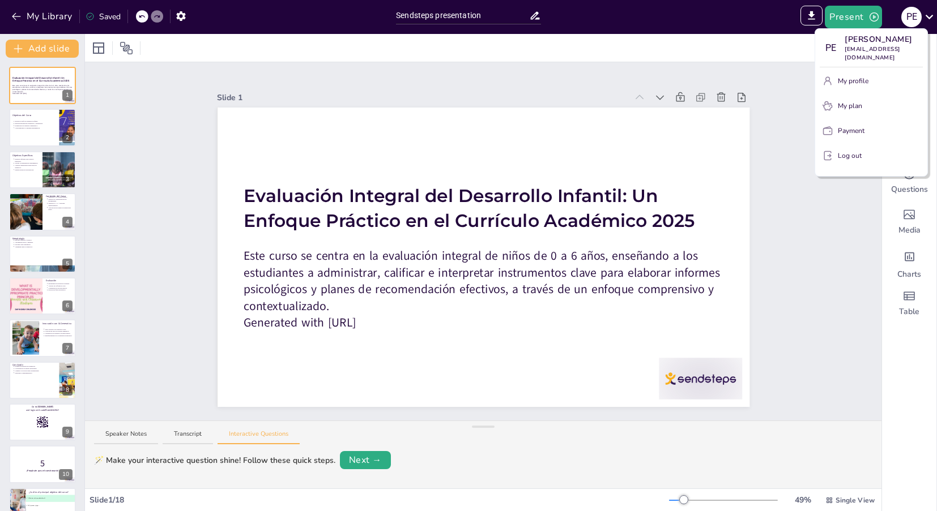
click at [666, 68] on div at bounding box center [468, 255] width 937 height 511
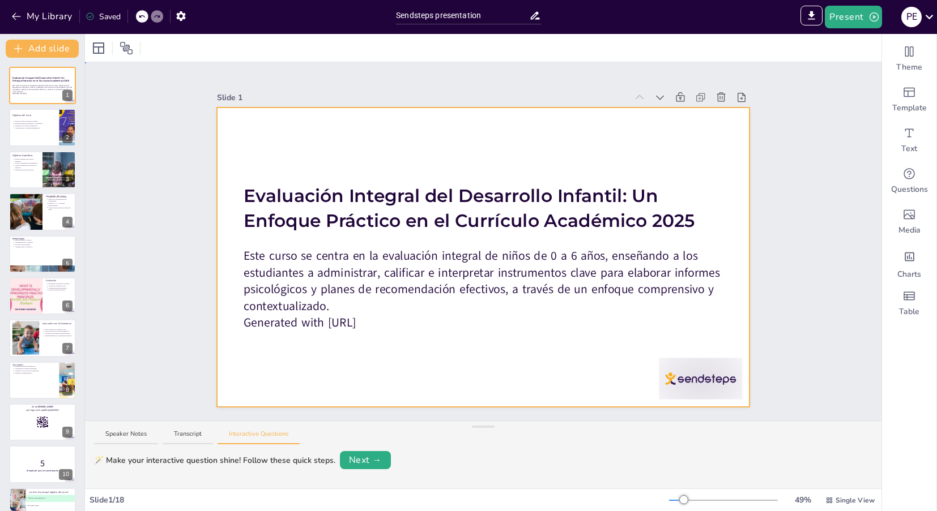
click at [652, 116] on div at bounding box center [483, 257] width 532 height 532
click at [190, 438] on button "Transcript" at bounding box center [188, 437] width 50 height 15
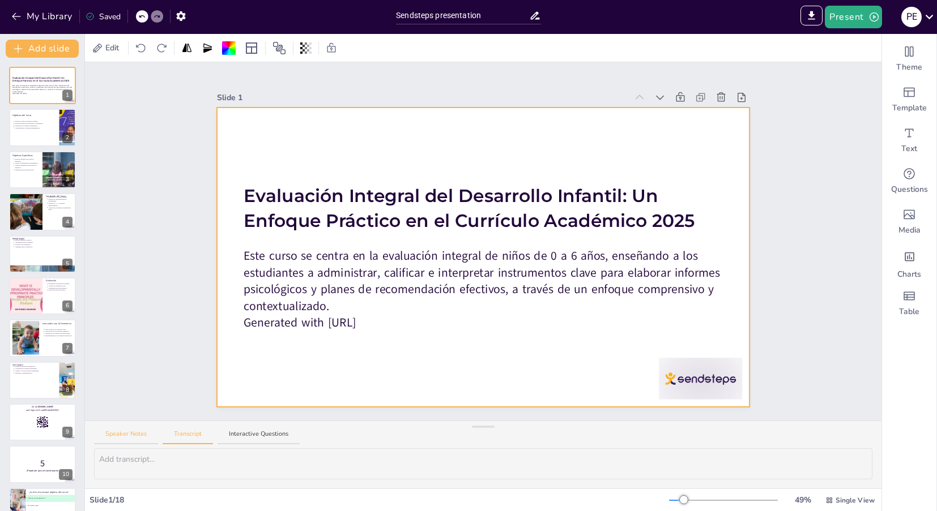
click at [125, 437] on button "Speaker Notes" at bounding box center [126, 437] width 64 height 15
click at [195, 438] on button "Transcript" at bounding box center [188, 437] width 50 height 15
click at [135, 434] on button "Speaker Notes" at bounding box center [126, 437] width 64 height 15
click at [33, 123] on p "Integrar información cualitativa y cuantitativa." at bounding box center [35, 123] width 42 height 2
type textarea "Evaluar el perfil de desarrollo integral es crucial para entender las necesidad…"
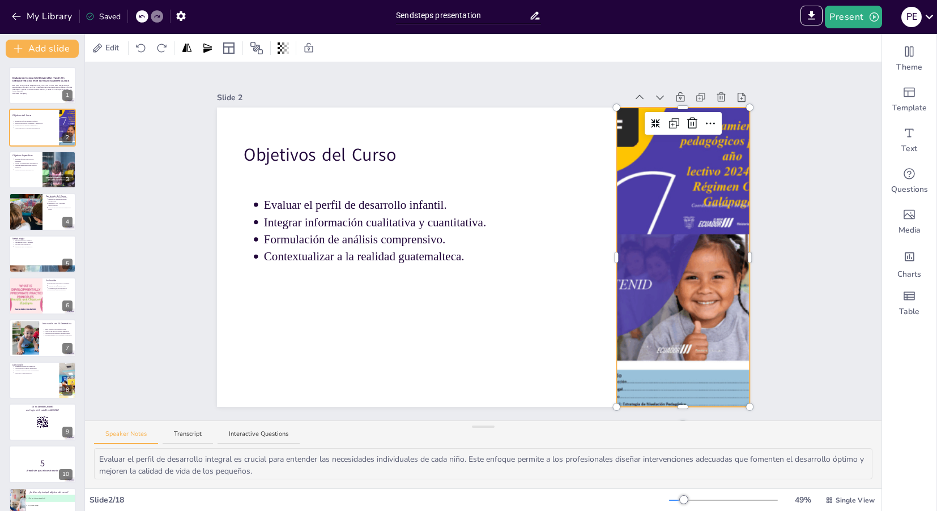
click at [642, 209] on div at bounding box center [682, 258] width 225 height 300
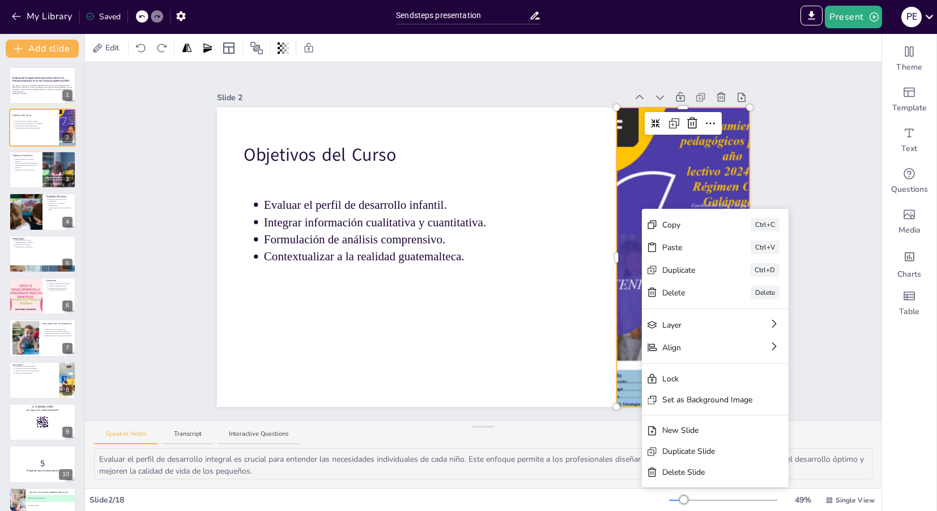
click at [666, 198] on div at bounding box center [682, 258] width 225 height 300
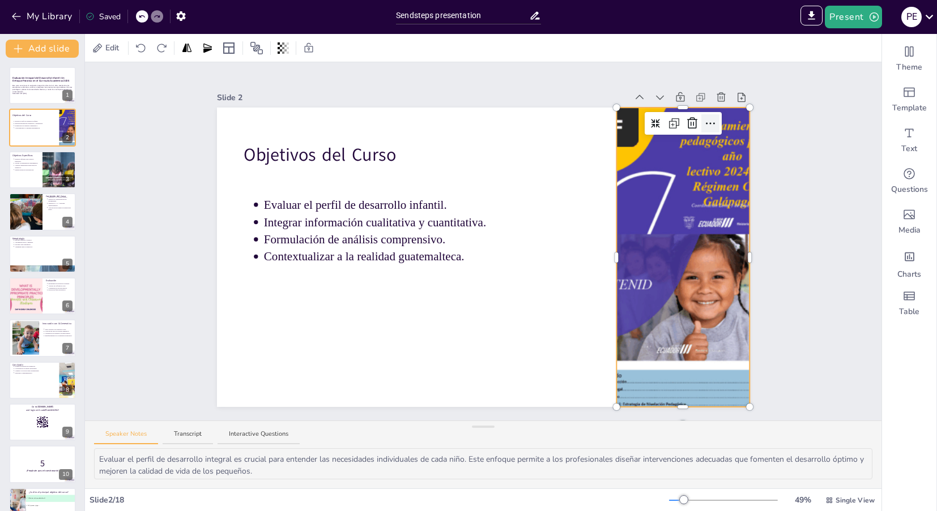
click at [706, 126] on icon at bounding box center [710, 124] width 14 height 14
click at [901, 218] on div "Media" at bounding box center [909, 222] width 54 height 41
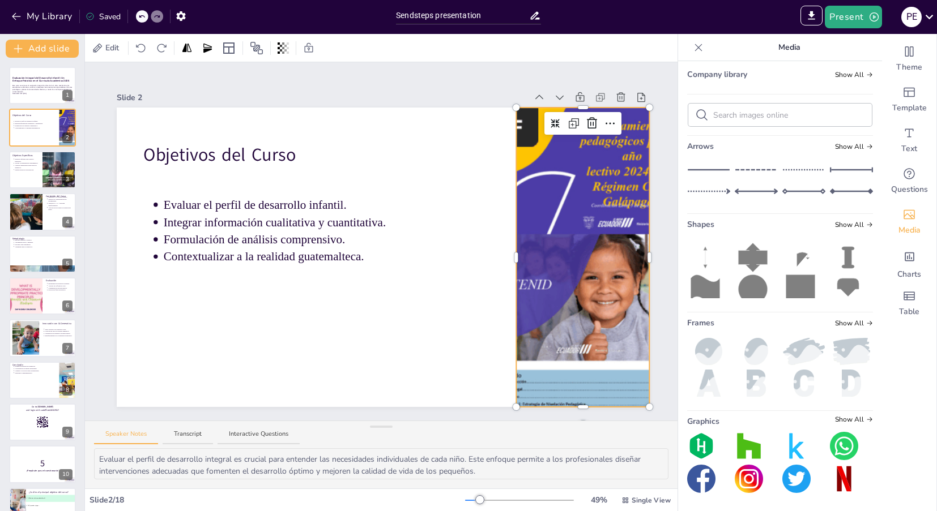
scroll to position [9, 0]
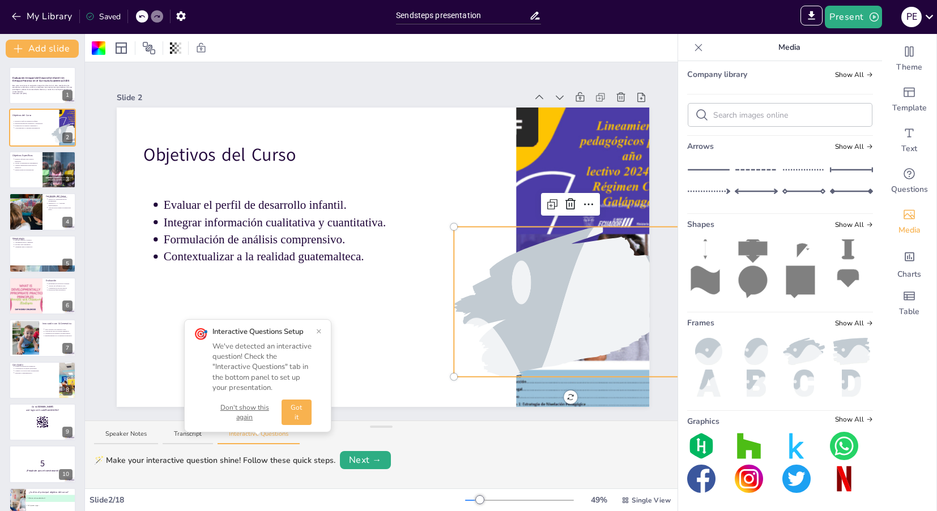
click at [125, 427] on div "Speaker Notes Transcript Interactive Questions" at bounding box center [381, 434] width 592 height 27
click at [125, 433] on button "Speaker Notes" at bounding box center [126, 437] width 64 height 15
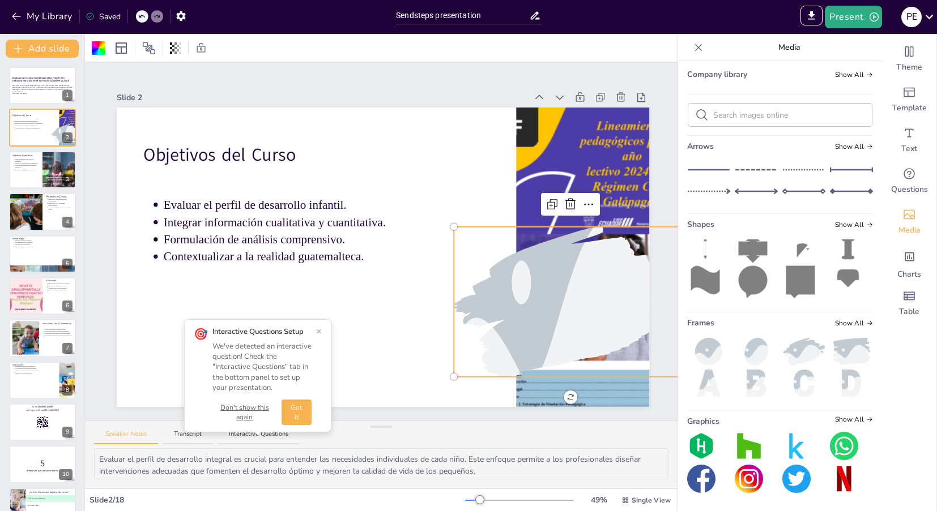
click at [321, 329] on button "×" at bounding box center [319, 331] width 6 height 9
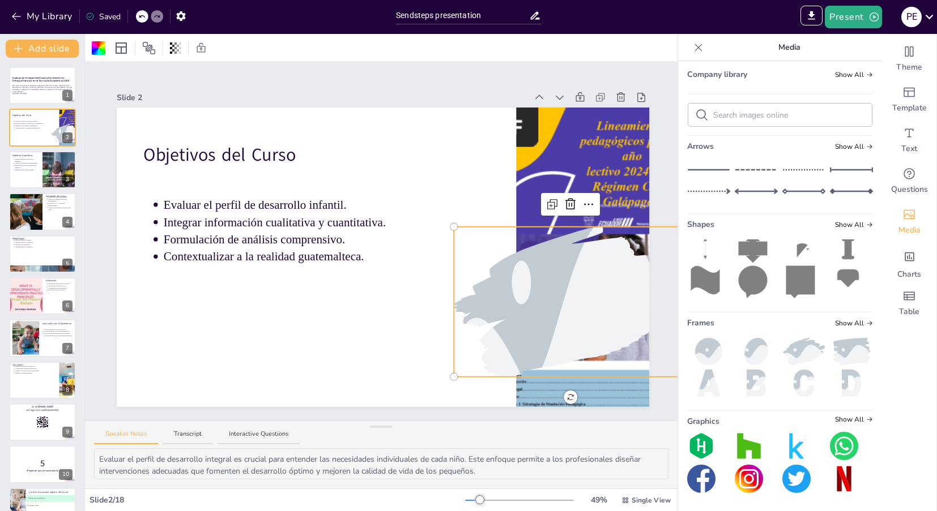
click at [489, 329] on div at bounding box center [570, 302] width 233 height 150
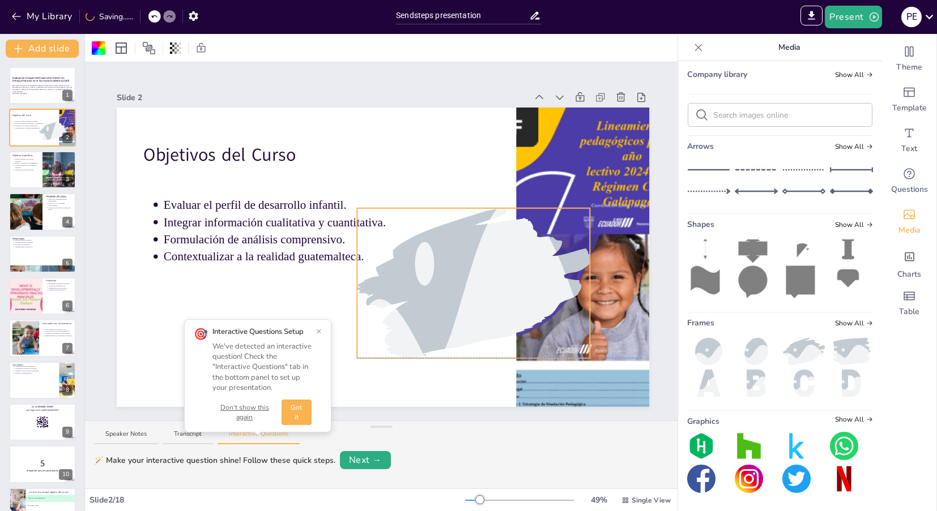
drag, startPoint x: 528, startPoint y: 300, endPoint x: 431, endPoint y: 280, distance: 98.8
click at [431, 280] on div at bounding box center [473, 282] width 233 height 349
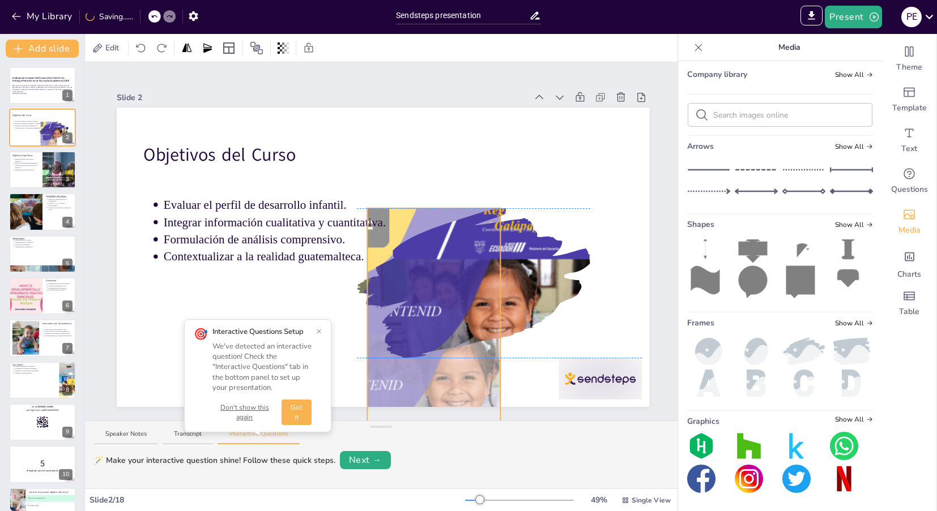
drag, startPoint x: 624, startPoint y: 169, endPoint x: 475, endPoint y: 273, distance: 181.5
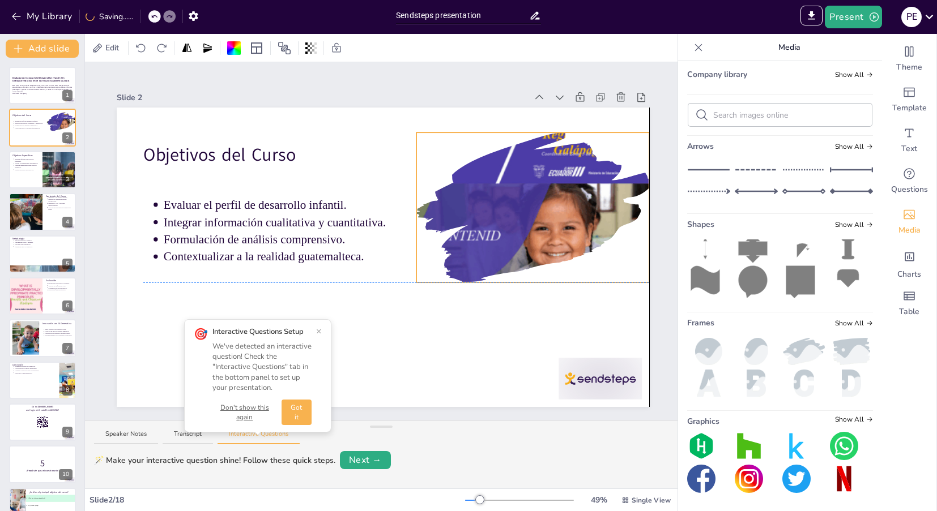
drag, startPoint x: 468, startPoint y: 288, endPoint x: 526, endPoint y: 212, distance: 96.2
click at [526, 212] on div at bounding box center [532, 208] width 233 height 310
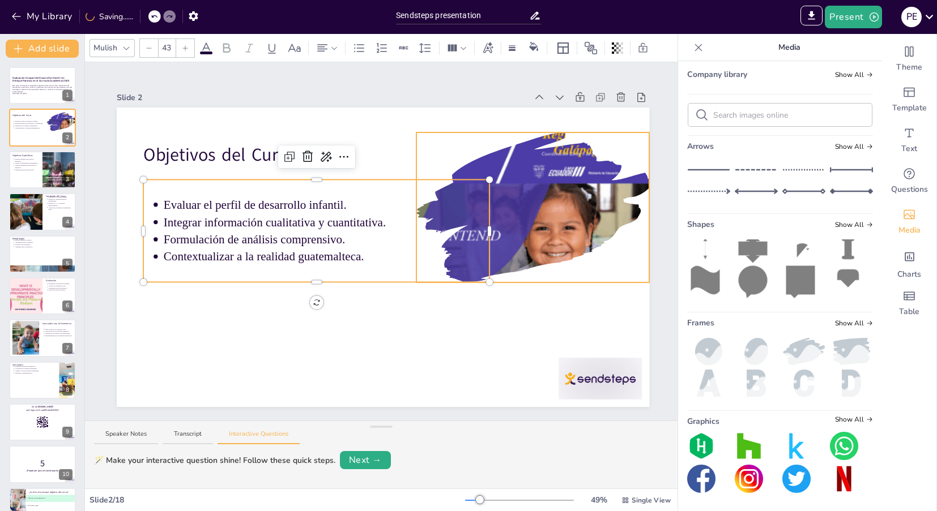
click at [510, 254] on div at bounding box center [532, 208] width 233 height 310
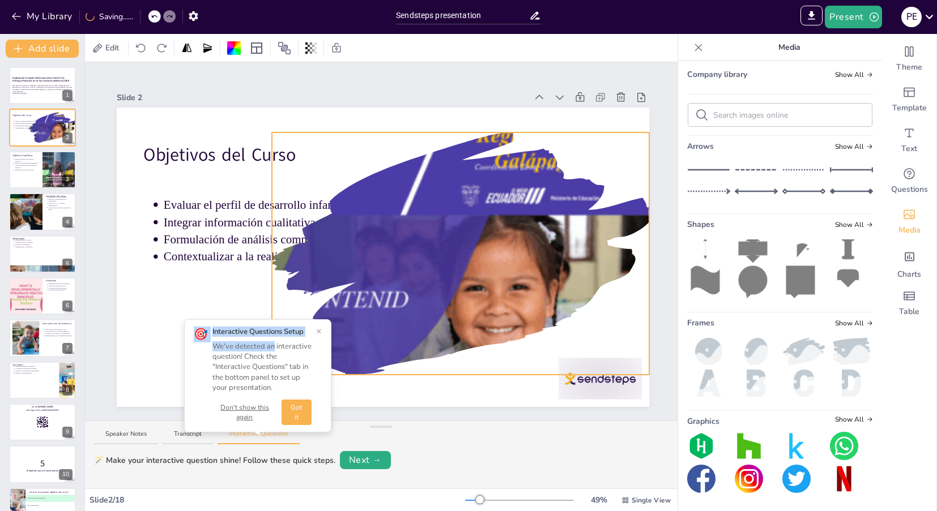
drag, startPoint x: 416, startPoint y: 282, endPoint x: 271, endPoint y: 349, distance: 159.2
click at [271, 349] on div "Slide 1 Evaluación Integral del Desarrollo Infantil: Un Enfoque Práctico en el …" at bounding box center [381, 241] width 592 height 359
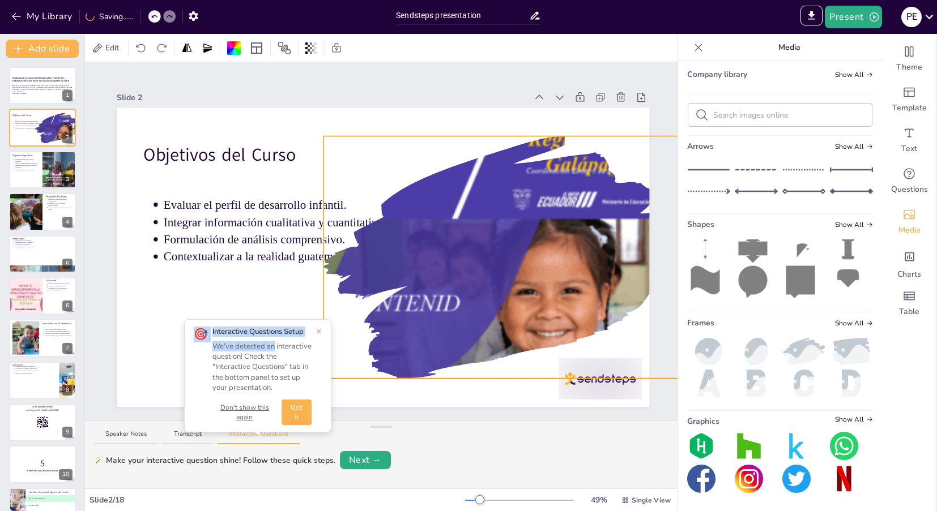
drag, startPoint x: 471, startPoint y: 276, endPoint x: 522, endPoint y: 278, distance: 51.6
click at [522, 278] on div at bounding box center [511, 258] width 377 height 502
click at [863, 322] on span "Show All" at bounding box center [854, 323] width 38 height 8
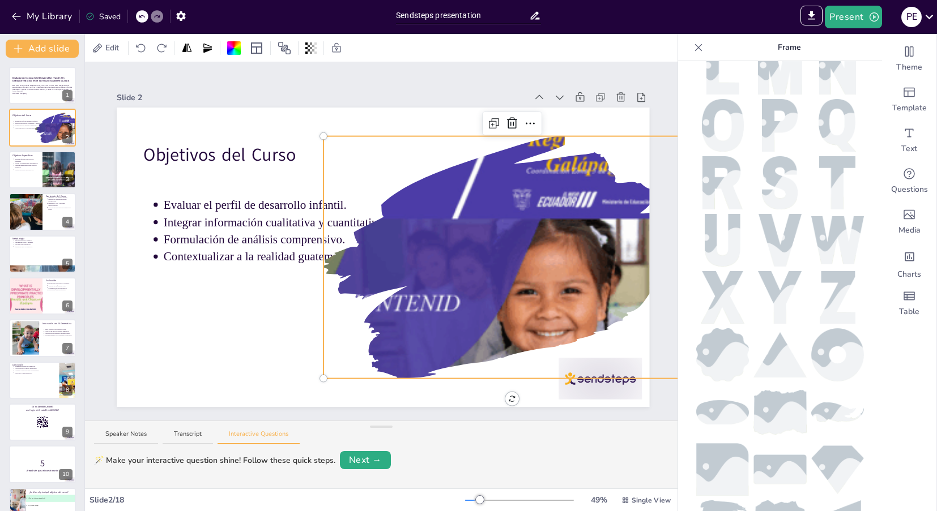
scroll to position [459, 0]
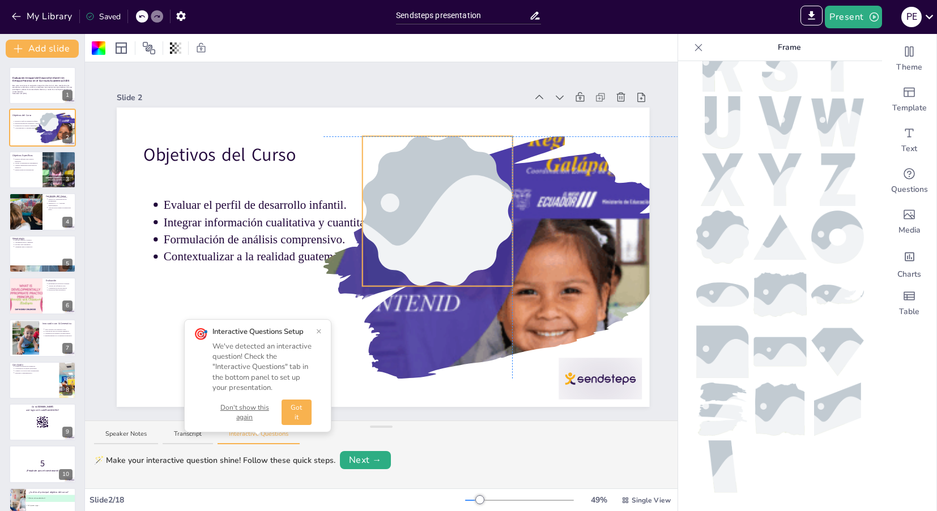
drag, startPoint x: 736, startPoint y: 250, endPoint x: 501, endPoint y: 237, distance: 235.4
click at [439, 212] on div at bounding box center [437, 212] width 225 height 150
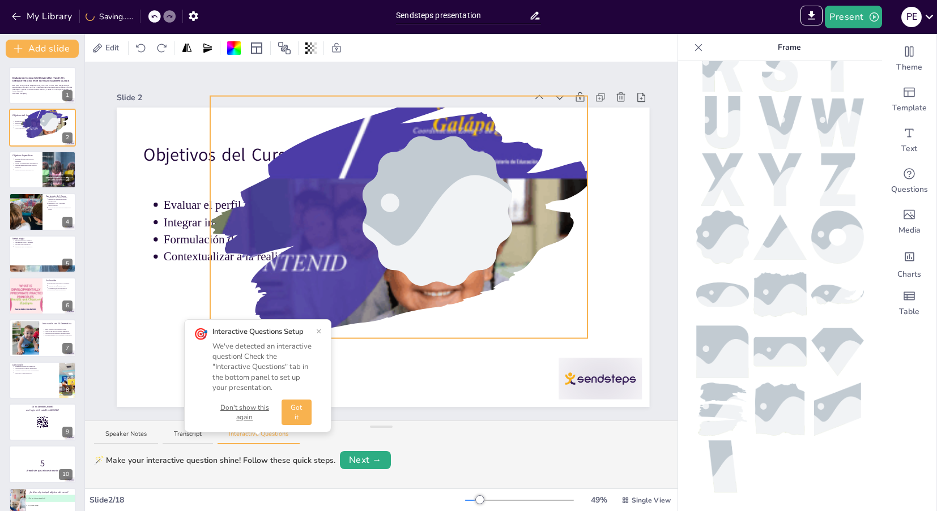
drag, startPoint x: 575, startPoint y: 255, endPoint x: 462, endPoint y: 215, distance: 120.2
click at [462, 108] on div "Objetivos del Curso Evaluar el perfil de desarrollo infantil. Integrar informac…" at bounding box center [383, 108] width 532 height 0
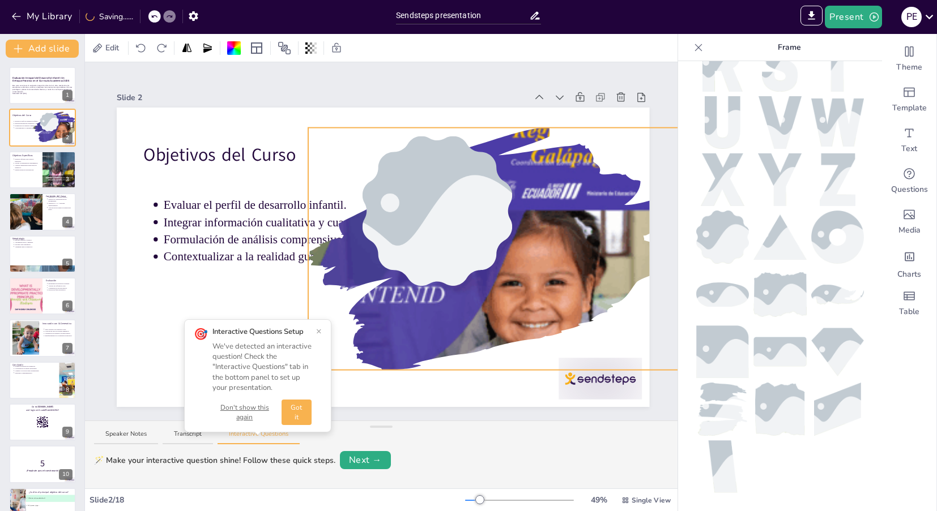
drag, startPoint x: 347, startPoint y: 179, endPoint x: 445, endPoint y: 211, distance: 103.0
click at [445, 108] on div "Objetivos del Curso Evaluar el perfil de desarrollo infantil. Integrar informac…" at bounding box center [383, 108] width 532 height 0
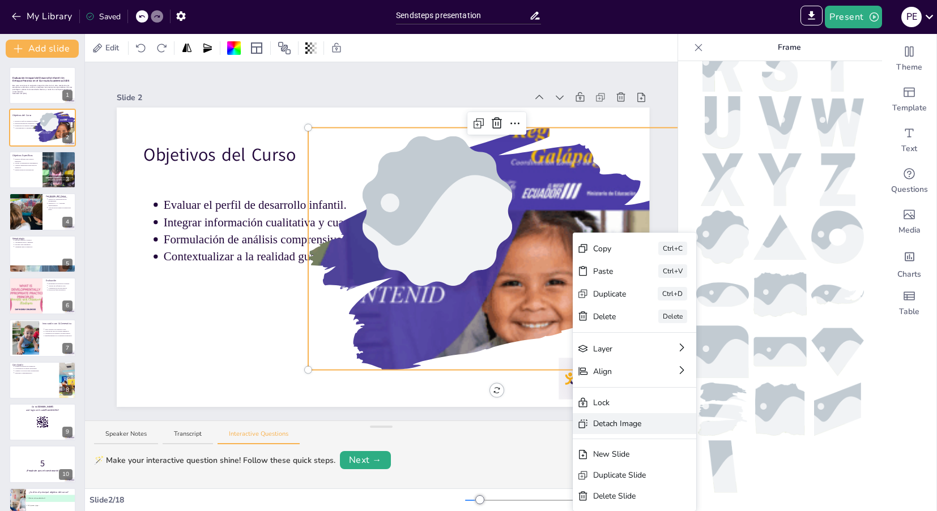
click at [602, 419] on div "Detach Image" at bounding box center [626, 424] width 67 height 12
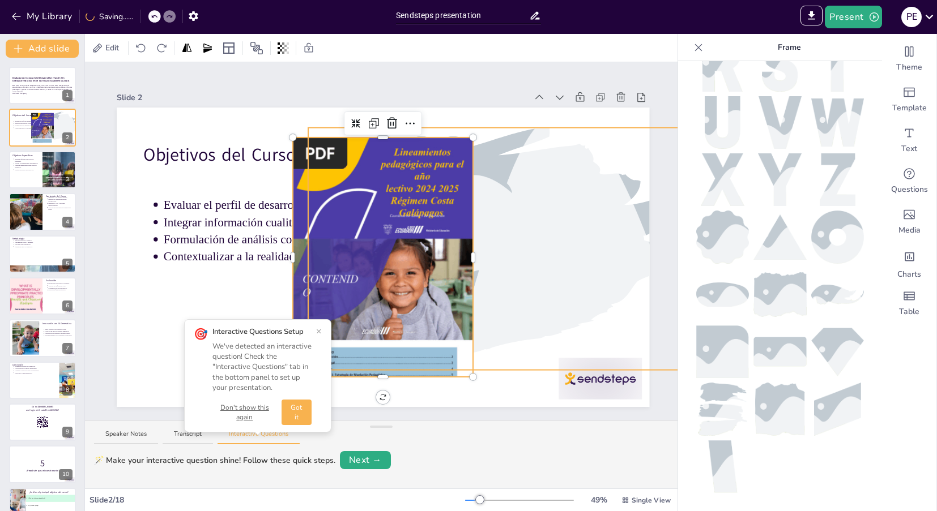
click at [526, 366] on div "Objetivos del Curso Evaluar el perfil de desarrollo infantil. Integrar informac…" at bounding box center [383, 258] width 532 height 300
click at [421, 309] on div at bounding box center [383, 258] width 180 height 240
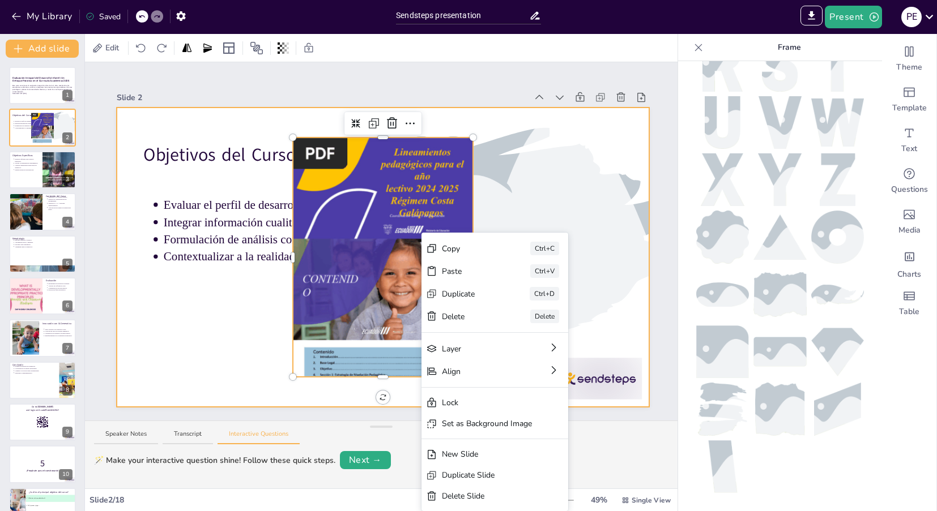
click at [194, 318] on div at bounding box center [383, 258] width 532 height 300
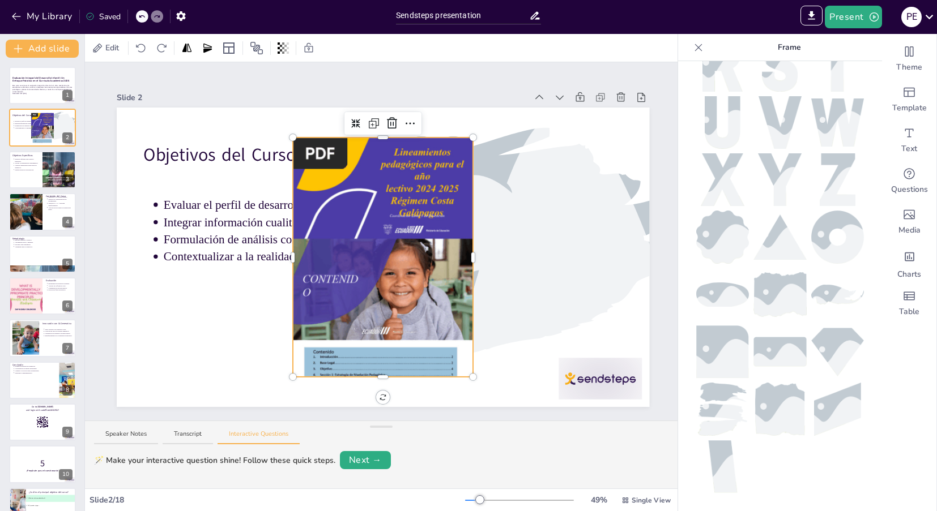
click at [342, 295] on div at bounding box center [383, 258] width 180 height 240
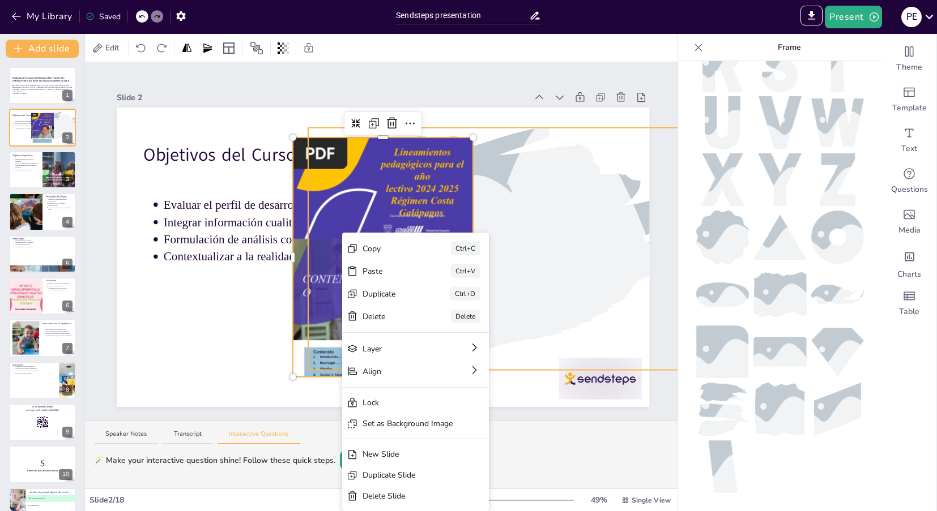
click at [516, 259] on div at bounding box center [496, 249] width 377 height 566
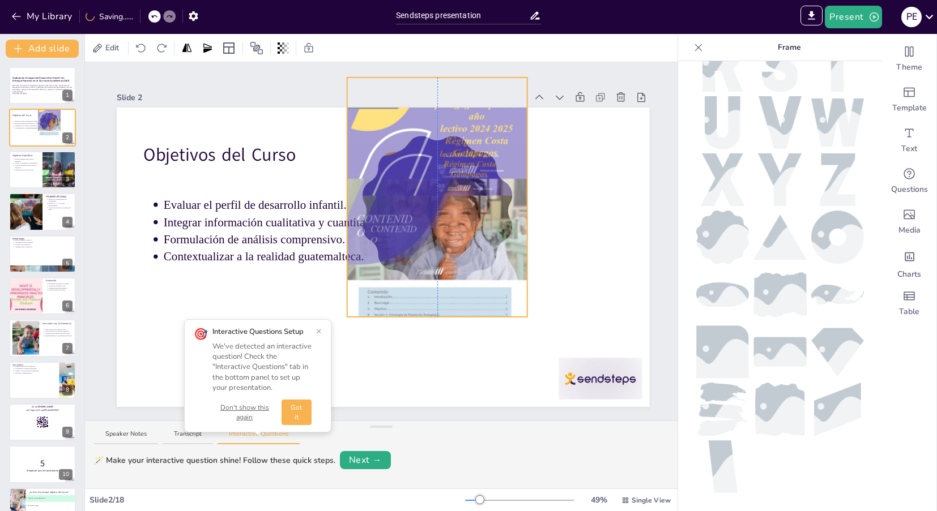
drag, startPoint x: 438, startPoint y: 287, endPoint x: 495, endPoint y: 227, distance: 82.5
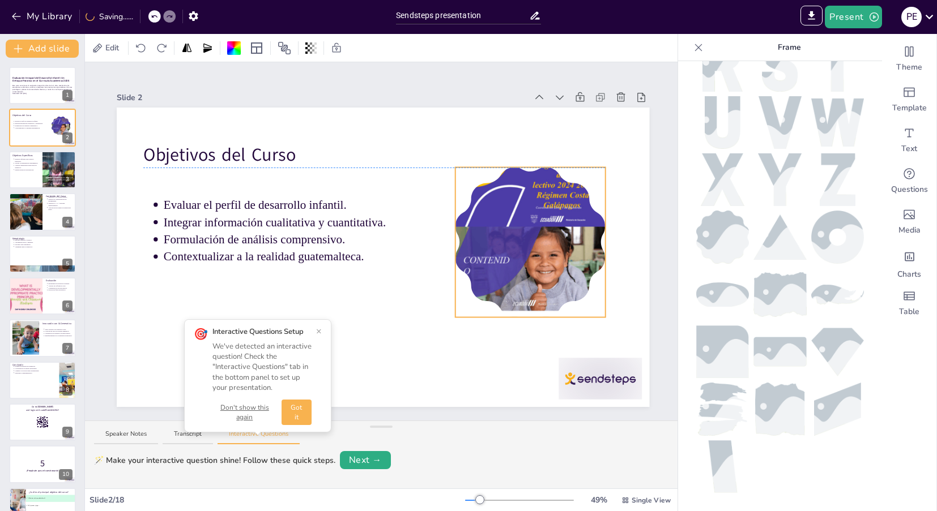
drag, startPoint x: 468, startPoint y: 238, endPoint x: 561, endPoint y: 274, distance: 99.5
click at [561, 274] on div at bounding box center [530, 242] width 150 height 199
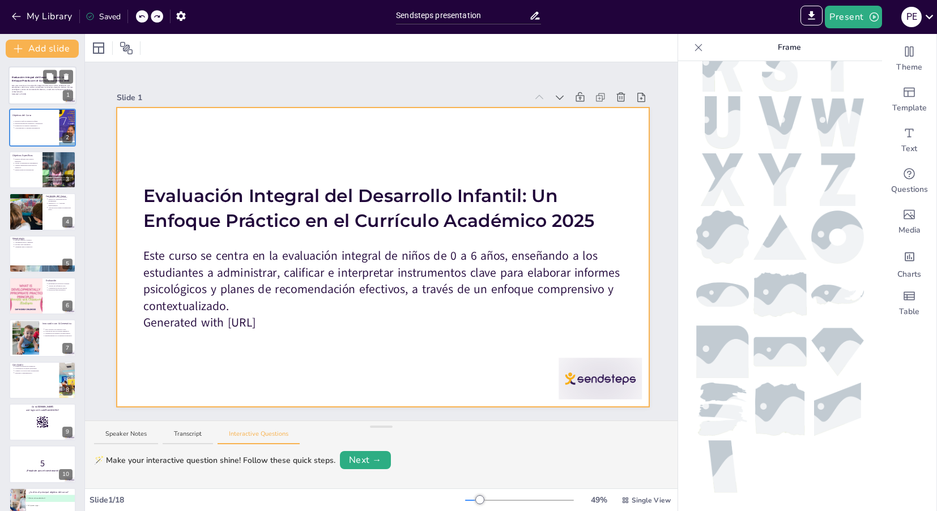
click at [22, 101] on div at bounding box center [42, 85] width 68 height 39
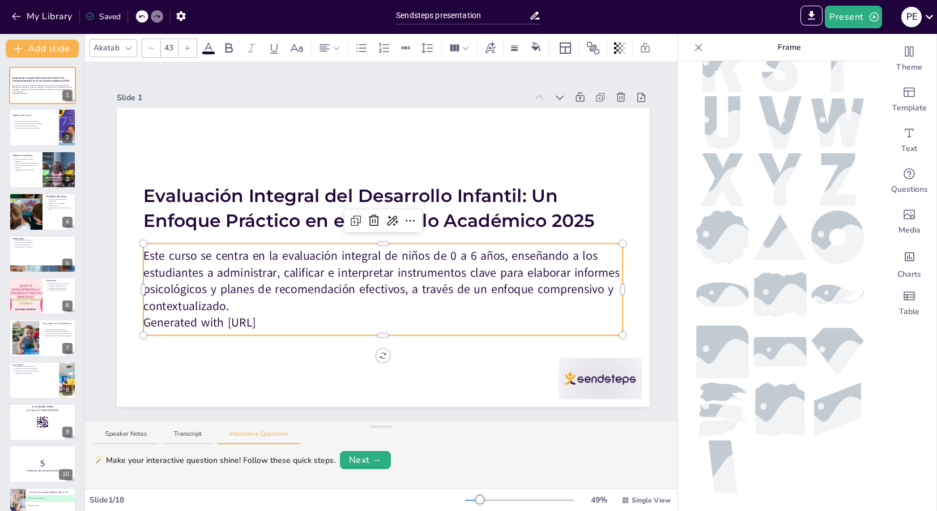
click at [161, 273] on p "Este curso se centra en la evaluación integral de niños de 0 a 6 años, enseñand…" at bounding box center [382, 281] width 479 height 67
click at [185, 323] on p "Generated with [URL]" at bounding box center [382, 323] width 479 height 16
click at [299, 321] on p "Generated with [URL]" at bounding box center [382, 323] width 479 height 16
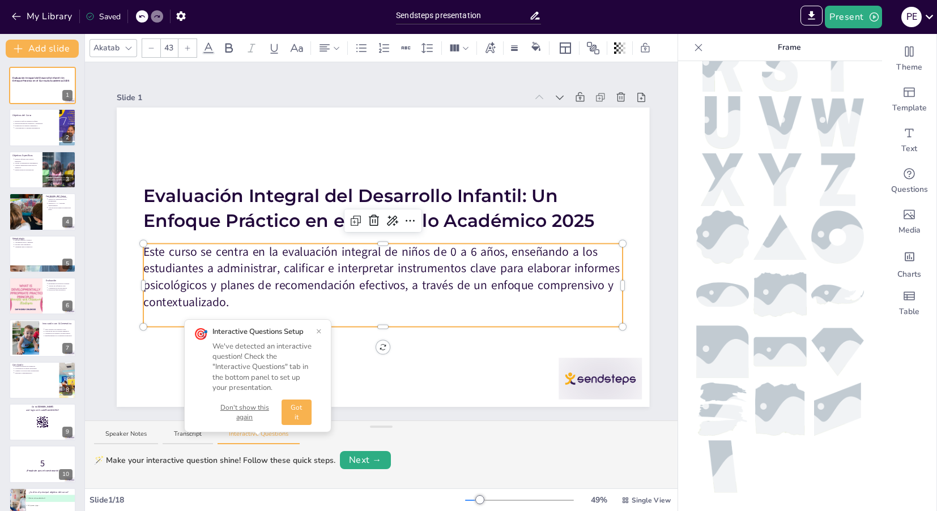
click at [318, 331] on button "×" at bounding box center [319, 331] width 6 height 9
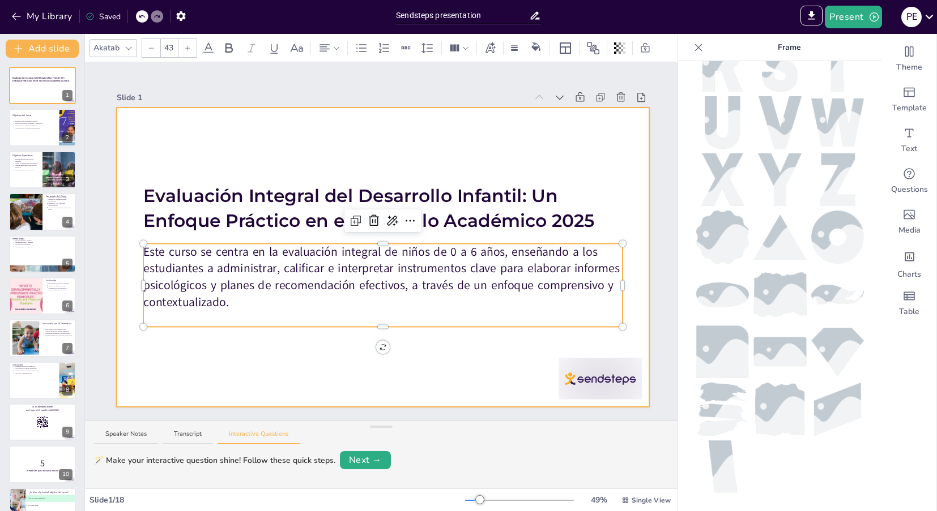
click at [362, 357] on div at bounding box center [383, 258] width 532 height 300
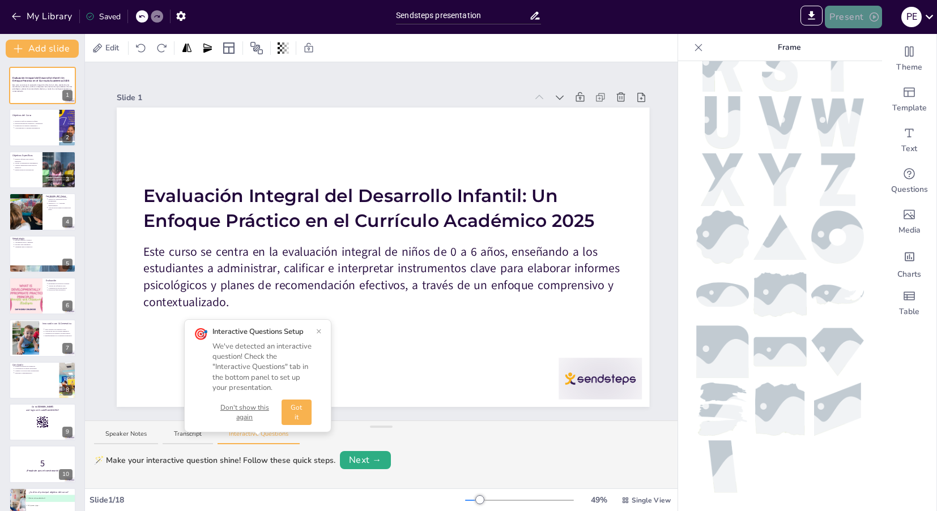
click at [872, 16] on icon "button" at bounding box center [873, 16] width 11 height 11
click at [670, 73] on div at bounding box center [468, 255] width 937 height 511
click at [702, 52] on icon at bounding box center [698, 47] width 11 height 11
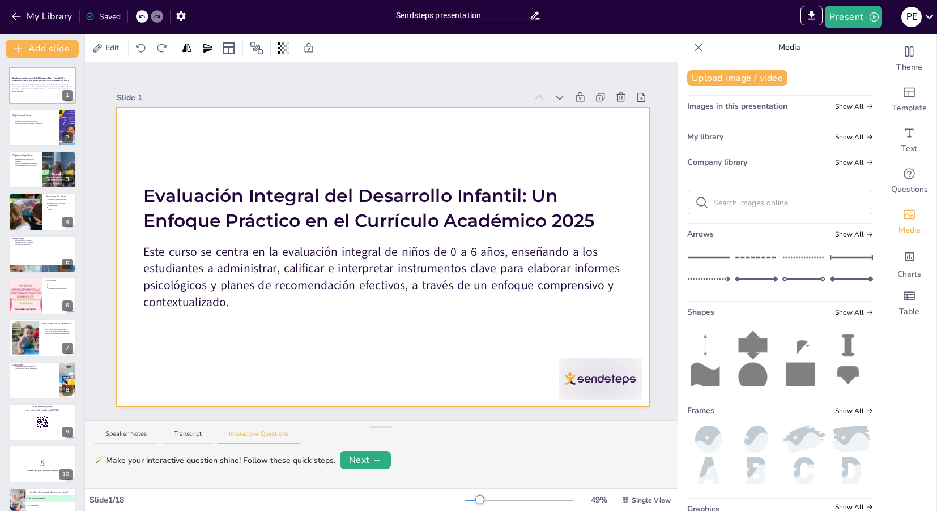
click at [522, 113] on div at bounding box center [383, 258] width 532 height 300
click at [186, 16] on icon "button" at bounding box center [181, 16] width 12 height 12
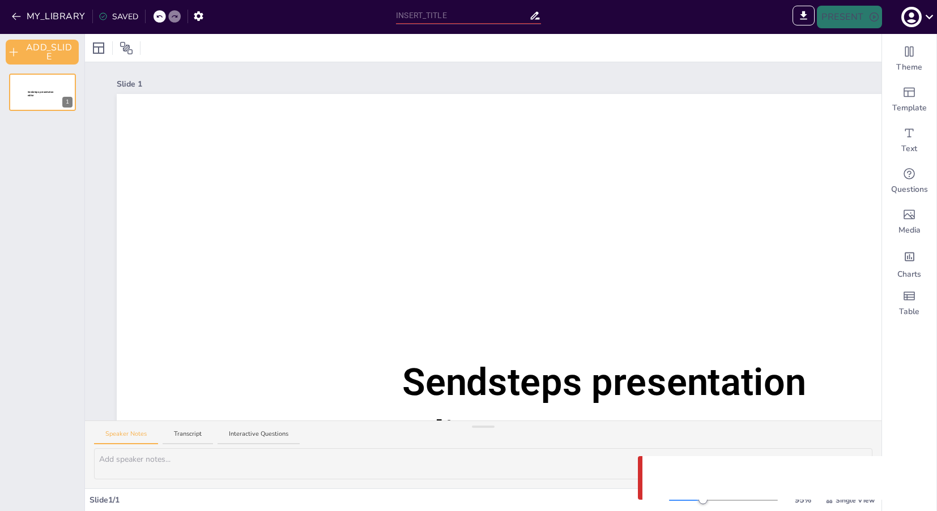
type input "Sendsteps presentation"
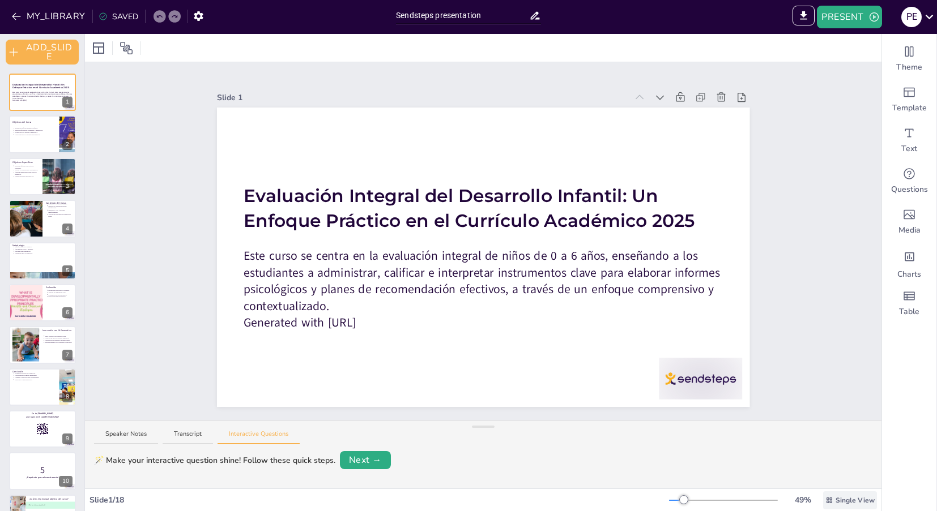
click at [858, 504] on span "Single View" at bounding box center [854, 501] width 39 height 10
click at [849, 479] on span "List View" at bounding box center [842, 476] width 59 height 12
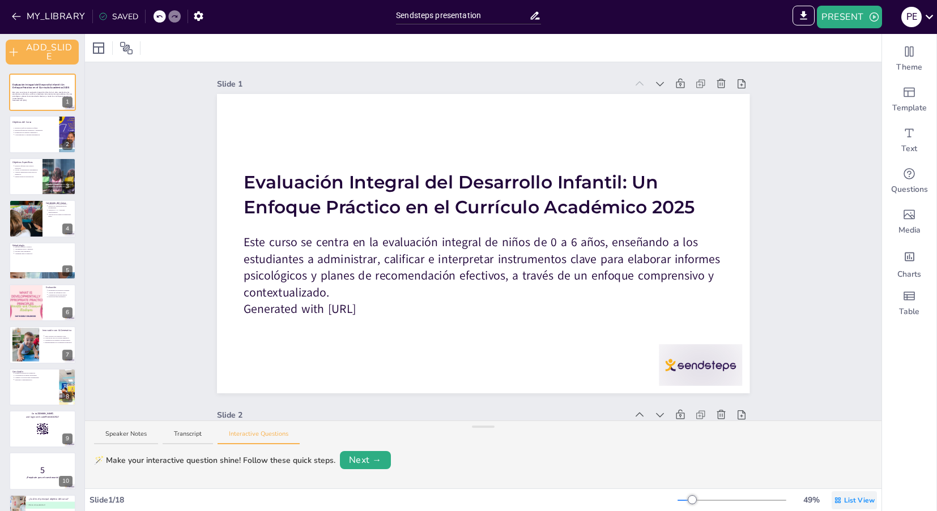
click at [852, 498] on span "List View" at bounding box center [859, 501] width 31 height 10
click at [852, 449] on span "Single View" at bounding box center [847, 453] width 52 height 12
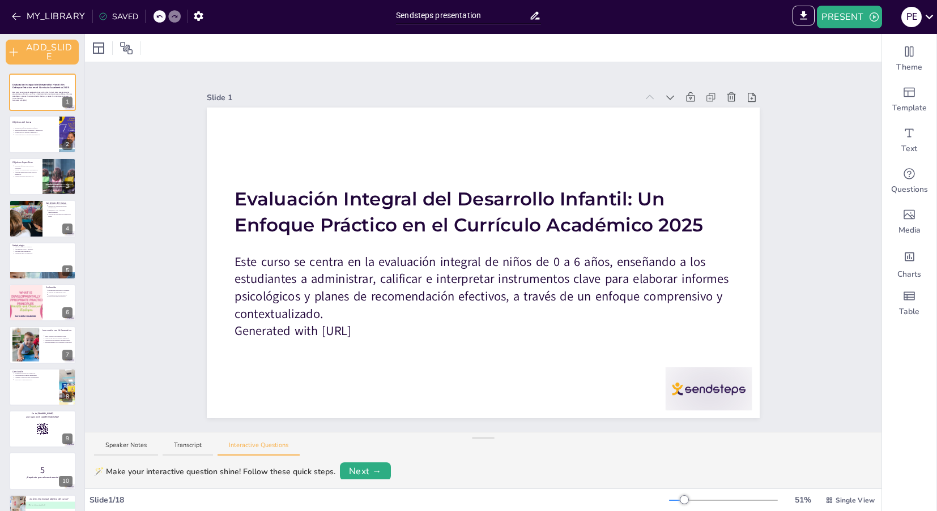
drag, startPoint x: 491, startPoint y: 426, endPoint x: 501, endPoint y: 522, distance: 96.8
click at [501, 511] on html "MY_LIBRARY SAVED Sendsteps presentation IMPORT EXPORT Import Theme Export Theme…" at bounding box center [468, 255] width 937 height 511
click at [9, 15] on button "MY_LIBRARY" at bounding box center [49, 16] width 82 height 18
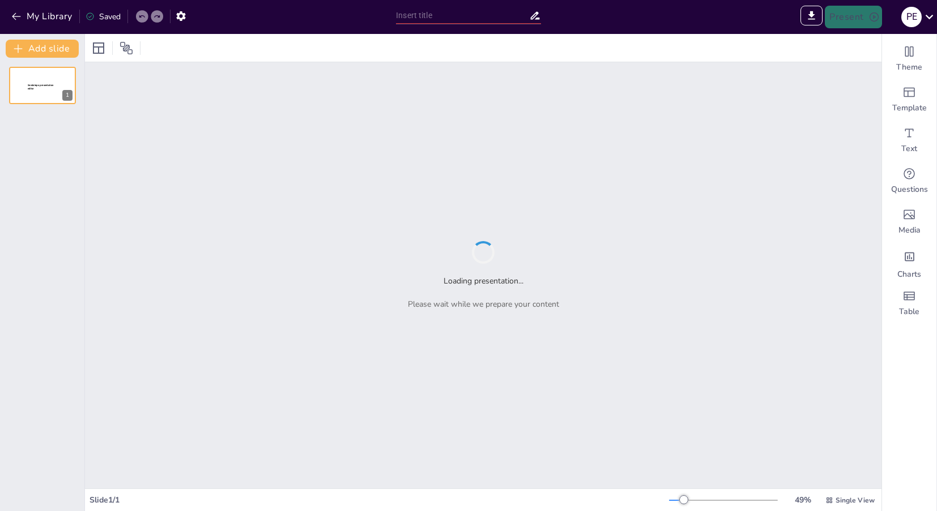
type input "Sendsteps presentation"
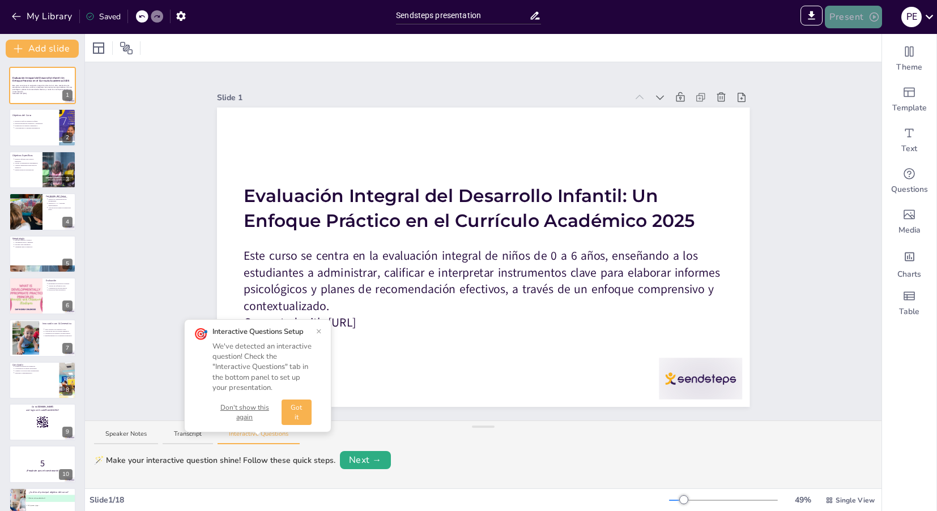
click at [842, 16] on button "Present" at bounding box center [853, 17] width 57 height 23
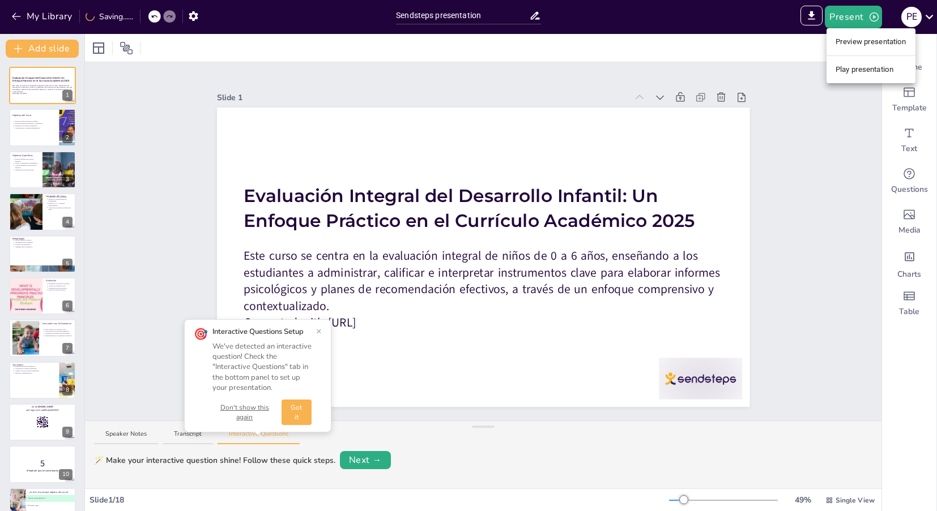
click at [847, 71] on li "Play presentation" at bounding box center [870, 70] width 89 height 18
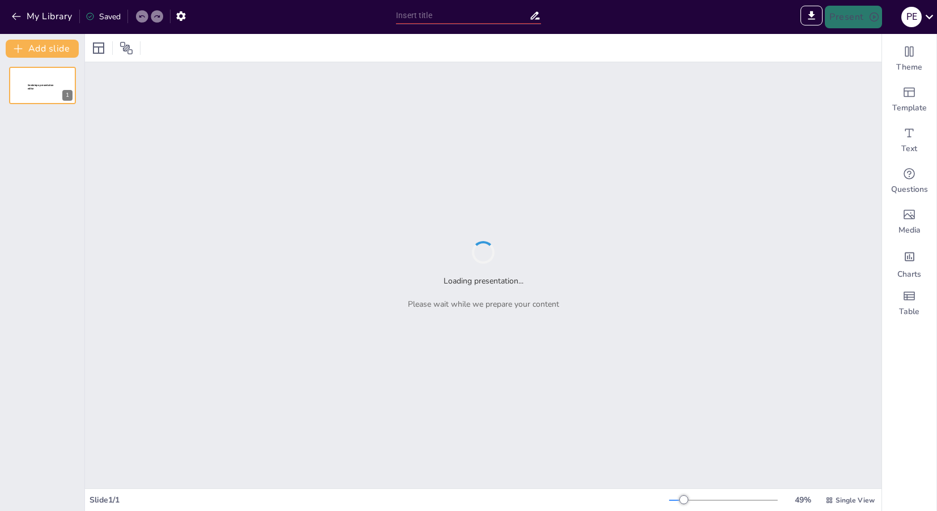
type input "Sendsteps presentation"
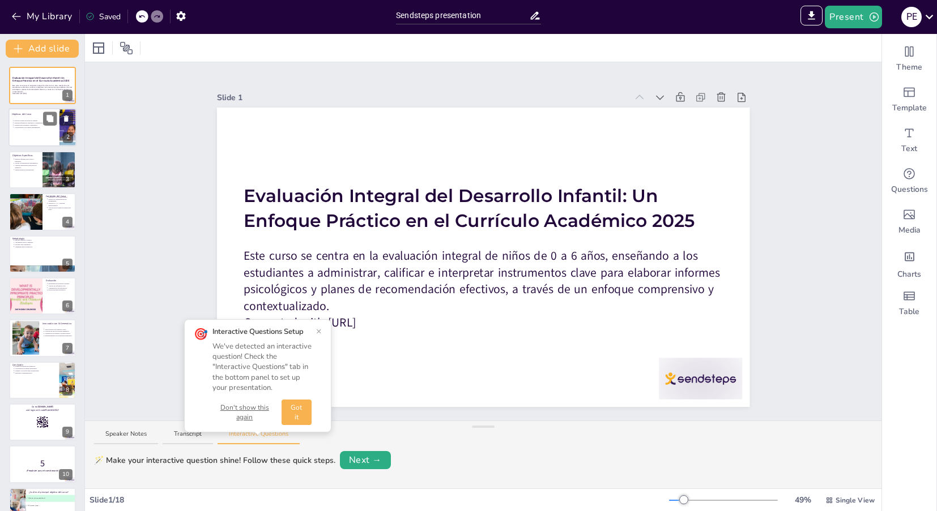
click at [32, 114] on p "Objetivos del Curso" at bounding box center [34, 114] width 44 height 3
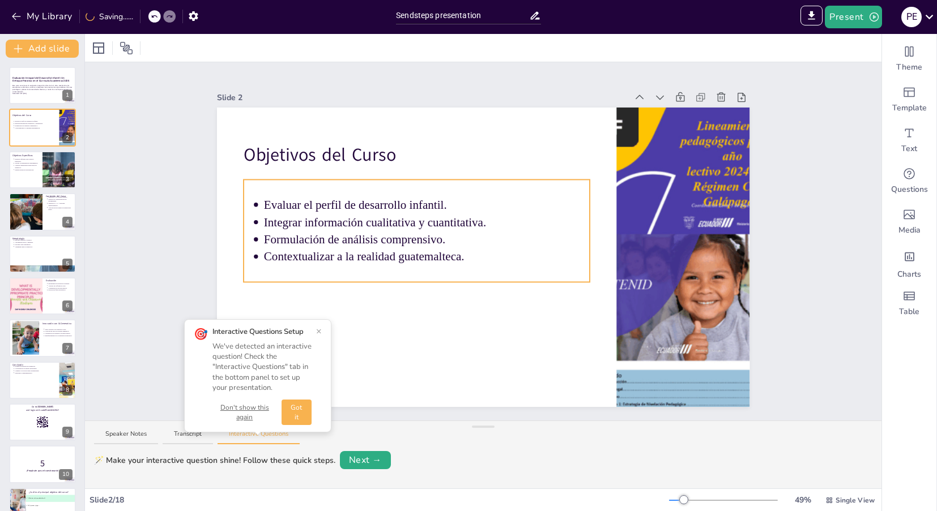
click at [338, 246] on p "Formulación de análisis comprensivo." at bounding box center [427, 239] width 326 height 16
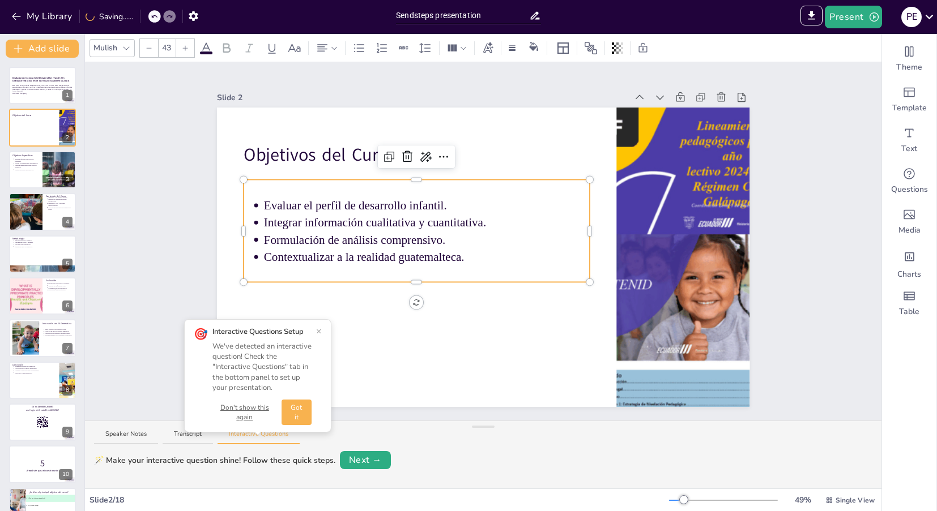
click at [339, 246] on p "Formulación de análisis comprensivo." at bounding box center [427, 240] width 326 height 16
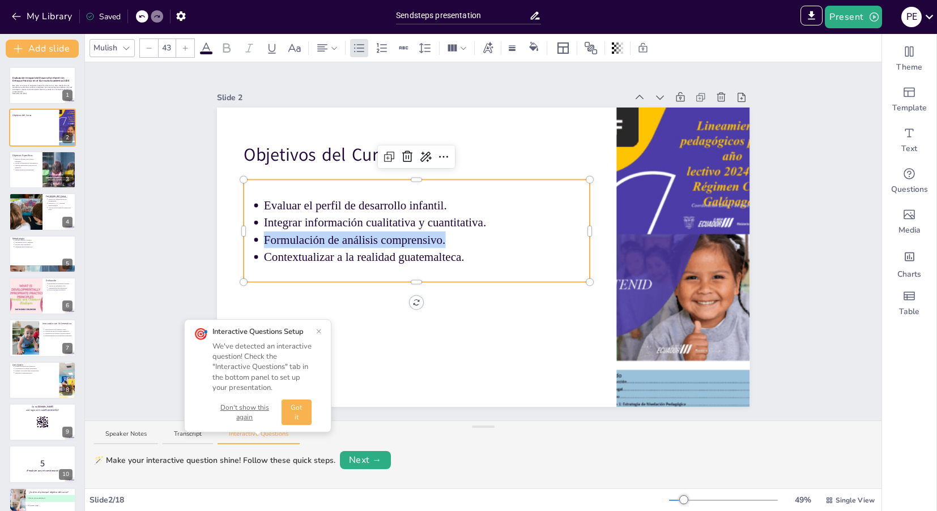
click at [339, 246] on p "Formulación de análisis comprensivo." at bounding box center [427, 240] width 326 height 16
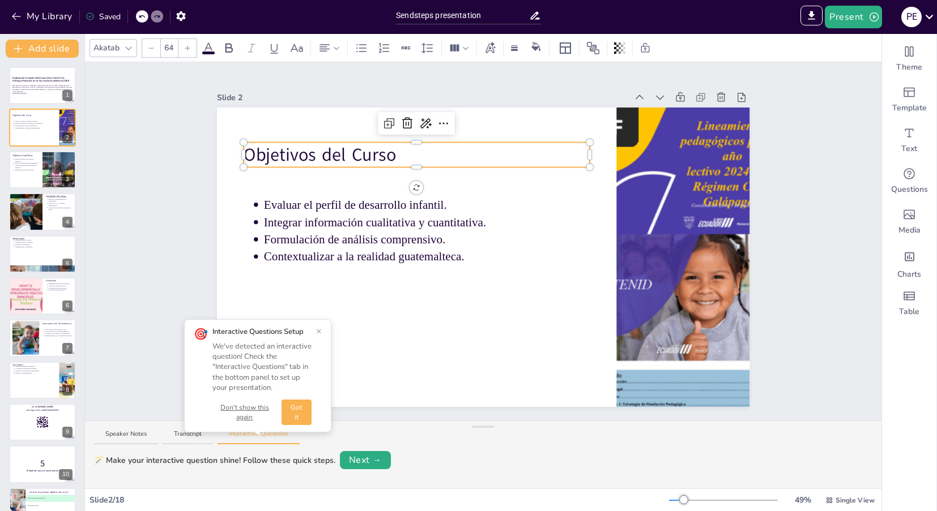
click at [265, 147] on span "Objetivos del Curso" at bounding box center [320, 155] width 152 height 24
click at [916, 138] on div "Text" at bounding box center [909, 140] width 54 height 41
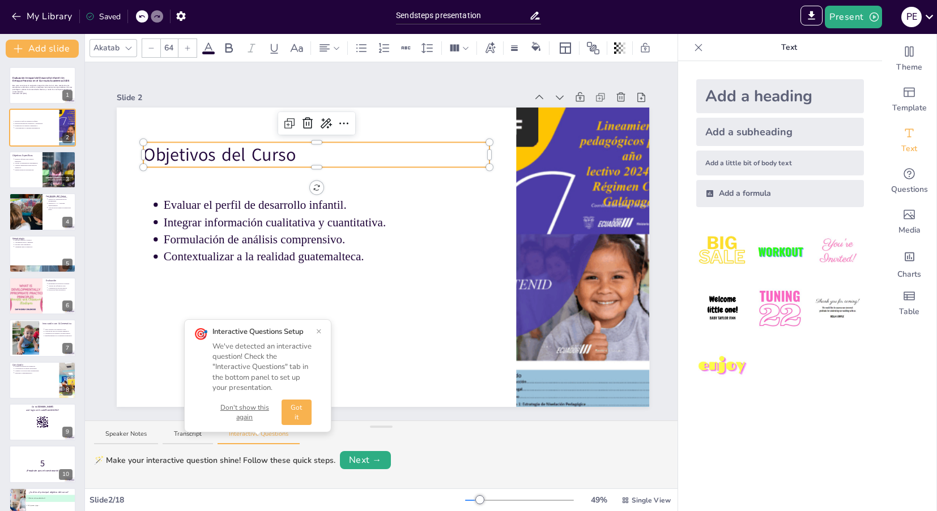
click at [105, 46] on div "Akatab" at bounding box center [106, 48] width 31 height 16
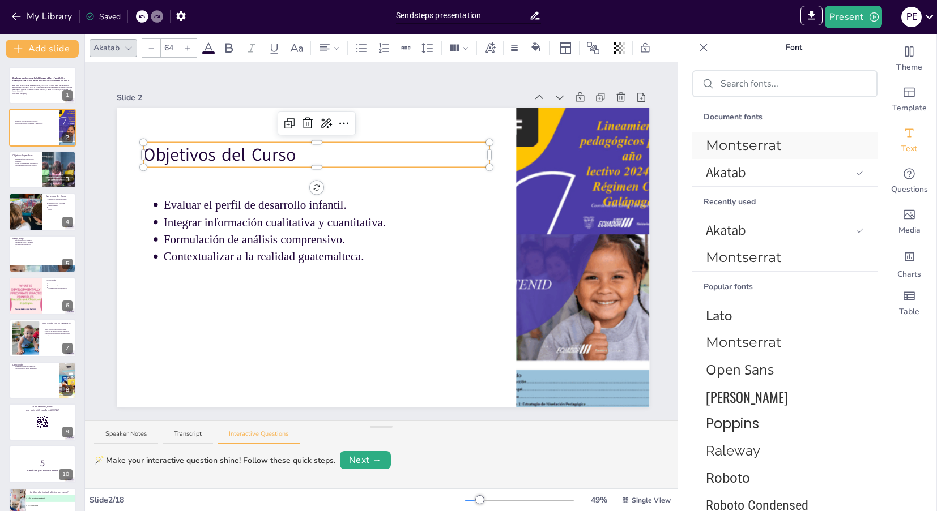
click at [730, 146] on span "Montserrat" at bounding box center [782, 145] width 153 height 20
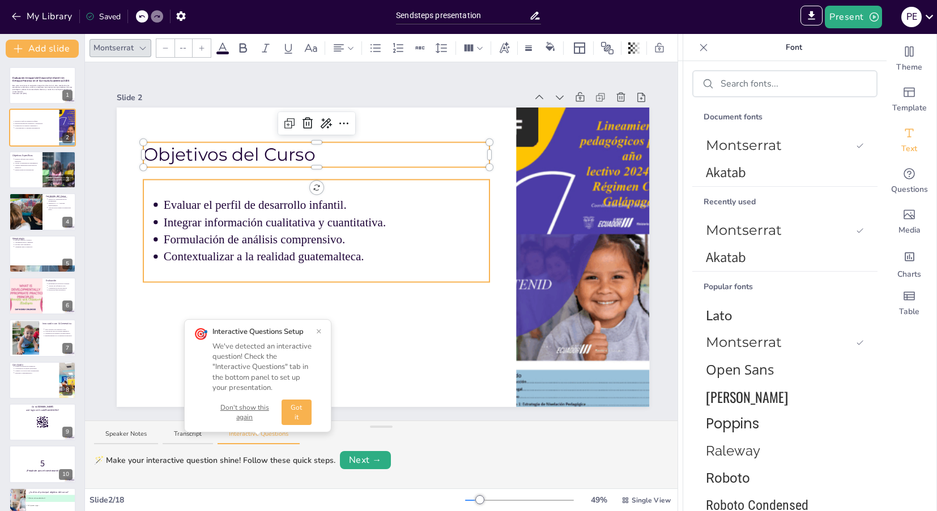
type input "43"
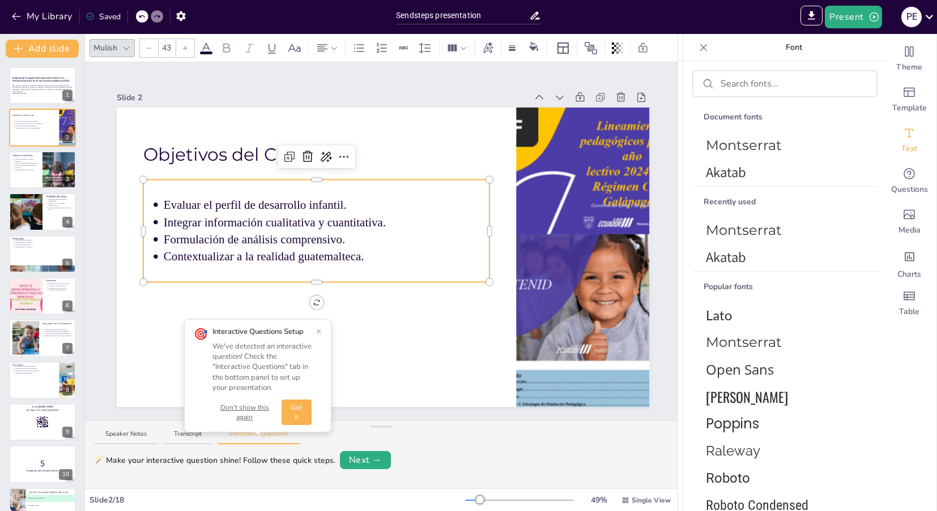
click at [202, 217] on p "Integrar información cualitativa y cuantitativa." at bounding box center [327, 222] width 326 height 16
click at [741, 254] on span "Akatab" at bounding box center [782, 258] width 153 height 20
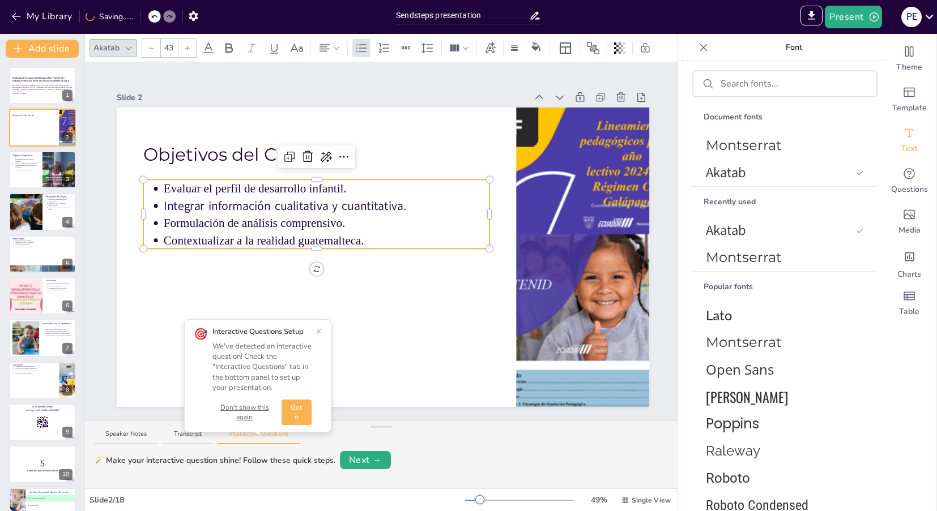
click at [226, 193] on p "Evaluar el perfil de desarrollo infantil." at bounding box center [327, 189] width 326 height 16
click at [227, 193] on p "Evaluar el perfil de desarrollo infantil." at bounding box center [327, 189] width 326 height 16
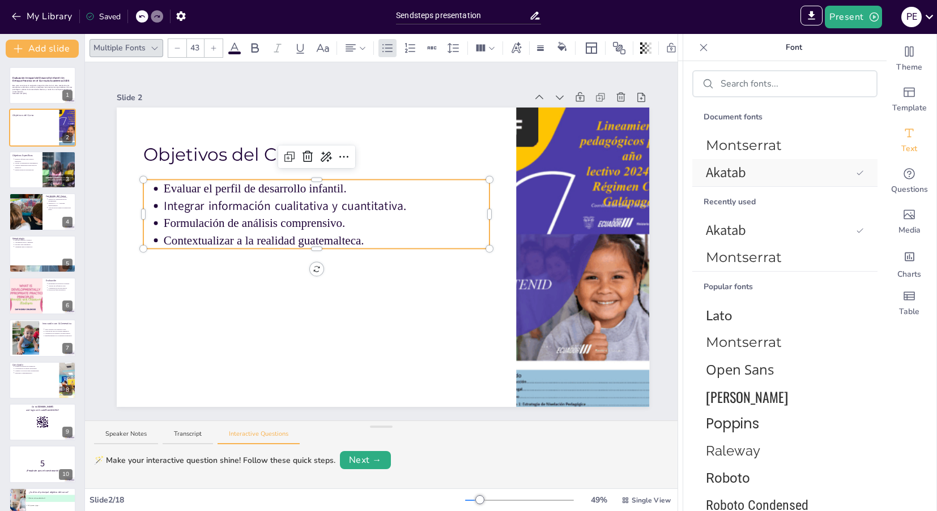
click at [733, 174] on span "Akatab" at bounding box center [779, 173] width 146 height 20
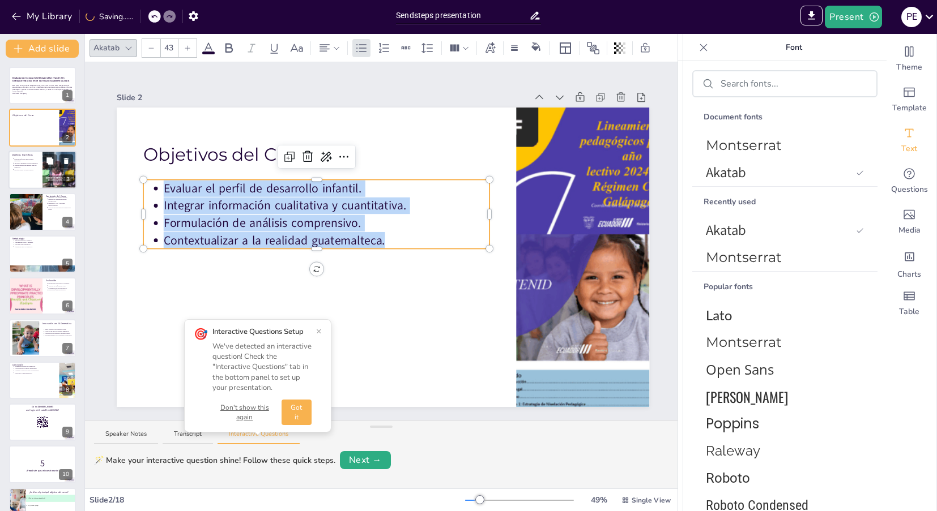
click at [11, 170] on div at bounding box center [42, 170] width 68 height 39
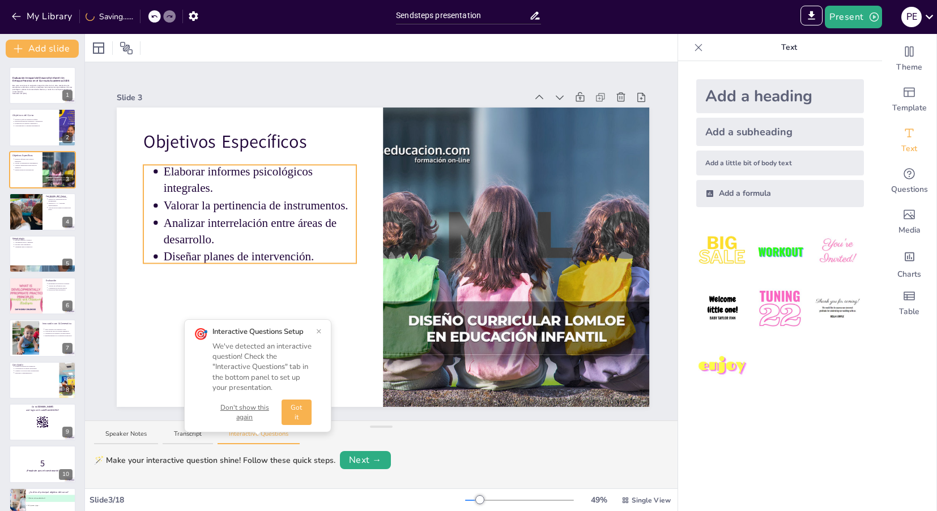
click at [234, 169] on p "Elaborar informes psicológicos integrales." at bounding box center [260, 180] width 193 height 33
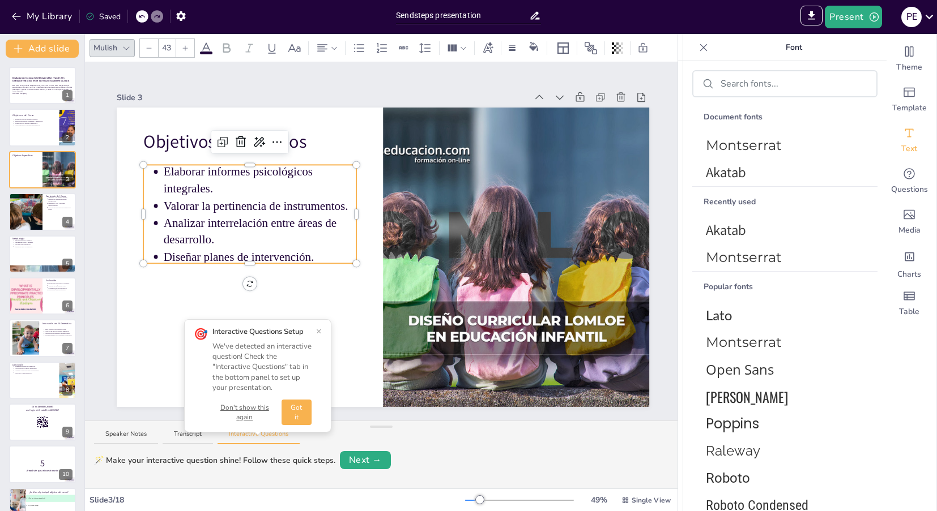
click at [124, 48] on icon at bounding box center [126, 48] width 9 height 9
click at [734, 174] on span "Akatab" at bounding box center [782, 173] width 153 height 20
click at [208, 249] on p "Analizar interrelación entre áreas de desarrollo." at bounding box center [260, 233] width 193 height 33
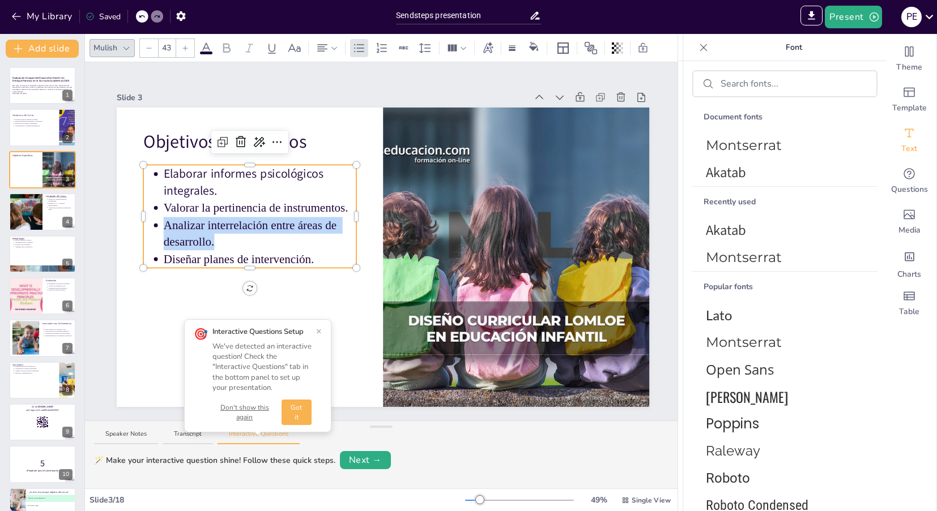
click at [208, 249] on p "Analizar interrelación entre áreas de desarrollo." at bounding box center [260, 233] width 193 height 33
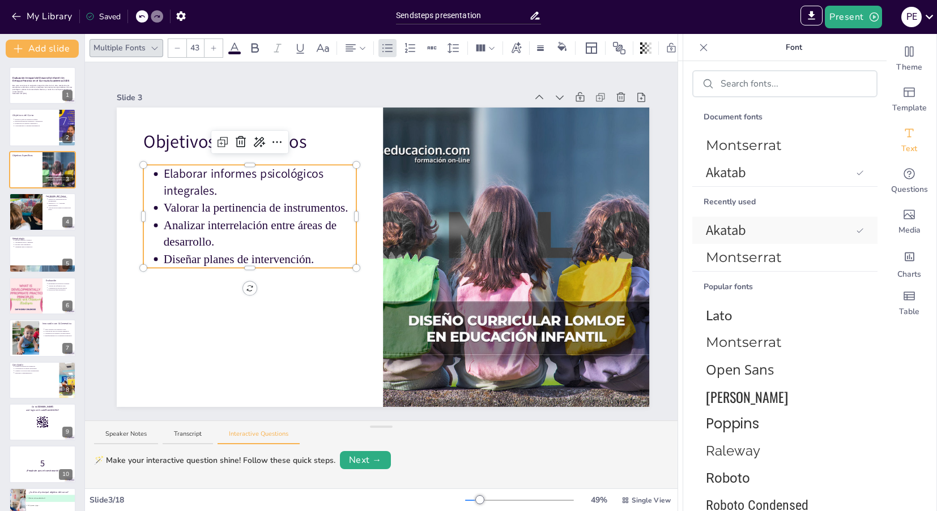
click at [786, 231] on span "Akatab" at bounding box center [779, 230] width 146 height 20
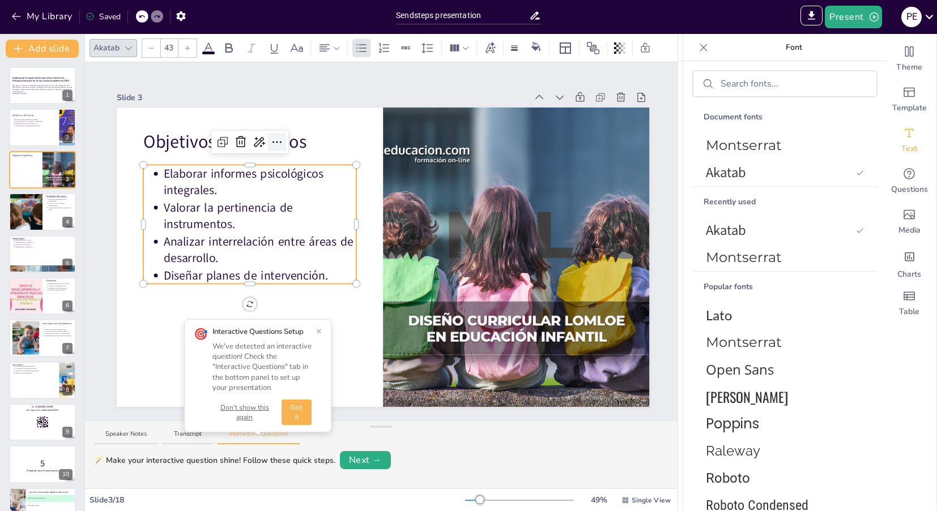
click at [276, 141] on icon at bounding box center [277, 142] width 14 height 14
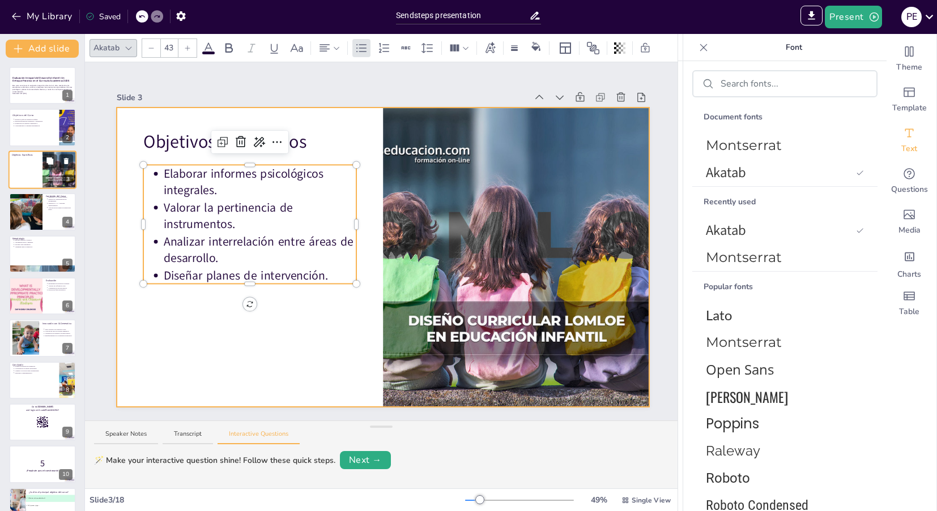
click at [32, 177] on div at bounding box center [42, 170] width 68 height 39
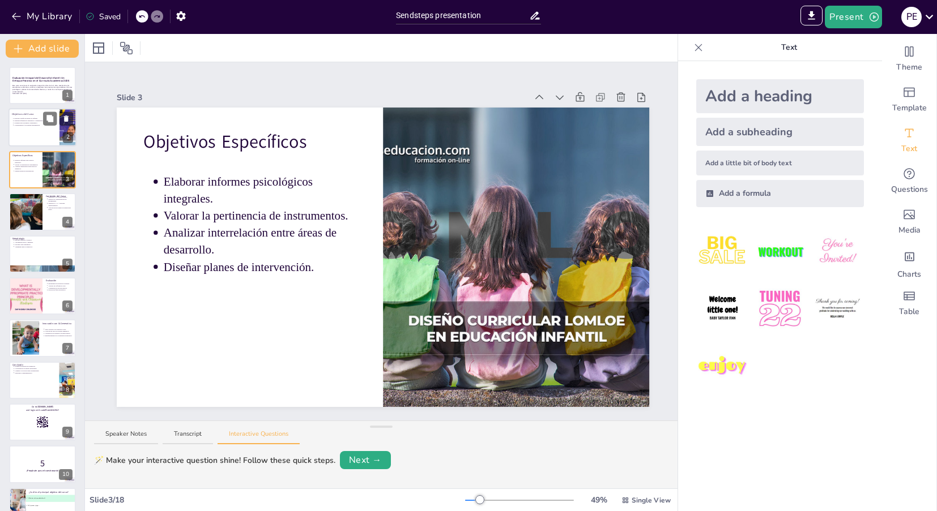
click at [29, 136] on div at bounding box center [42, 128] width 68 height 39
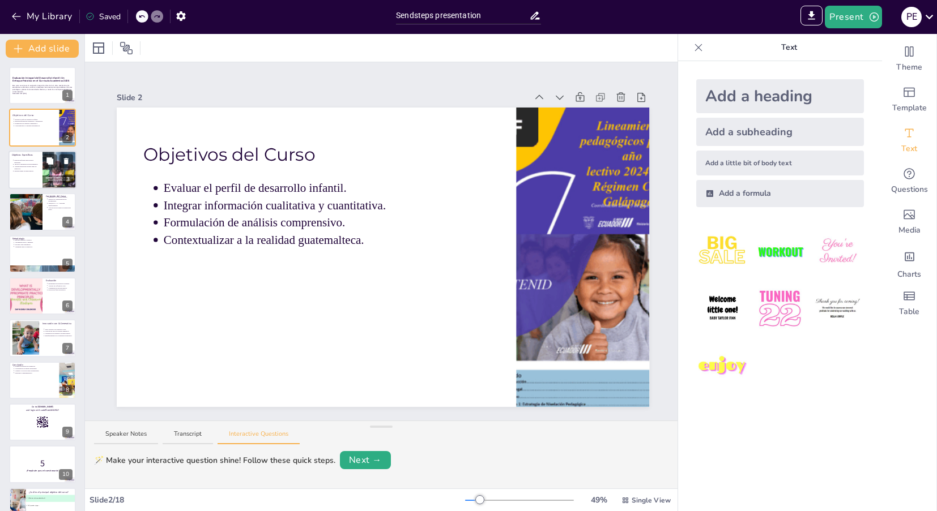
click at [23, 170] on p "Diseñar planes de intervención." at bounding box center [26, 171] width 25 height 2
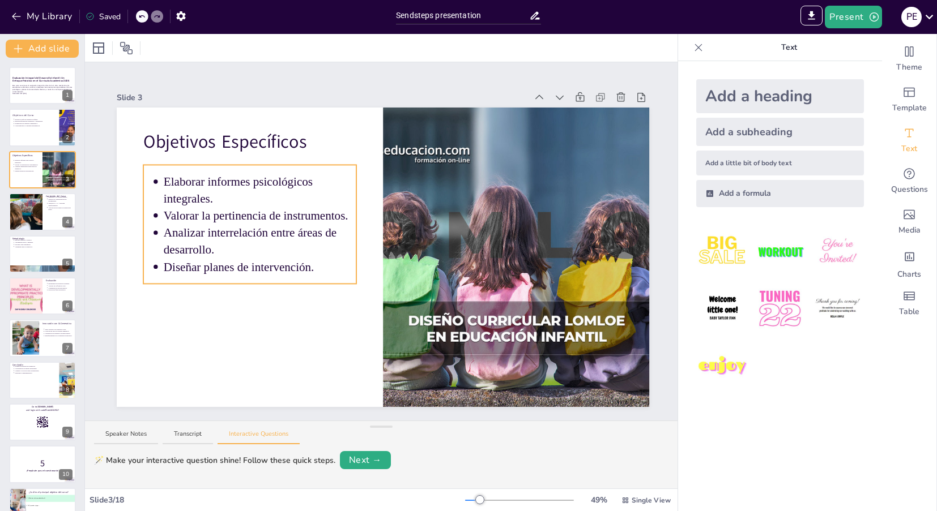
click at [210, 203] on p "Elaborar informes psicológicos integrales." at bounding box center [260, 189] width 193 height 33
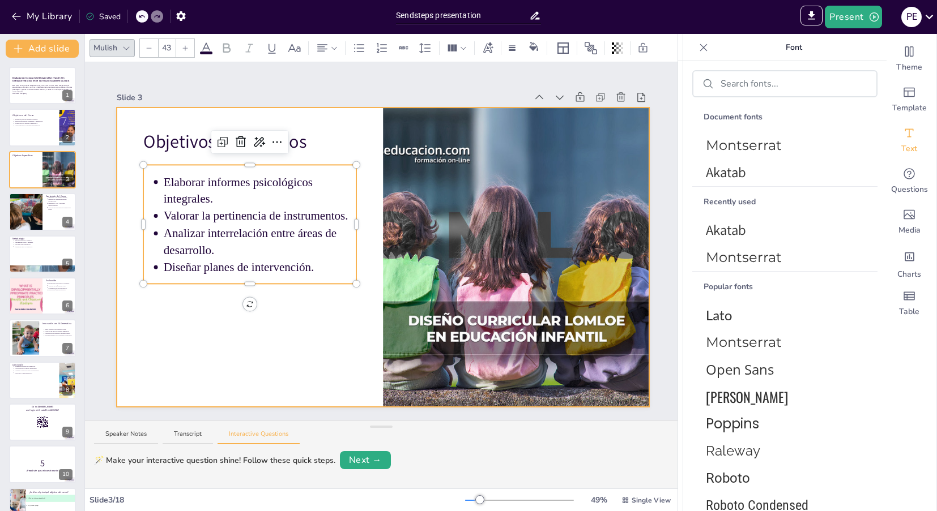
click at [204, 163] on div at bounding box center [383, 258] width 532 height 300
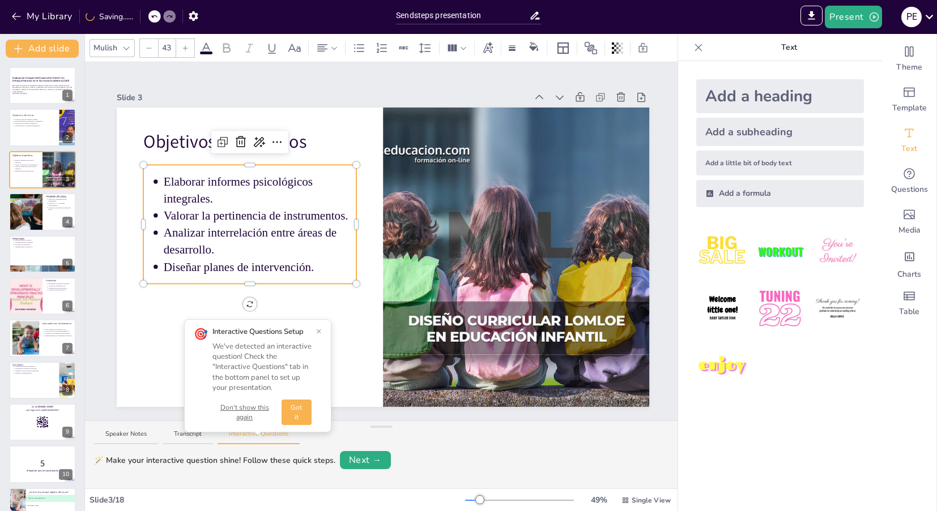
click at [201, 181] on p "Elaborar informes psicológicos integrales." at bounding box center [260, 189] width 193 height 33
click at [127, 57] on div "Mulish 43" at bounding box center [375, 48] width 573 height 19
click at [126, 52] on div at bounding box center [127, 48] width 14 height 14
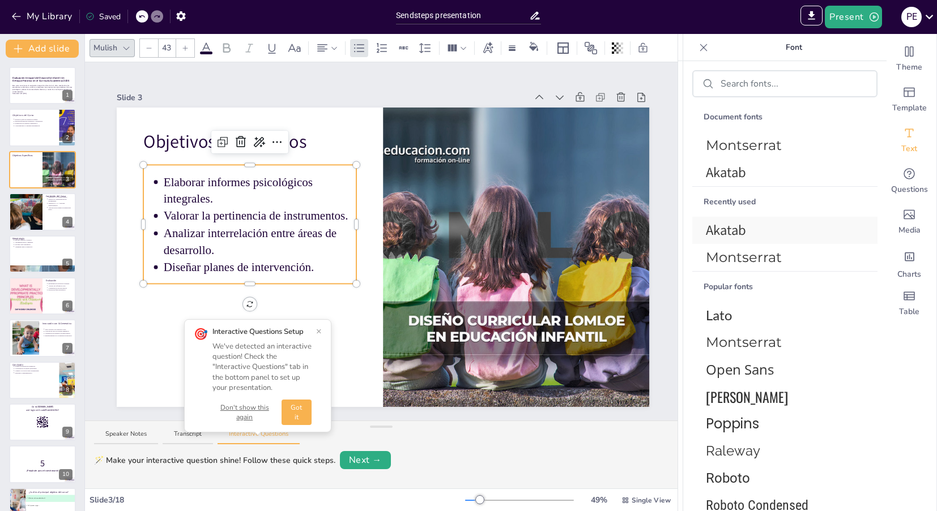
click at [770, 231] on span "Akatab" at bounding box center [782, 230] width 153 height 20
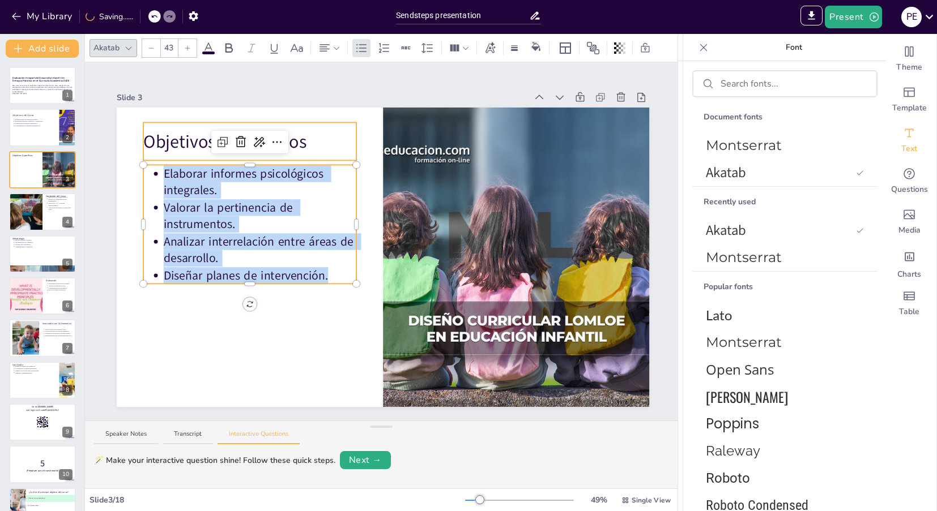
type input "64"
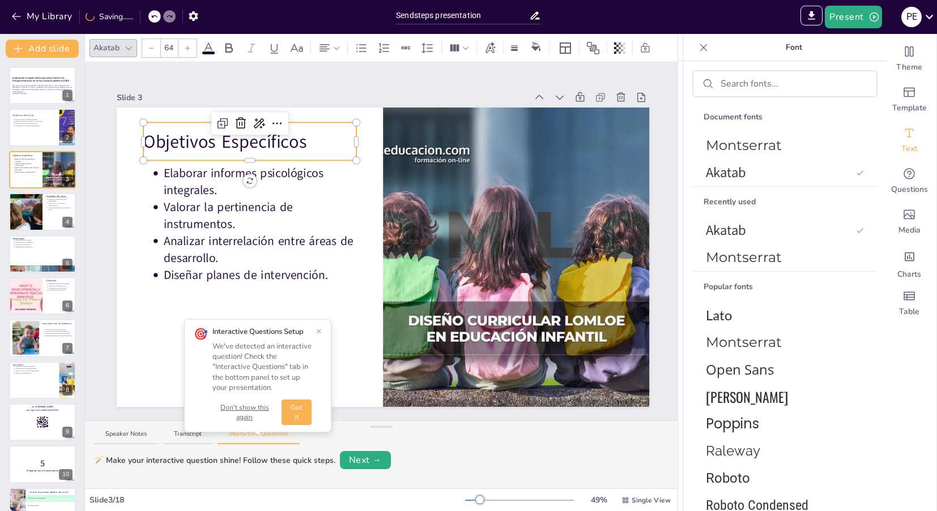
click at [192, 144] on p "Objetivos Específicos" at bounding box center [249, 141] width 213 height 25
click at [714, 145] on span "Montserrat" at bounding box center [782, 145] width 153 height 20
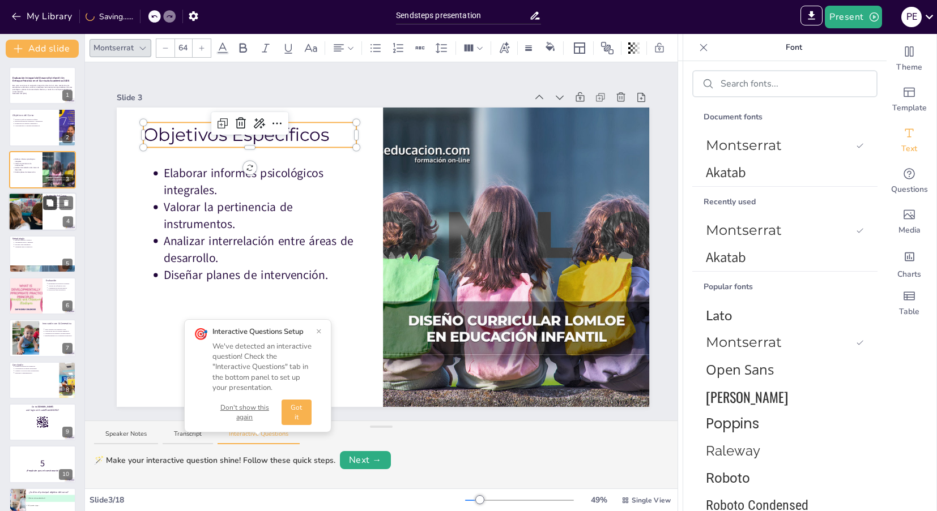
click at [44, 198] on button at bounding box center [50, 204] width 14 height 14
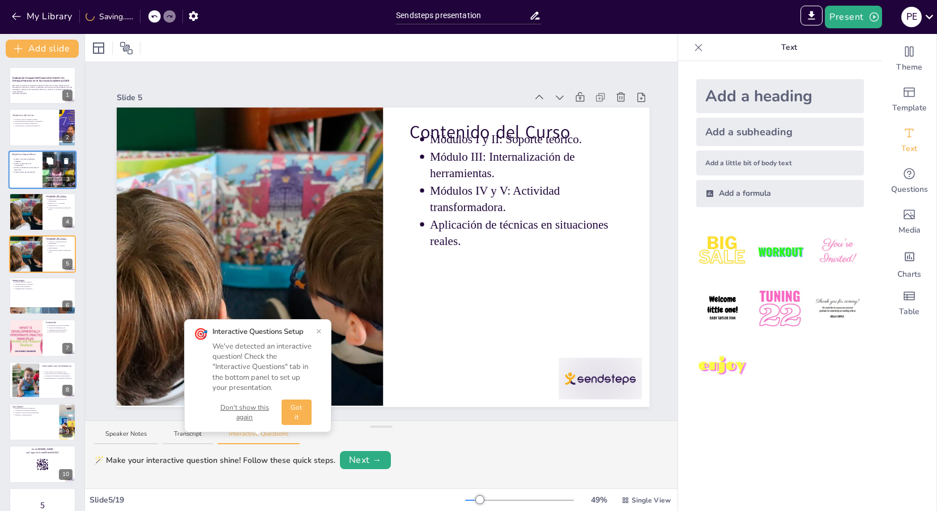
click at [19, 165] on p "Valorar la pertinencia de instrumentos." at bounding box center [26, 165] width 25 height 5
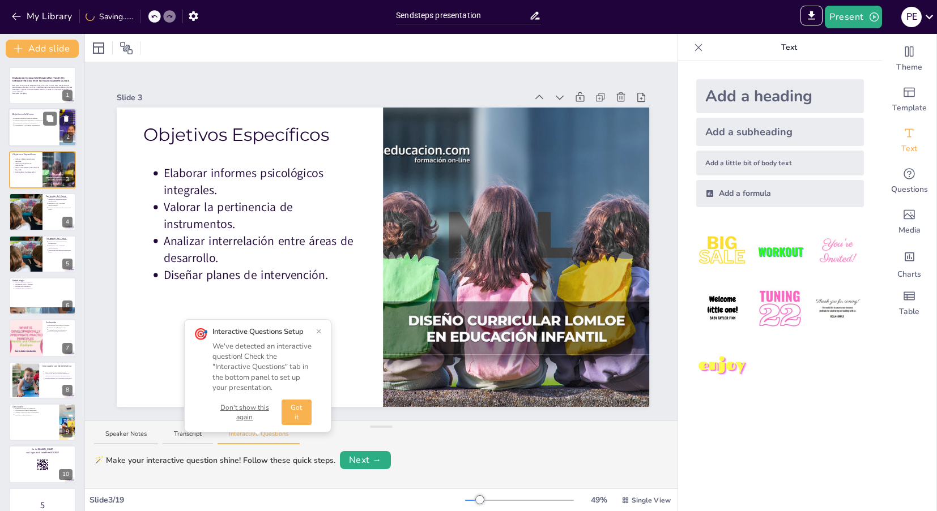
click at [17, 131] on div at bounding box center [42, 128] width 68 height 39
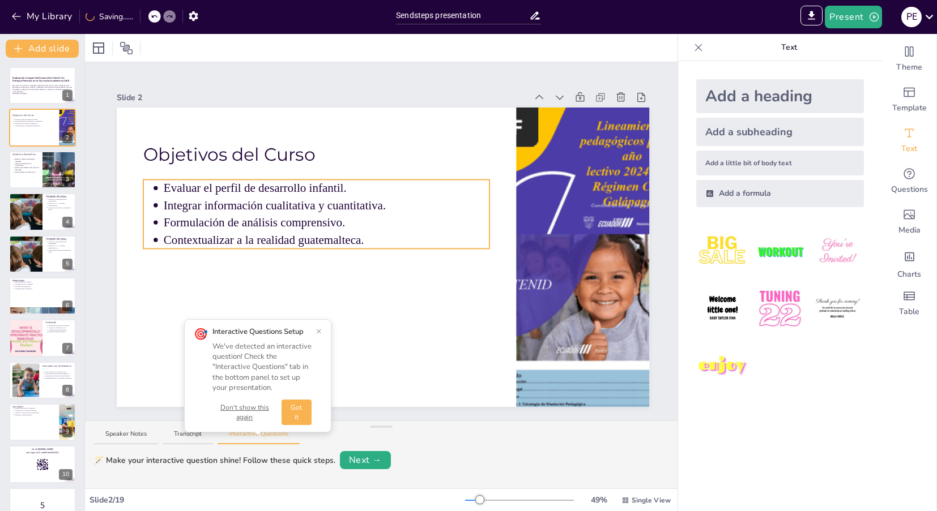
click at [244, 200] on p "Integrar información cualitativa y cuantitativa." at bounding box center [327, 205] width 326 height 16
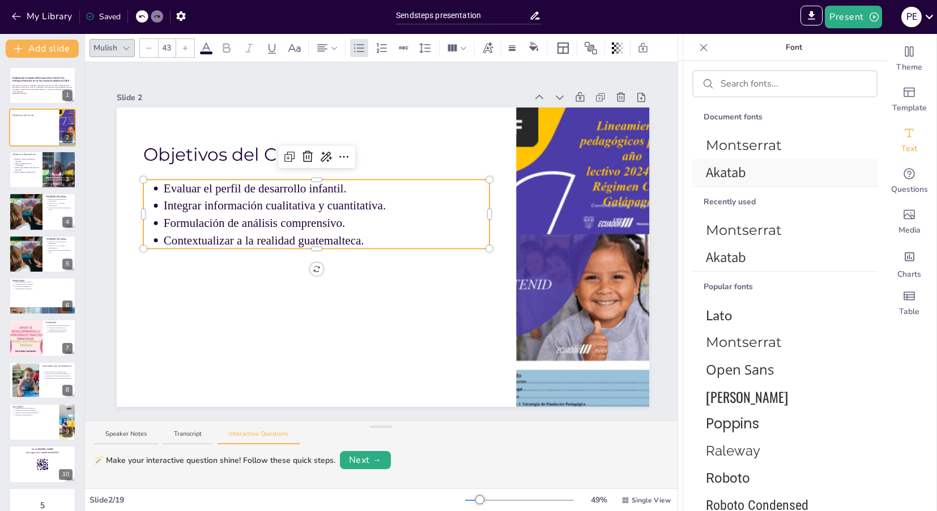
click at [734, 163] on span "Akatab" at bounding box center [782, 173] width 153 height 20
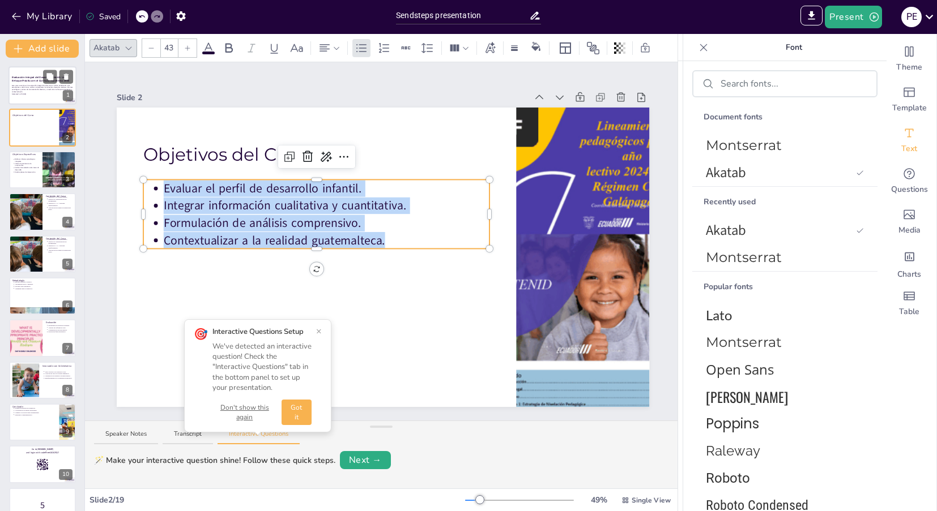
click at [21, 84] on div "Este curso se centra en la evaluación integral de niños de 0 a 6 años, enseñand…" at bounding box center [42, 90] width 61 height 12
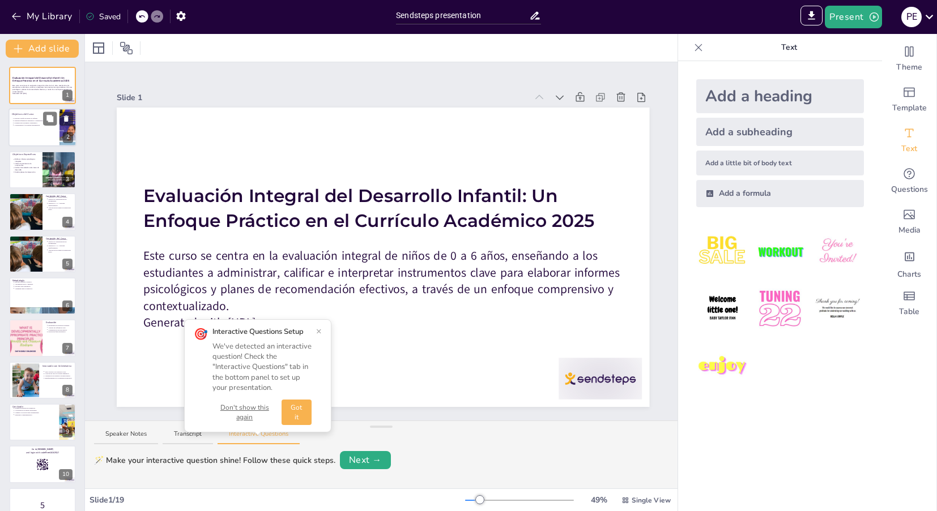
click at [19, 124] on p "Formulación de análisis comprensivo." at bounding box center [35, 123] width 42 height 2
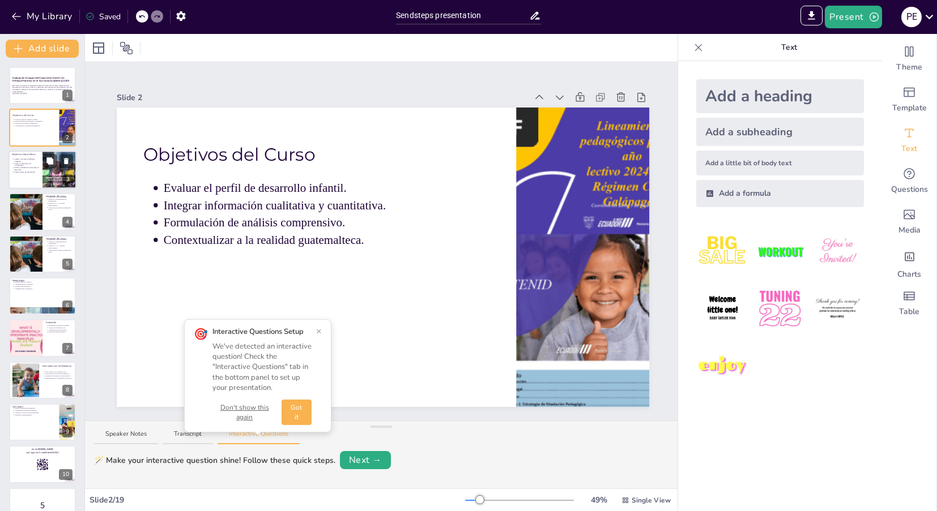
click at [30, 167] on li "Analizar interrelación entre áreas de desarrollo." at bounding box center [26, 169] width 25 height 5
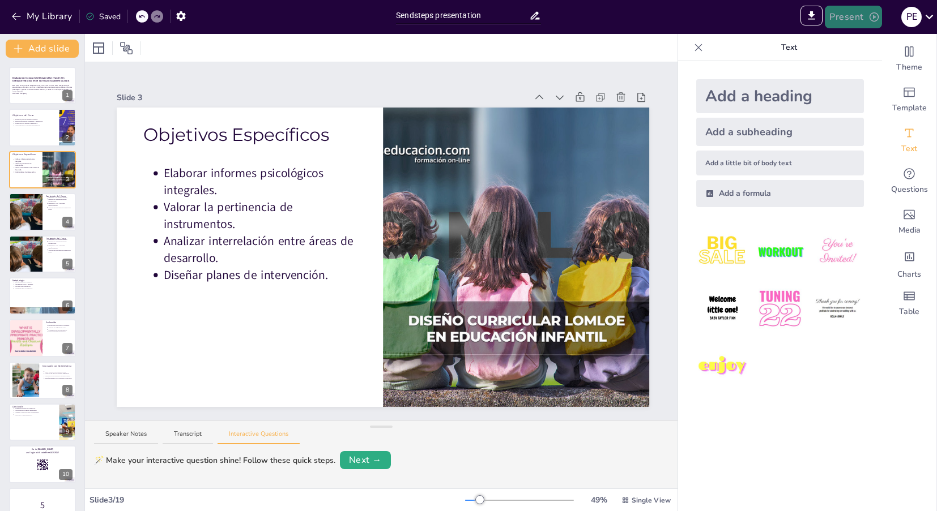
click at [862, 19] on button "Present" at bounding box center [853, 17] width 57 height 23
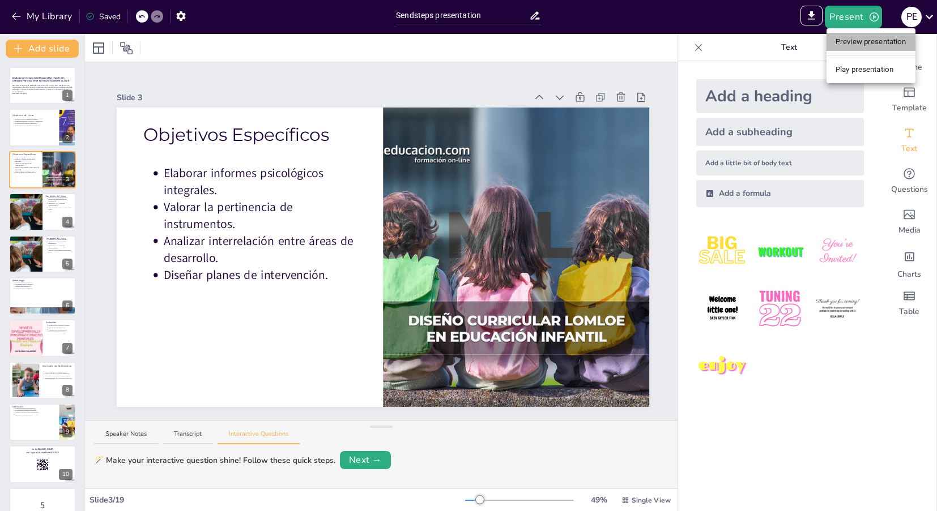
click at [864, 42] on li "Preview presentation" at bounding box center [870, 42] width 89 height 18
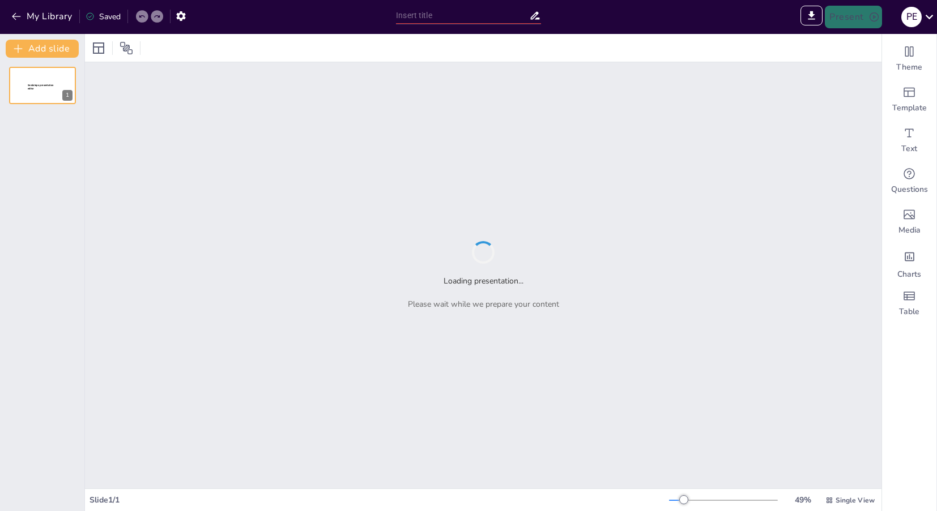
type input "Sendsteps presentation"
